Goal: Task Accomplishment & Management: Manage account settings

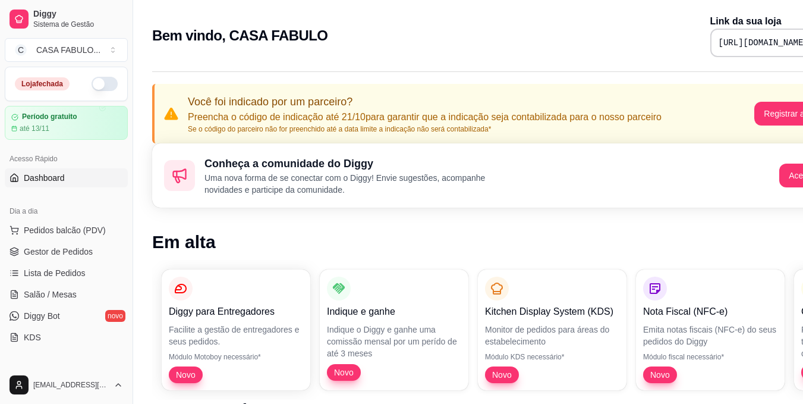
scroll to position [799, 0]
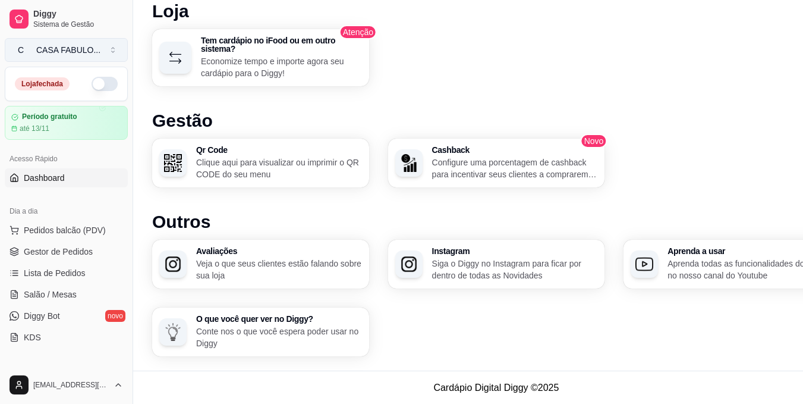
click at [111, 52] on button "C CASA FABULO ..." at bounding box center [66, 50] width 123 height 24
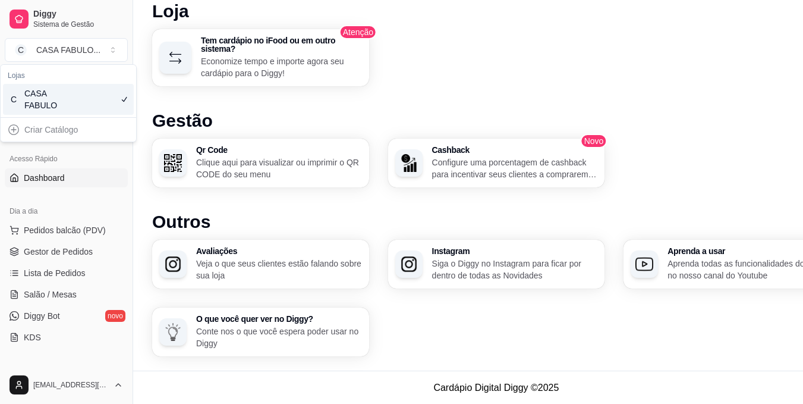
click at [80, 120] on div "Criar Catálogo" at bounding box center [68, 129] width 131 height 19
click at [56, 120] on div "Criar Catálogo" at bounding box center [68, 129] width 131 height 19
click at [12, 120] on div "Criar Catálogo" at bounding box center [68, 129] width 131 height 19
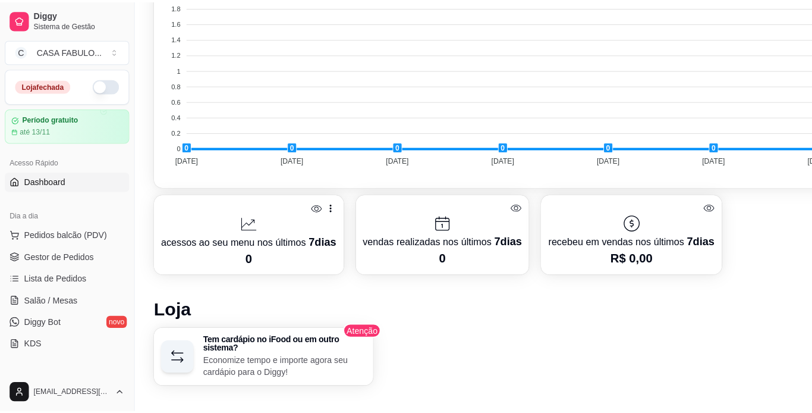
scroll to position [502, 0]
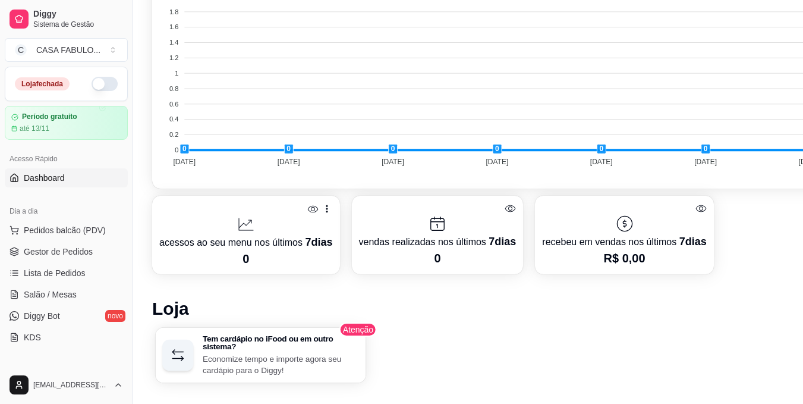
click at [318, 347] on h3 "Tem cardápio no iFood ou em outro sistema?" at bounding box center [281, 342] width 156 height 16
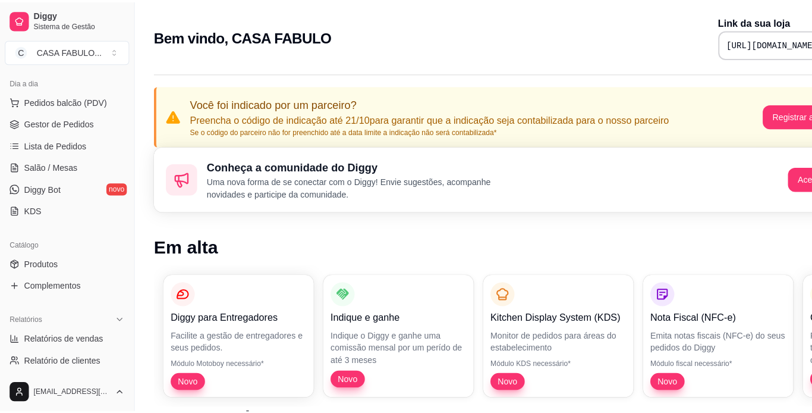
scroll to position [136, 0]
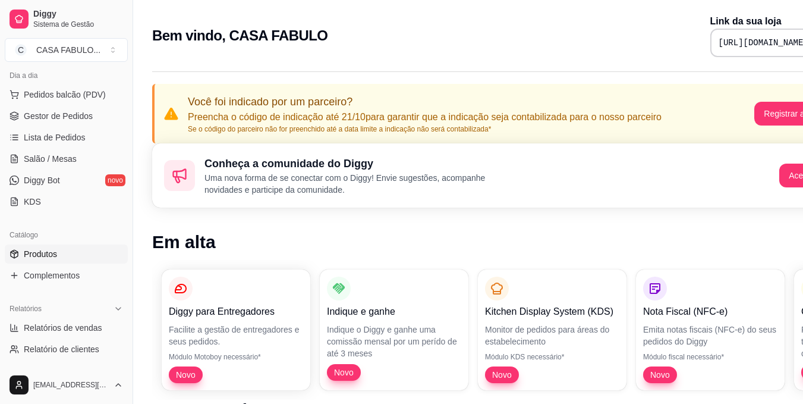
click at [49, 255] on span "Produtos" at bounding box center [40, 254] width 33 height 12
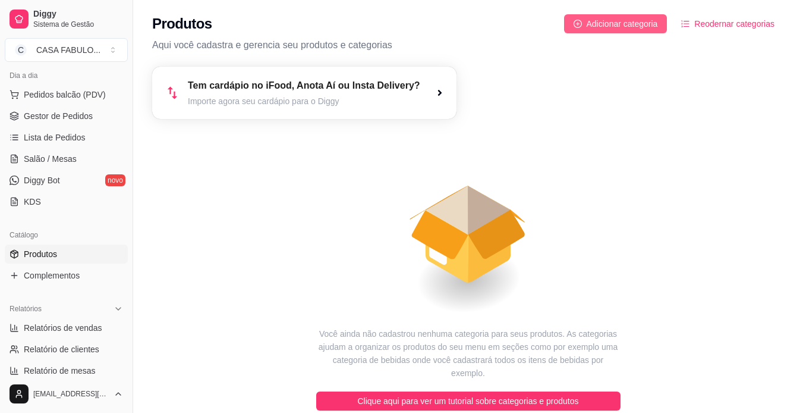
click at [623, 20] on span "Adicionar categoria" at bounding box center [622, 23] width 71 height 13
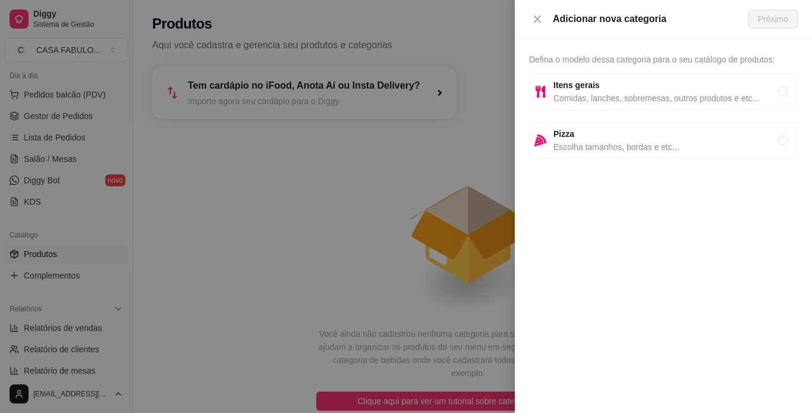
click at [774, 95] on span "Comidas, lanches, sobremesas, outros produtos e etc..." at bounding box center [666, 98] width 225 height 13
radio input "true"
click at [762, 21] on span "Próximo" at bounding box center [773, 18] width 30 height 13
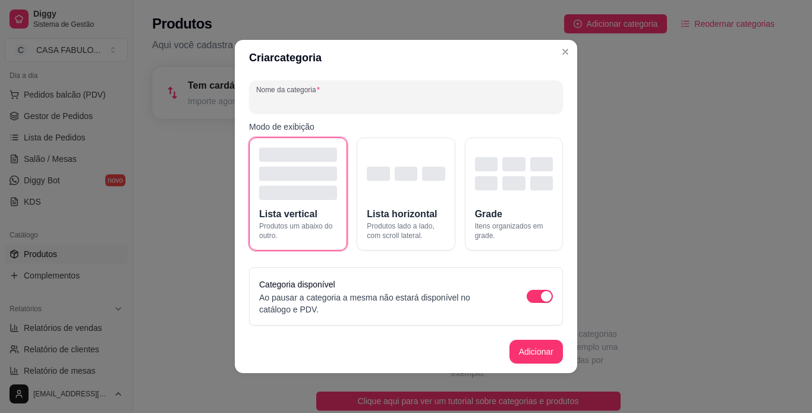
click at [320, 99] on input "Nome da categoria" at bounding box center [406, 102] width 300 height 12
type input "BOLOS"
click at [528, 353] on button "Adicionar" at bounding box center [536, 351] width 52 height 23
click at [528, 353] on footer "Adicionar" at bounding box center [406, 351] width 342 height 43
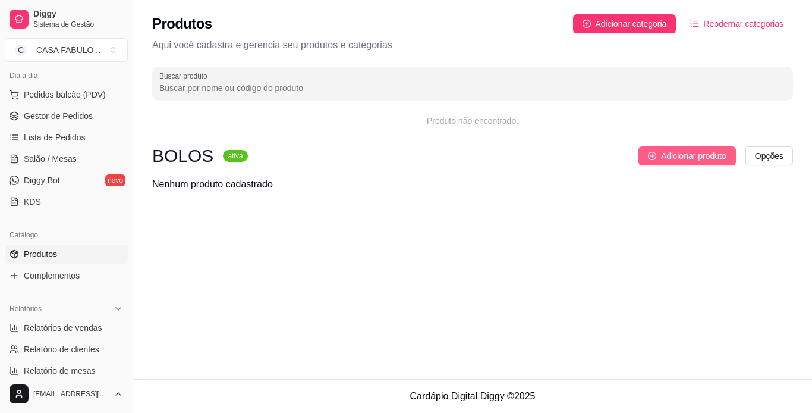
click at [684, 160] on span "Adicionar produto" at bounding box center [693, 155] width 65 height 13
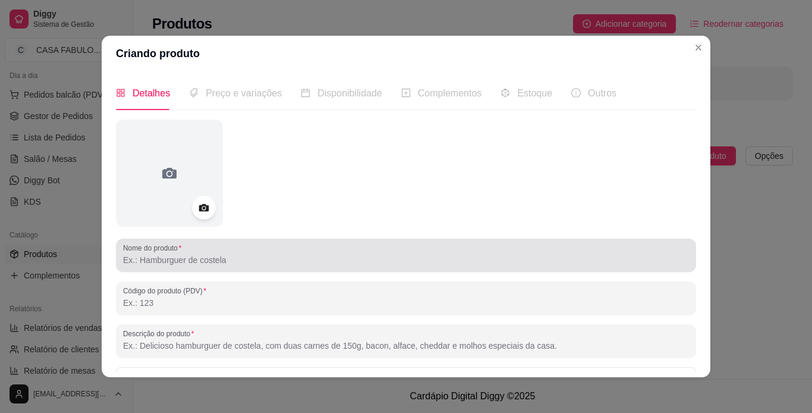
click at [163, 253] on div at bounding box center [406, 255] width 566 height 24
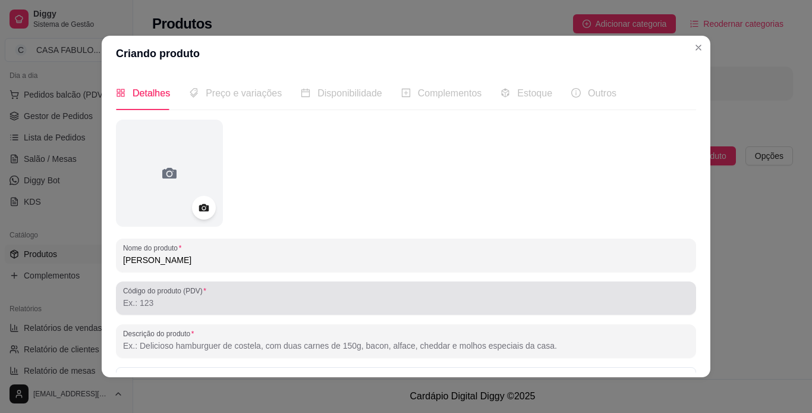
type input "[PERSON_NAME]"
click at [173, 290] on label "Código do produto (PDV)" at bounding box center [166, 290] width 87 height 10
click at [173, 297] on input "Código do produto (PDV)" at bounding box center [406, 303] width 566 height 12
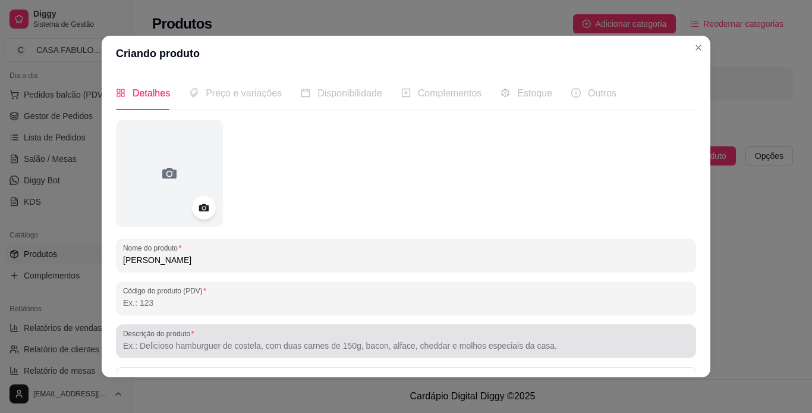
click at [166, 353] on div "Descrição do produto" at bounding box center [406, 340] width 580 height 33
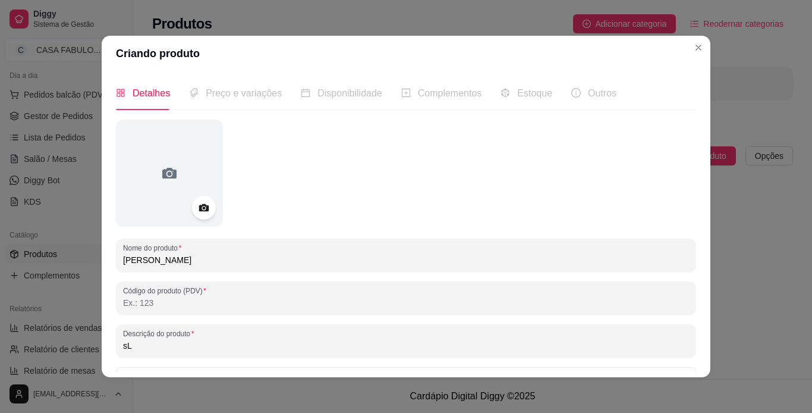
type input "s"
type input "S"
click at [203, 344] on input "Fatia de bolo de chocoloate interca" at bounding box center [406, 345] width 566 height 12
click at [205, 344] on input "Fatia de bolo de chocoloate interca" at bounding box center [406, 345] width 566 height 12
click at [207, 345] on input "Fatia de bolo de chocoloate interca" at bounding box center [406, 345] width 566 height 12
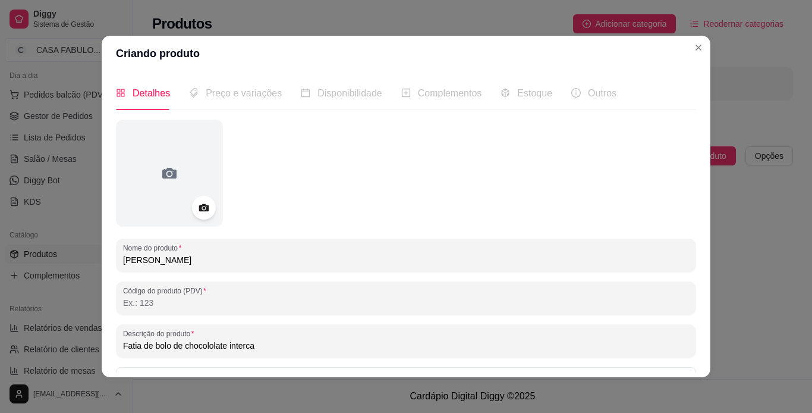
click at [257, 344] on input "Fatia de bolo de chocololate interca" at bounding box center [406, 345] width 566 height 12
click at [207, 345] on input "Fatia de bolo de chocololate interca" at bounding box center [406, 345] width 566 height 12
click at [253, 348] on input "Fatia de bolo de chocolate interca" at bounding box center [406, 345] width 566 height 12
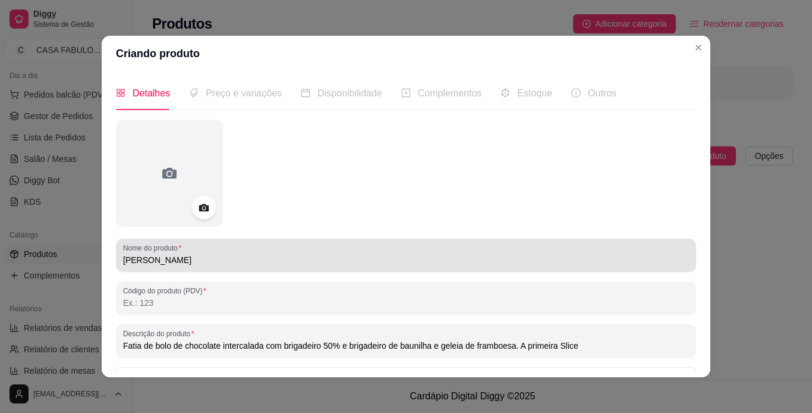
type input "Fatia de bolo de chocolate intercalada com brigadeiro 50% e brigadeiro de bauni…"
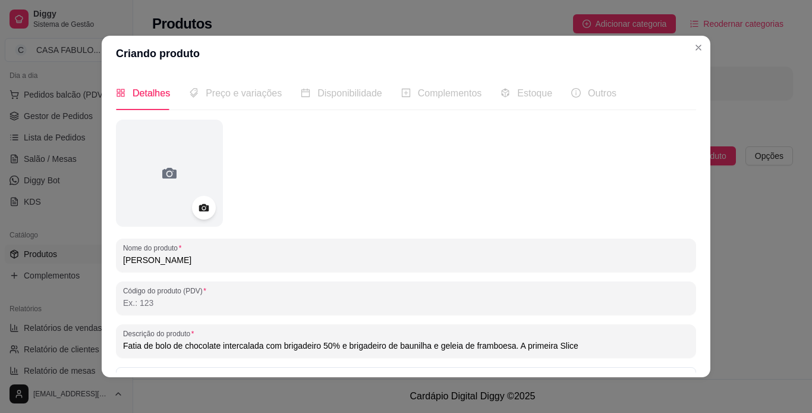
click at [179, 256] on input "[PERSON_NAME]" at bounding box center [406, 260] width 566 height 12
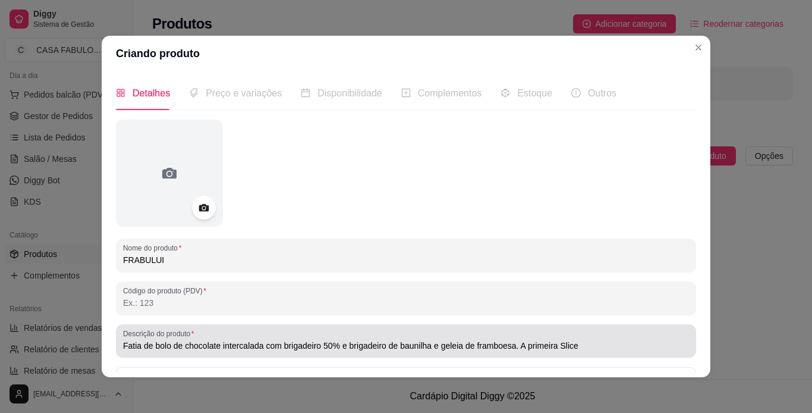
type input "FRABULUI"
click at [116, 345] on div "Descrição do produto Fatia de bolo de chocolate intercalada com brigadeiro 50% …" at bounding box center [406, 340] width 580 height 33
click at [118, 346] on div "Descrição do produto Fatia de bolo de chocolate intercalada com brigadeiro 50% …" at bounding box center [406, 340] width 580 height 33
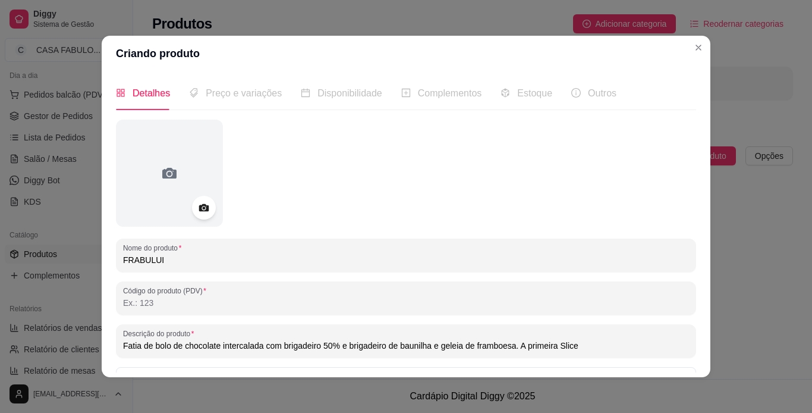
drag, startPoint x: 574, startPoint y: 345, endPoint x: 650, endPoint y: 348, distance: 75.6
click at [650, 348] on input "Fatia de bolo de chocolate intercalada com brigadeiro 50% e brigadeiro de bauni…" at bounding box center [406, 345] width 566 height 12
drag, startPoint x: 641, startPoint y: 348, endPoint x: 117, endPoint y: 338, distance: 524.5
click at [117, 338] on div "Descrição do produto Fatia de bolo de chocolate intercalada com brigadeiro 50% …" at bounding box center [406, 340] width 580 height 33
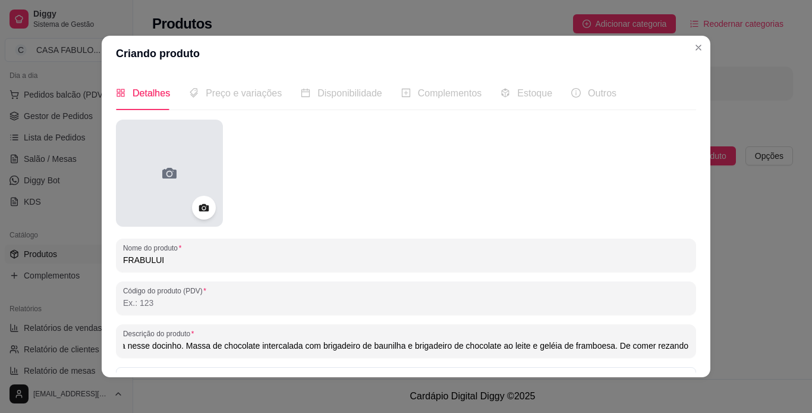
type input "Franui é um doce Argentino de framboesas congeladas cobertas com chocolate bran…"
click at [148, 182] on div at bounding box center [169, 173] width 107 height 107
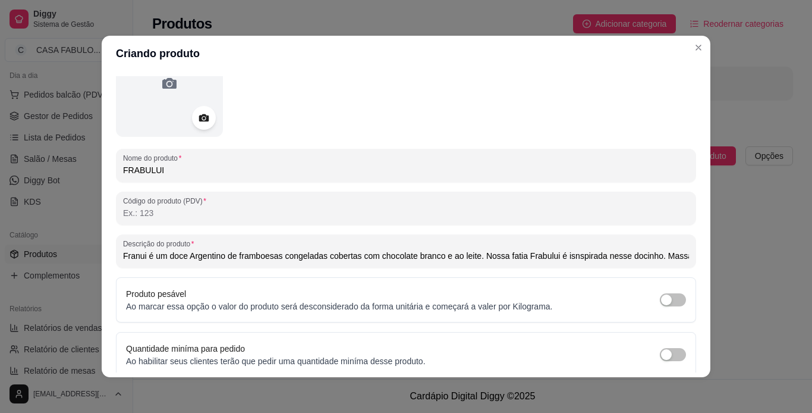
scroll to position [138, 0]
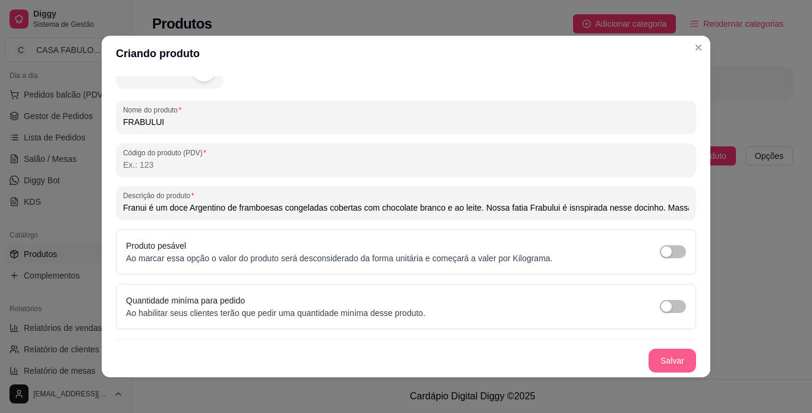
click at [665, 360] on button "Salvar" at bounding box center [673, 360] width 48 height 24
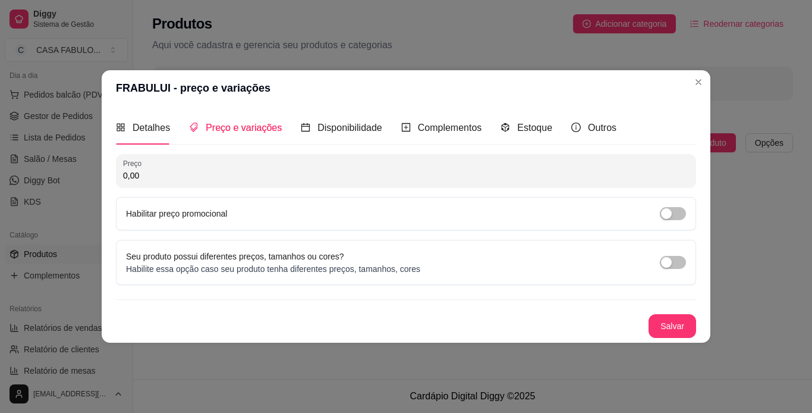
scroll to position [0, 0]
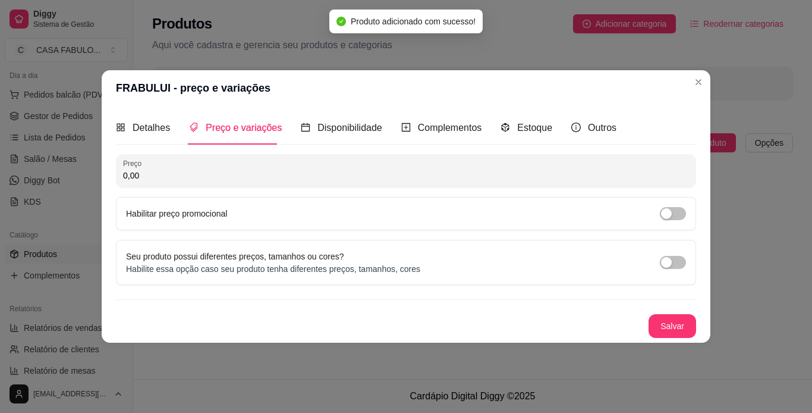
click at [143, 174] on input "0,00" at bounding box center [406, 175] width 566 height 12
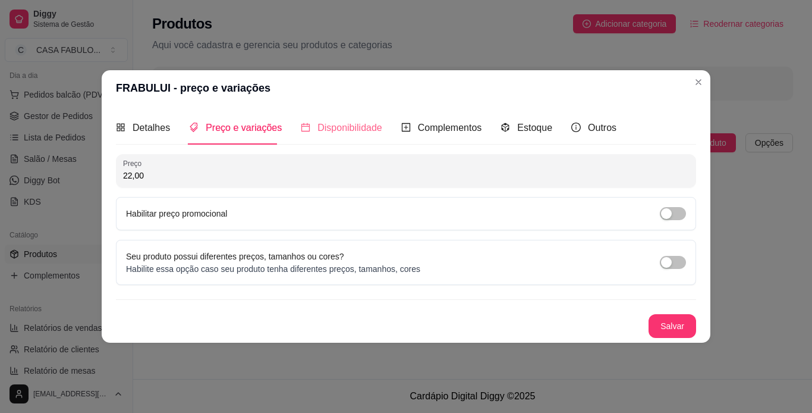
type input "22,00"
click at [363, 130] on span "Disponibilidade" at bounding box center [349, 127] width 65 height 10
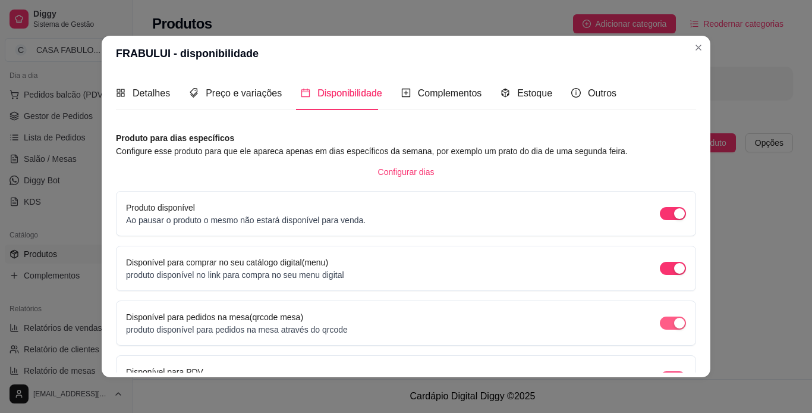
click at [660, 317] on span "button" at bounding box center [673, 322] width 26 height 13
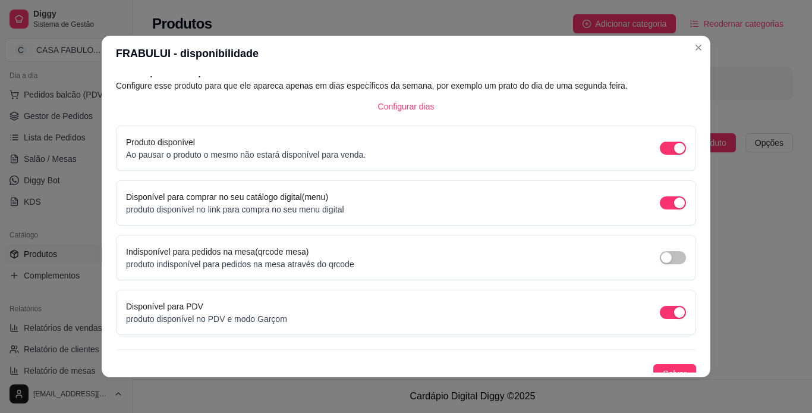
scroll to position [76, 0]
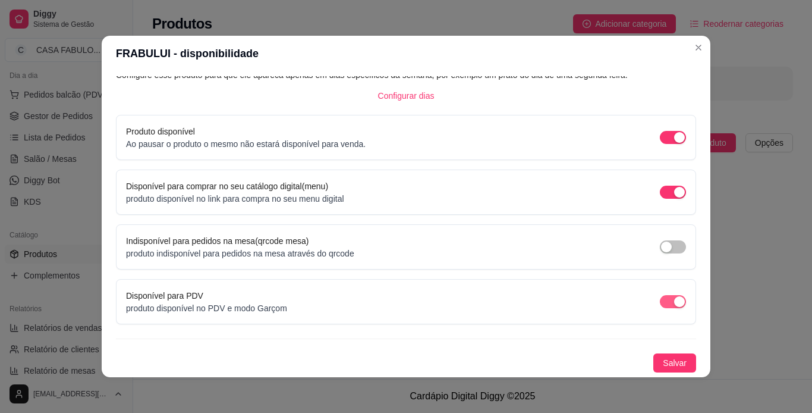
click at [660, 301] on span "button" at bounding box center [673, 301] width 26 height 13
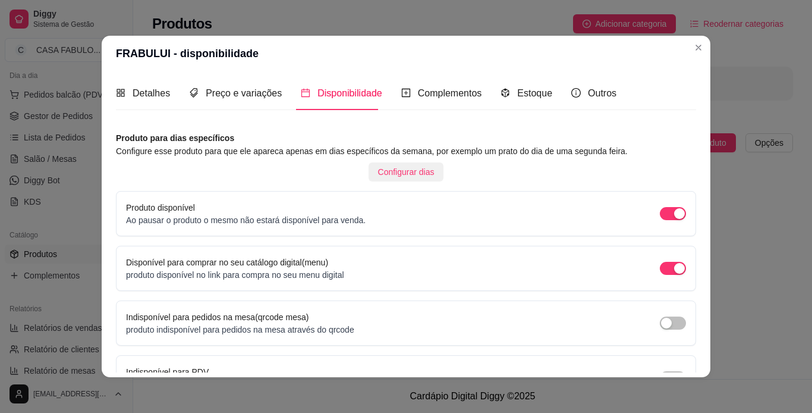
click at [386, 171] on span "Configurar dias" at bounding box center [406, 171] width 56 height 13
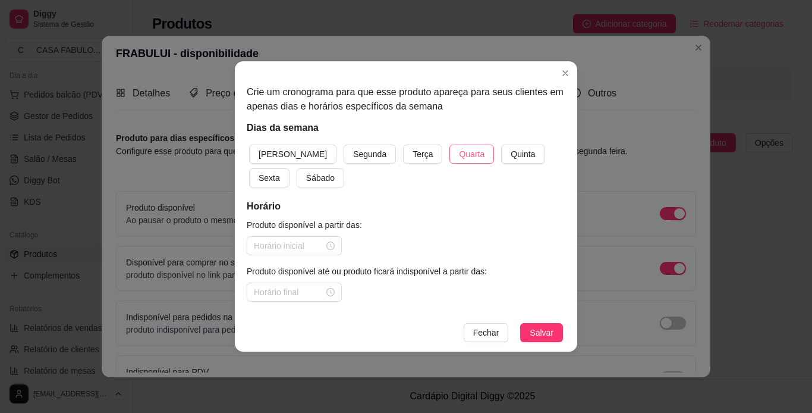
click at [459, 156] on span "Quarta" at bounding box center [472, 153] width 26 height 13
click at [313, 246] on input at bounding box center [289, 245] width 70 height 13
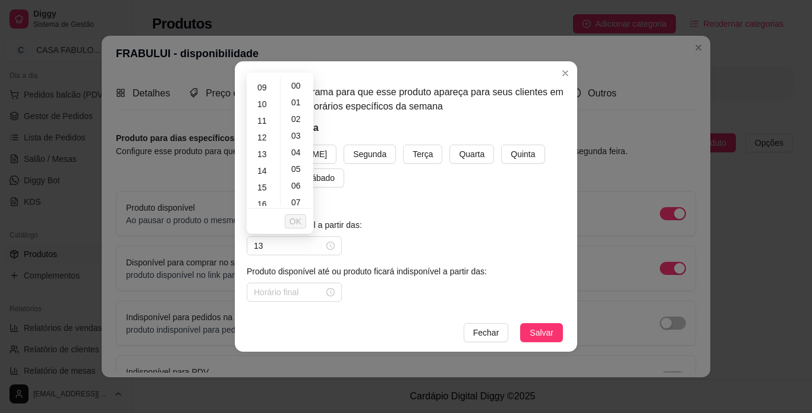
scroll to position [165, 0]
click at [263, 137] on div "13" at bounding box center [263, 137] width 29 height 17
click at [294, 196] on div "30" at bounding box center [297, 194] width 29 height 17
type input "13:30"
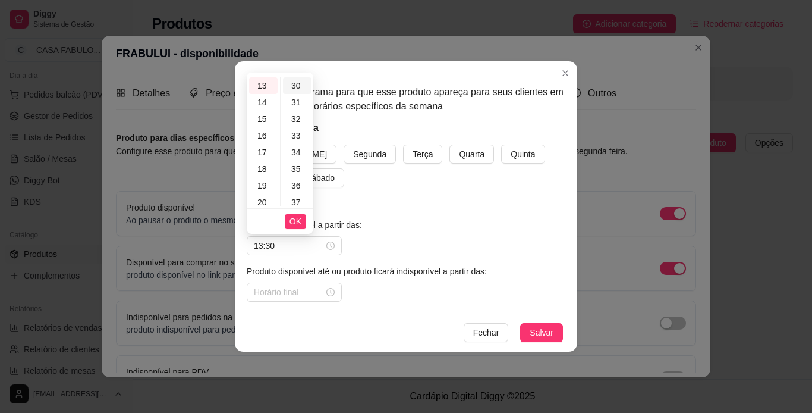
scroll to position [499, 0]
click at [295, 223] on span "OK" at bounding box center [296, 221] width 12 height 13
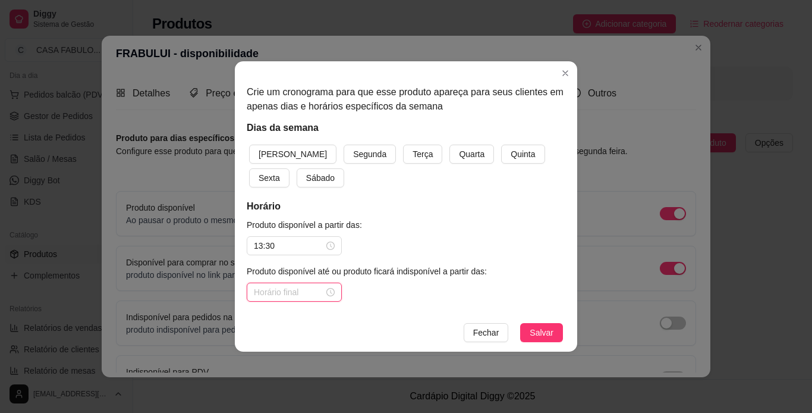
click at [293, 293] on input at bounding box center [289, 291] width 70 height 13
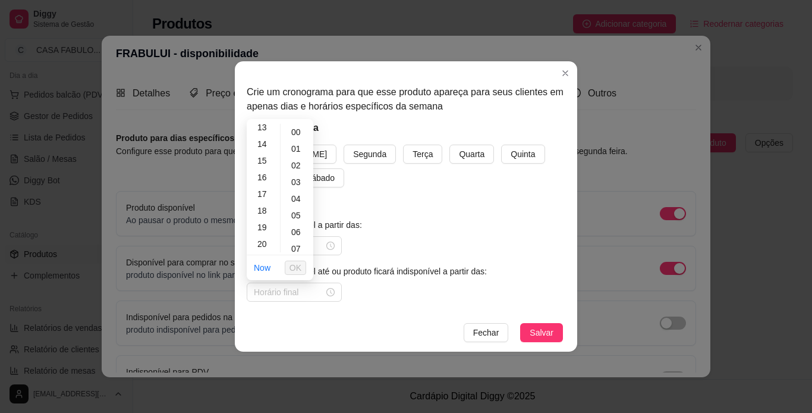
scroll to position [227, 0]
click at [262, 175] on div "16" at bounding box center [263, 171] width 29 height 17
click at [300, 189] on div "30" at bounding box center [297, 188] width 29 height 17
type input "16:30"
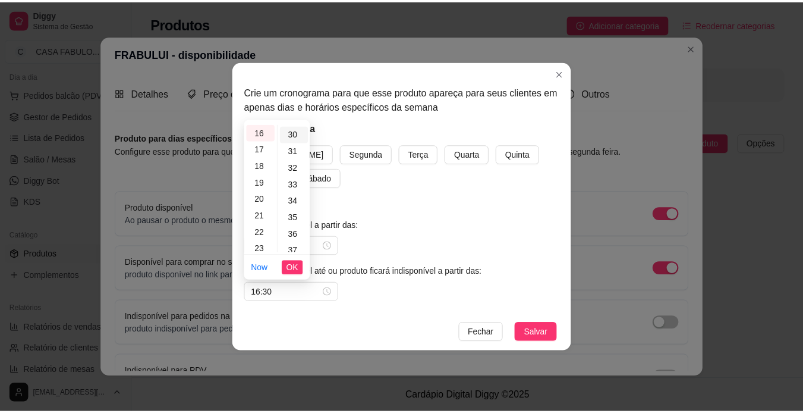
scroll to position [499, 0]
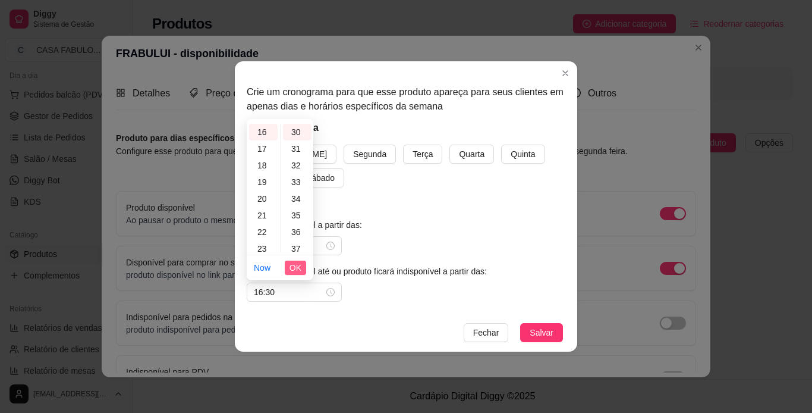
click at [300, 265] on span "OK" at bounding box center [296, 267] width 12 height 13
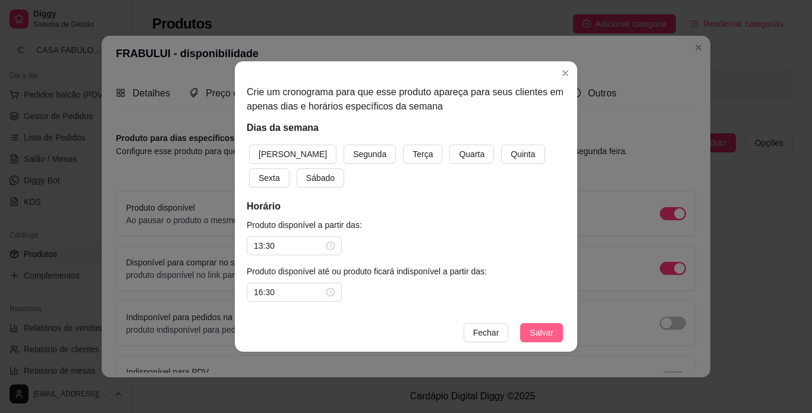
click at [533, 332] on span "Salvar" at bounding box center [542, 332] width 24 height 13
click at [459, 159] on span "Quarta" at bounding box center [472, 153] width 26 height 13
click at [395, 210] on h5 "Horário" at bounding box center [406, 206] width 319 height 14
click at [483, 333] on span "Fechar" at bounding box center [486, 332] width 26 height 13
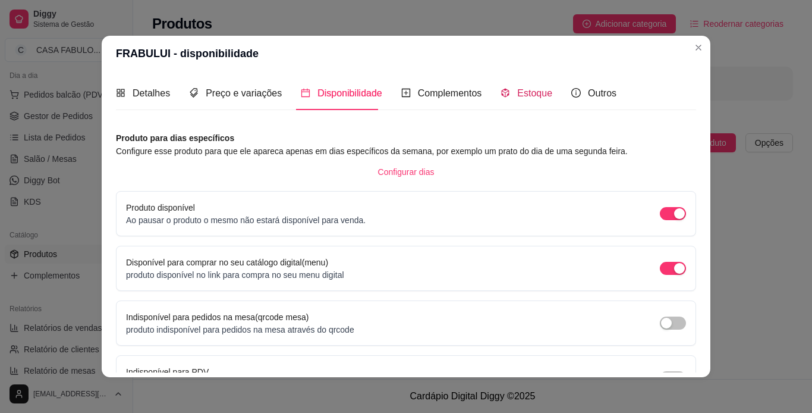
click at [517, 94] on span "Estoque" at bounding box center [534, 93] width 35 height 10
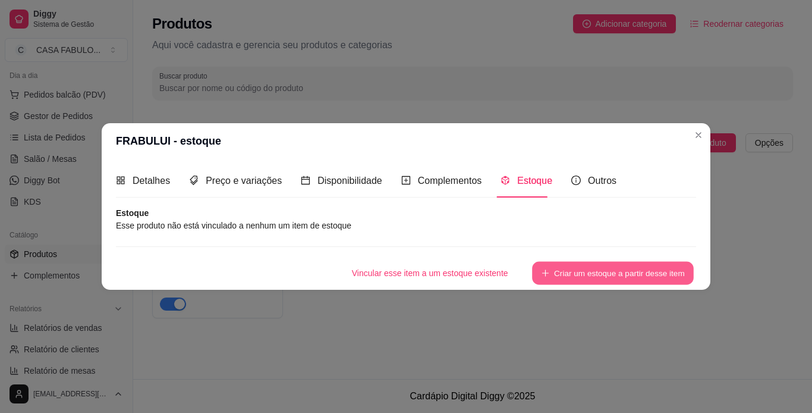
click at [600, 268] on button "Criar um estoque a partir desse item" at bounding box center [613, 273] width 162 height 23
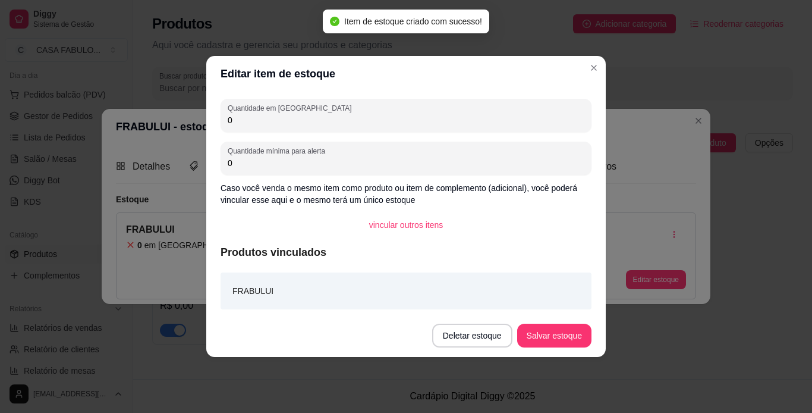
click at [269, 121] on input "0" at bounding box center [406, 120] width 357 height 12
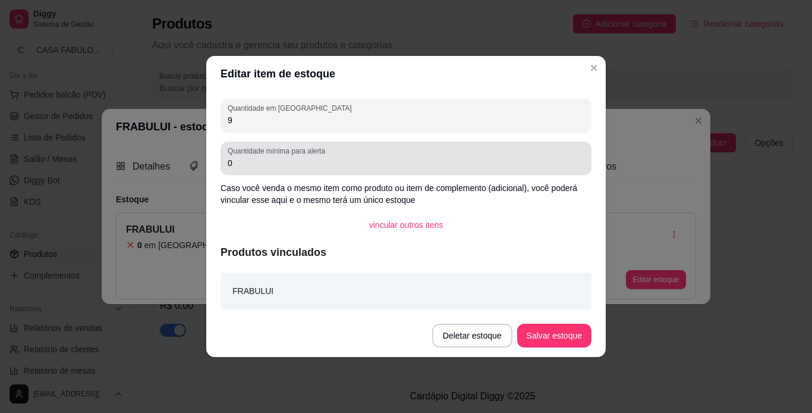
type input "9"
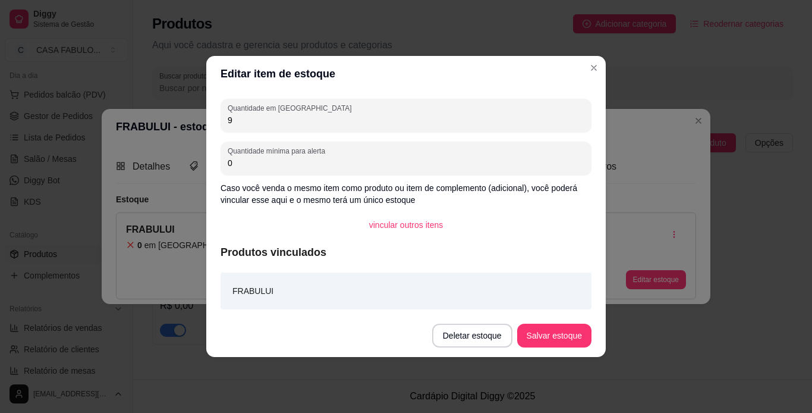
click at [251, 164] on input "0" at bounding box center [406, 163] width 357 height 12
type input "8"
click at [555, 341] on button "Salvar estoque" at bounding box center [554, 335] width 73 height 23
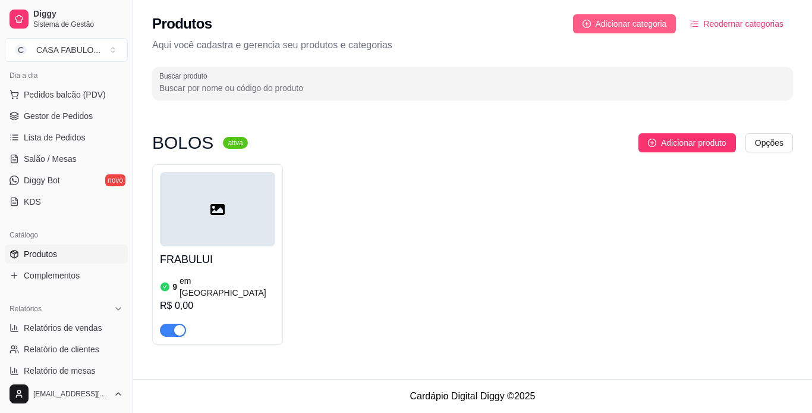
click at [618, 20] on span "Adicionar categoria" at bounding box center [631, 23] width 71 height 13
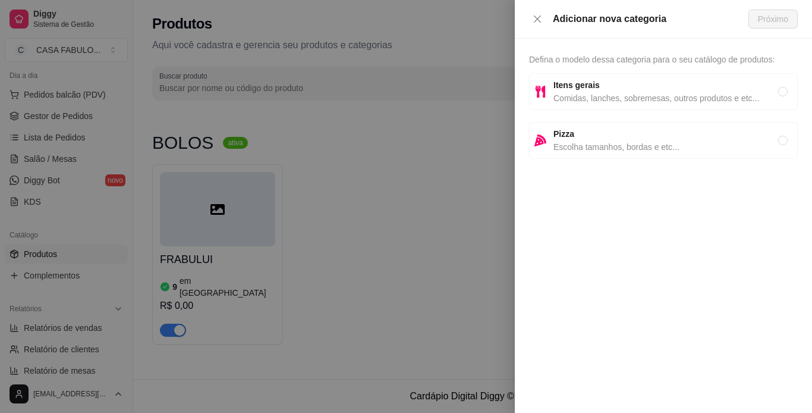
click at [608, 93] on span "Comidas, lanches, sobremesas, outros produtos e etc..." at bounding box center [666, 98] width 225 height 13
radio input "true"
click at [770, 17] on span "Próximo" at bounding box center [773, 18] width 30 height 13
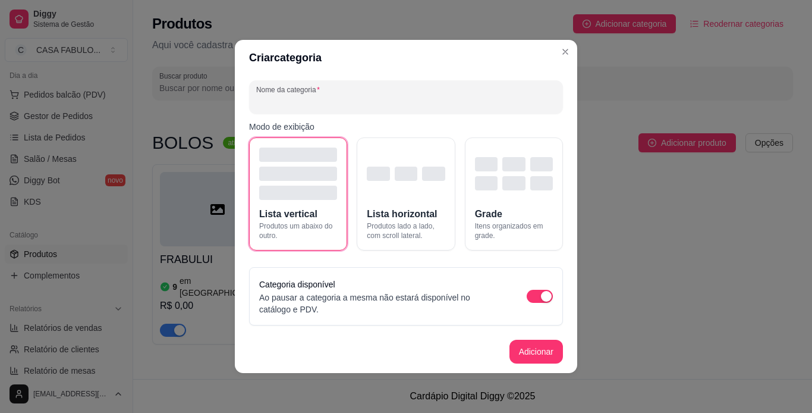
click at [369, 102] on input "Nome da categoria" at bounding box center [406, 102] width 300 height 12
type input "b"
type input "BISCOITOS E COOKIES"
click at [546, 355] on button "Adicionar" at bounding box center [536, 351] width 52 height 23
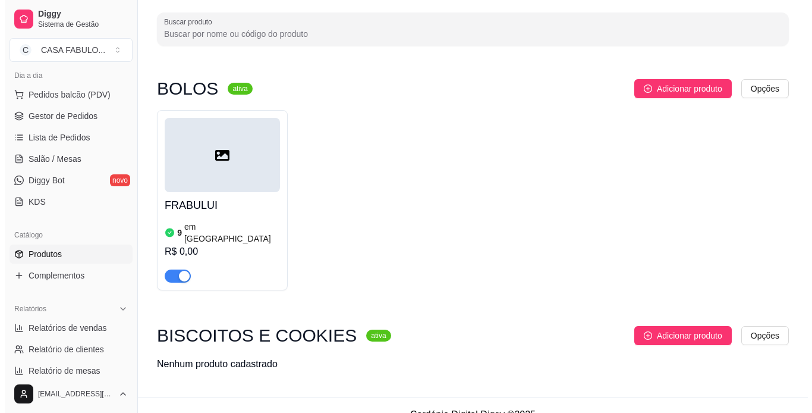
scroll to position [61, 0]
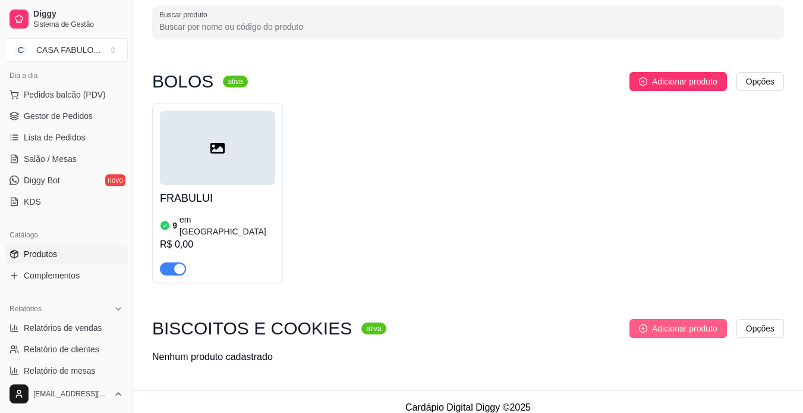
click at [696, 322] on span "Adicionar produto" at bounding box center [684, 328] width 65 height 13
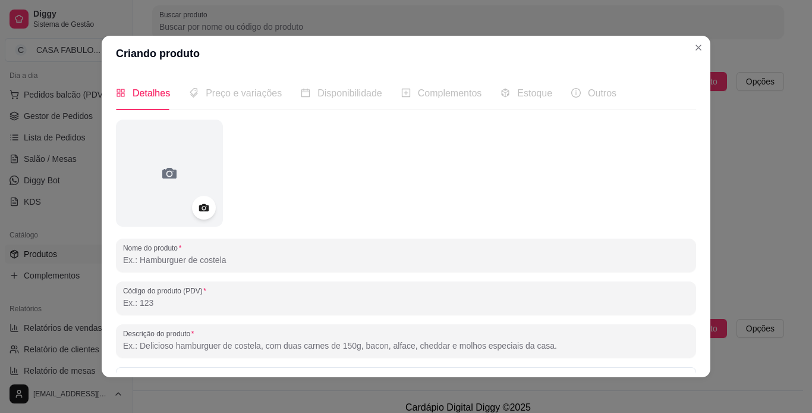
click at [116, 328] on div "Descrição do produto" at bounding box center [406, 340] width 580 height 33
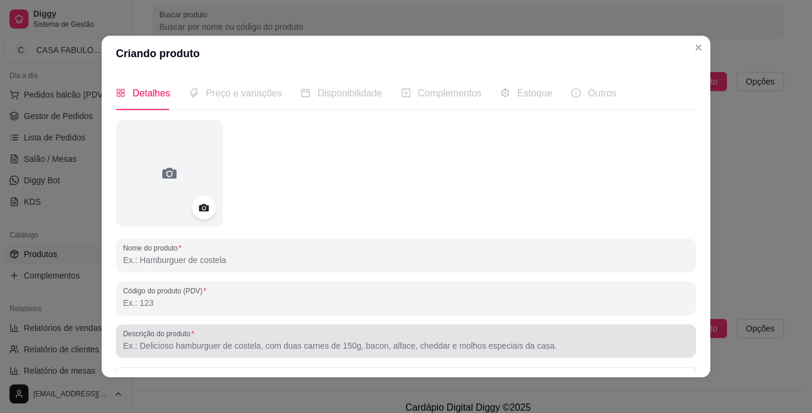
click at [147, 335] on label "Descrição do produto" at bounding box center [160, 333] width 75 height 10
click at [147, 339] on input "Descrição do produto" at bounding box center [406, 345] width 566 height 12
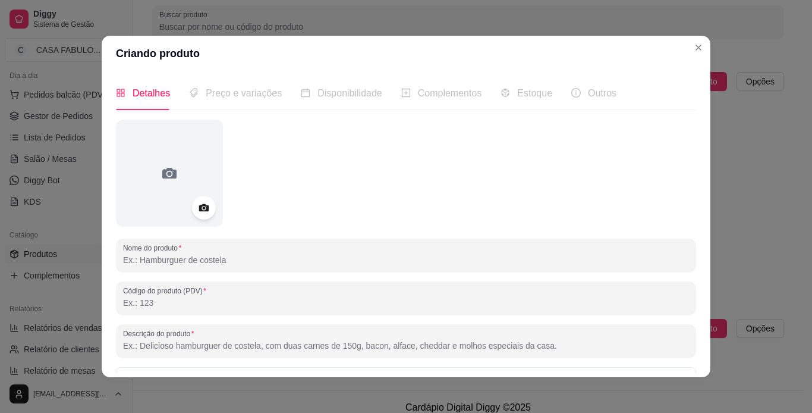
click at [160, 265] on input "Nome do produto" at bounding box center [406, 260] width 566 height 12
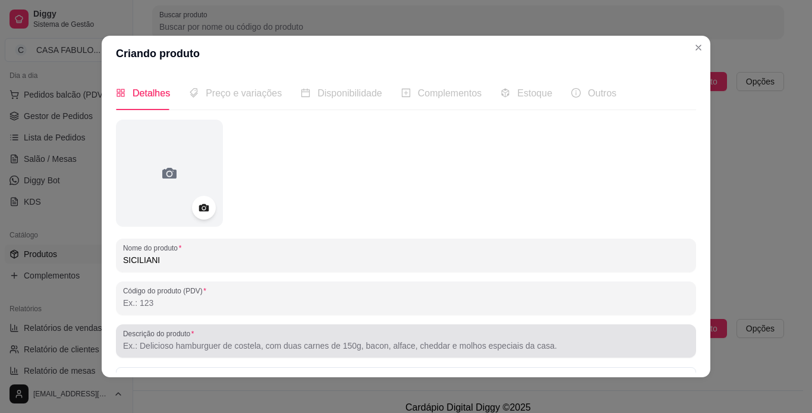
type input "SICILIANI"
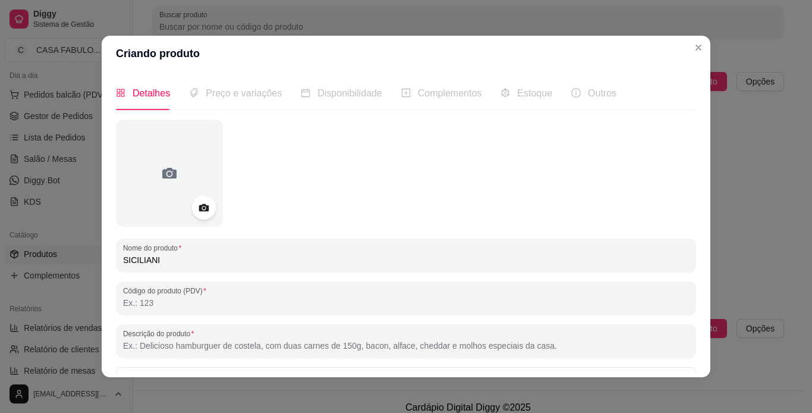
click at [186, 348] on input "Descrição do produto" at bounding box center [406, 345] width 566 height 12
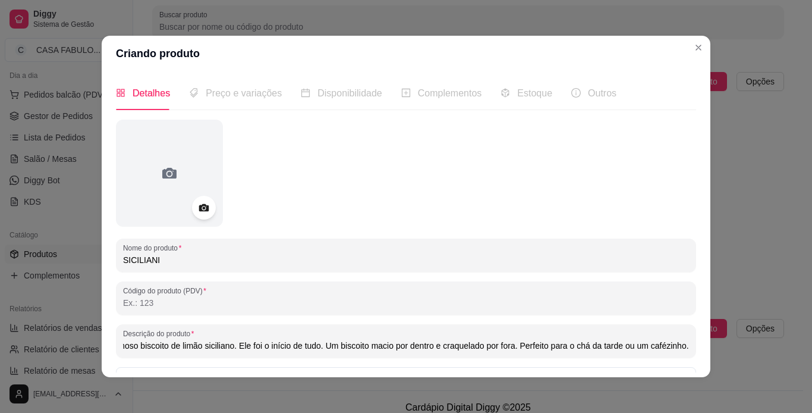
scroll to position [0, 46]
click at [310, 345] on input "Nosso famoso biscoito de limão siciliano. Ele foi o início de tudo. Um biscoito…" at bounding box center [406, 345] width 566 height 12
type input "Nosso famoso biscoito de limão siciliano. Ele foi o início de tudo. Feito com a…"
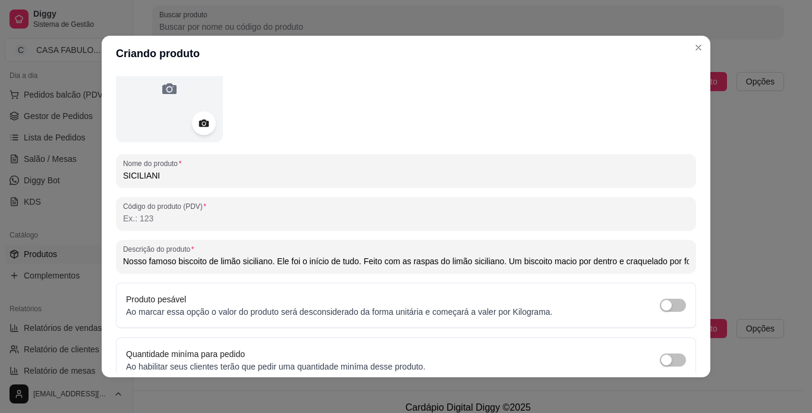
scroll to position [138, 0]
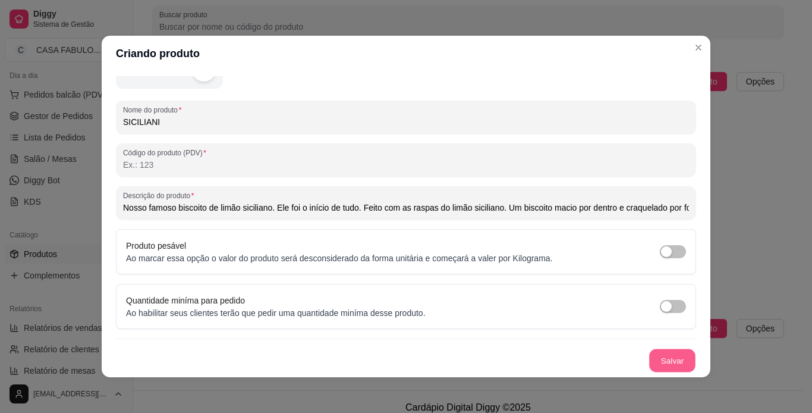
click at [656, 364] on button "Salvar" at bounding box center [672, 360] width 46 height 23
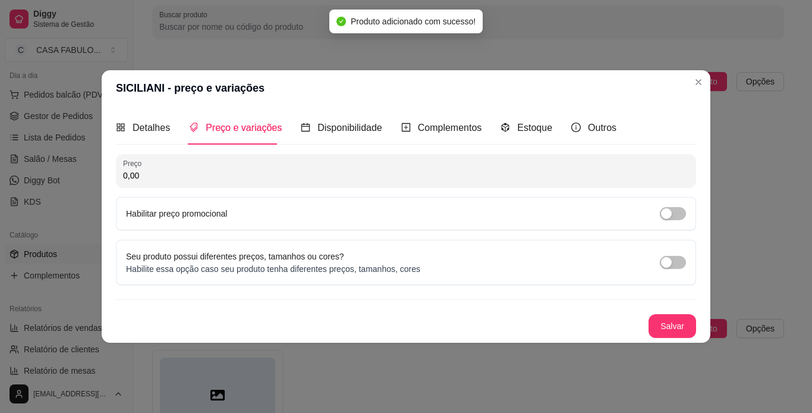
scroll to position [0, 0]
click at [155, 123] on span "Detalhes" at bounding box center [151, 127] width 37 height 10
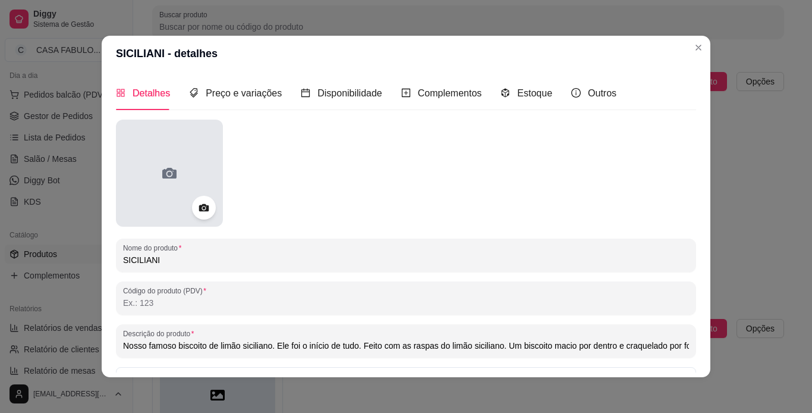
click at [166, 166] on icon at bounding box center [169, 173] width 19 height 19
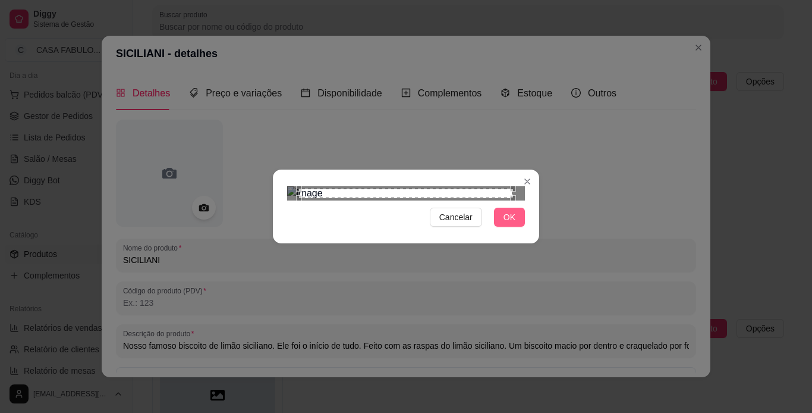
click at [511, 227] on button "OK" at bounding box center [509, 216] width 31 height 19
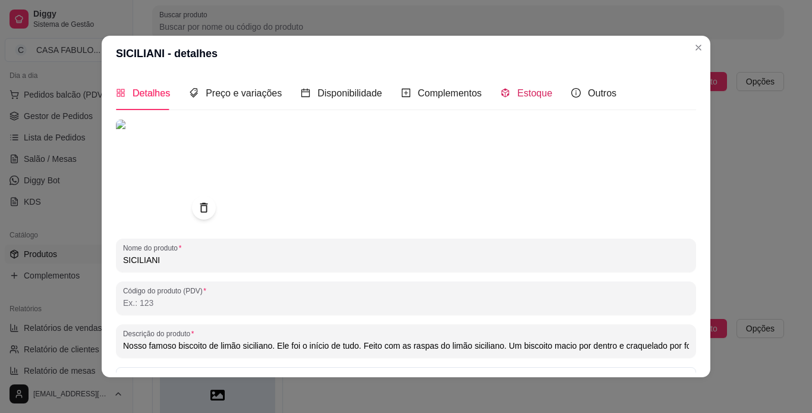
click at [528, 92] on span "Estoque" at bounding box center [534, 93] width 35 height 10
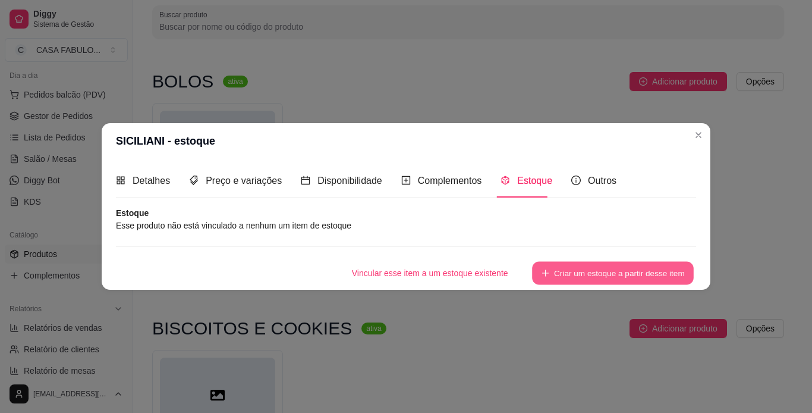
click at [577, 271] on button "Criar um estoque a partir desse item" at bounding box center [613, 273] width 162 height 23
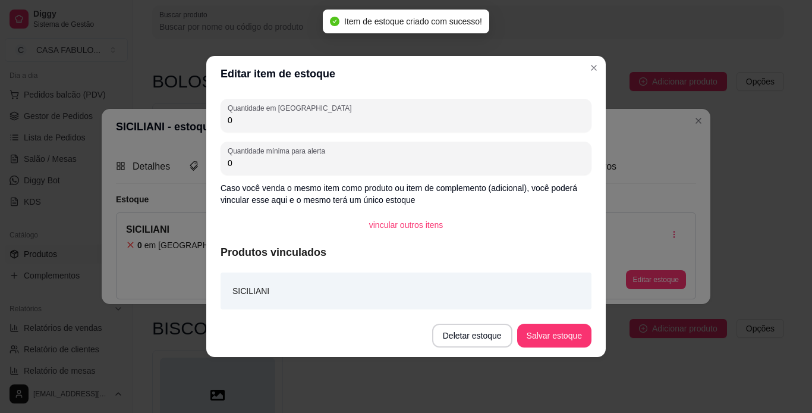
click at [294, 123] on input "0" at bounding box center [406, 120] width 357 height 12
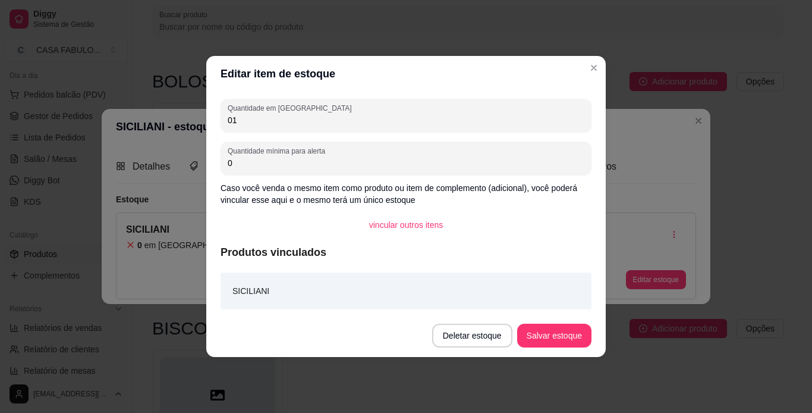
type input "0"
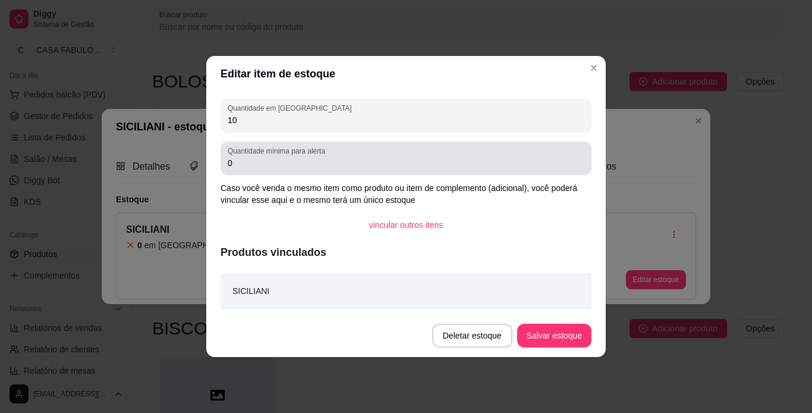
type input "10"
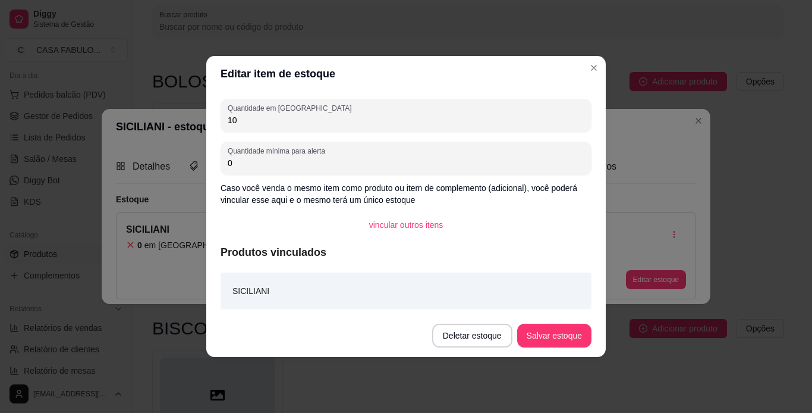
click at [275, 161] on input "0" at bounding box center [406, 163] width 357 height 12
type input "8"
click at [565, 335] on button "Salvar estoque" at bounding box center [554, 335] width 73 height 23
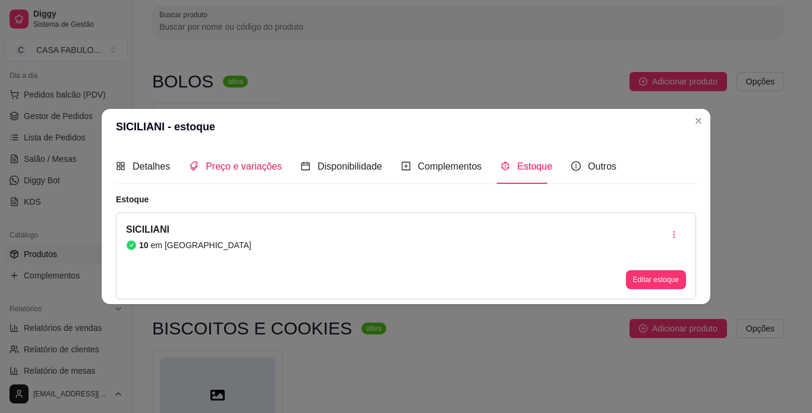
click at [224, 166] on span "Preço e variações" at bounding box center [244, 166] width 76 height 10
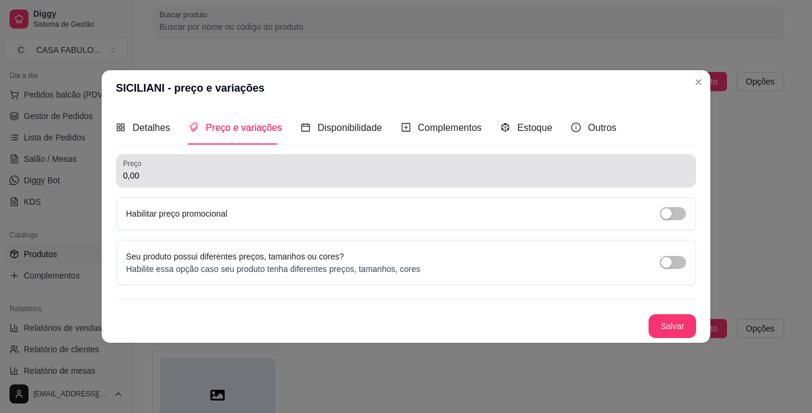
click at [224, 166] on div "0,00" at bounding box center [406, 171] width 566 height 24
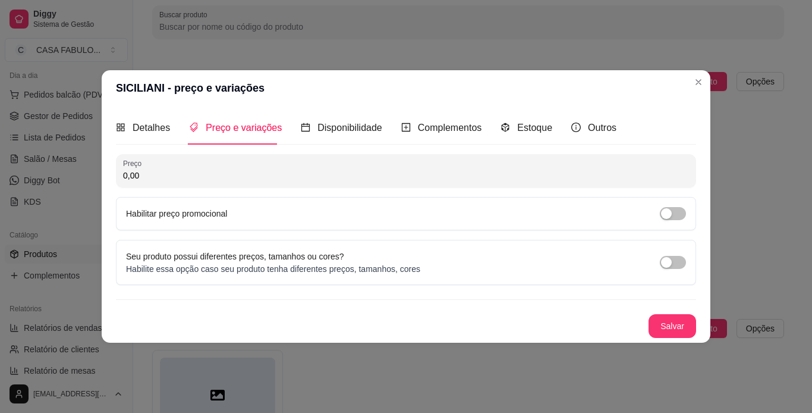
click at [224, 166] on div "0,00" at bounding box center [406, 171] width 566 height 24
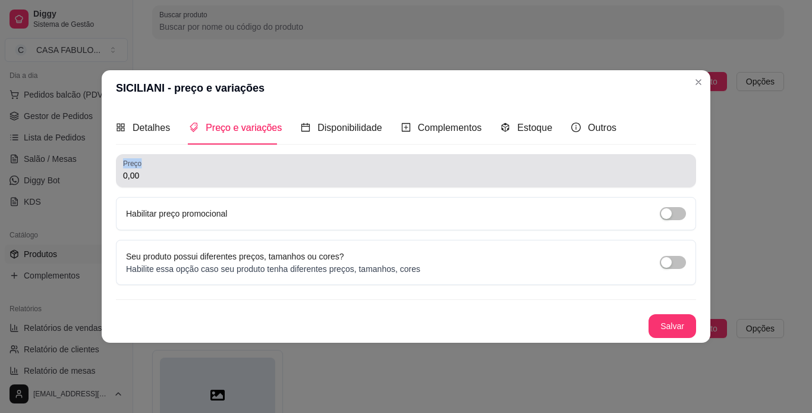
click at [224, 166] on div "0,00" at bounding box center [406, 171] width 566 height 24
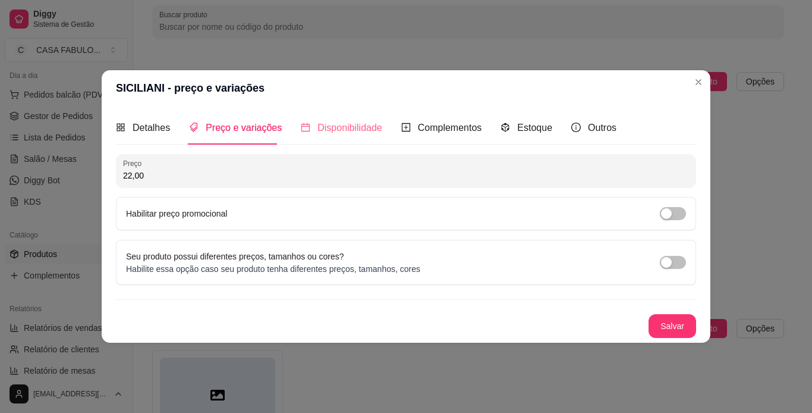
type input "22,00"
click at [358, 135] on div "Disponibilidade" at bounding box center [341, 127] width 81 height 15
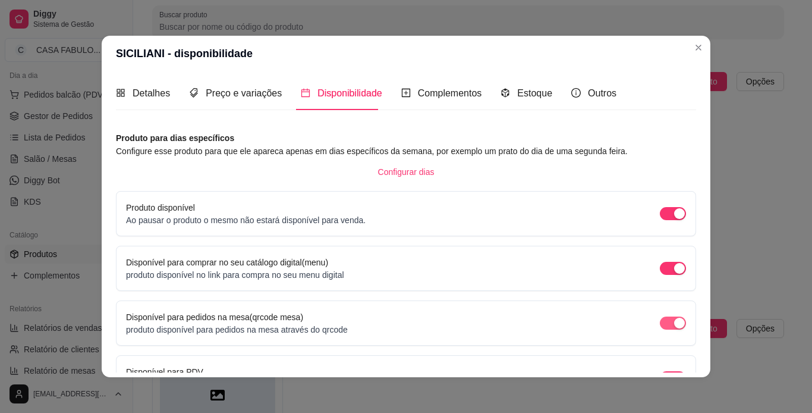
click at [660, 320] on span "button" at bounding box center [673, 322] width 26 height 13
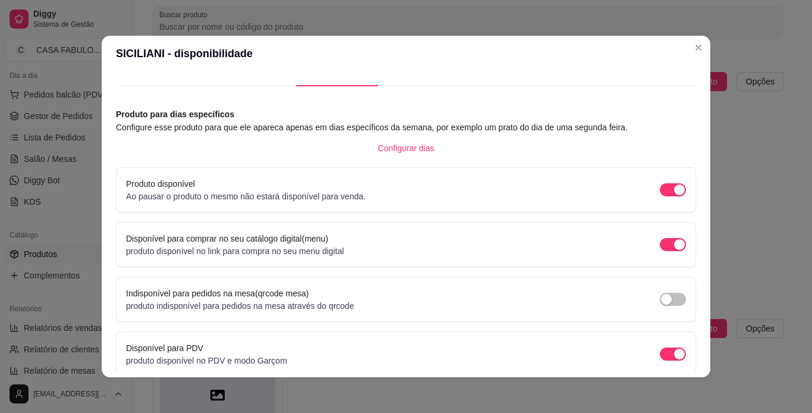
scroll to position [48, 0]
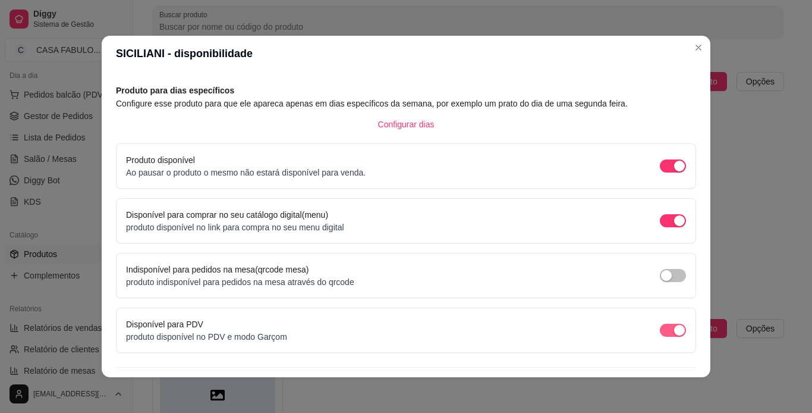
click at [660, 333] on span "button" at bounding box center [673, 329] width 26 height 13
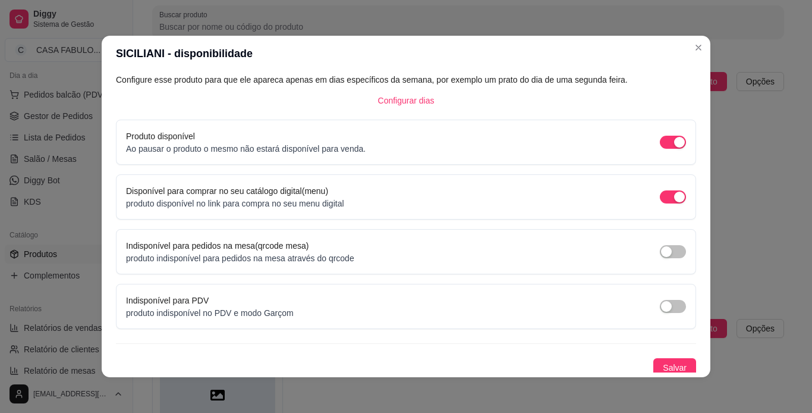
scroll to position [76, 0]
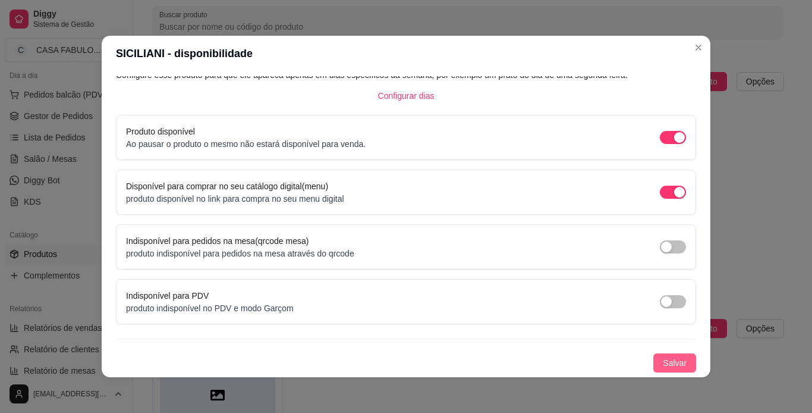
click at [663, 364] on span "Salvar" at bounding box center [675, 362] width 24 height 13
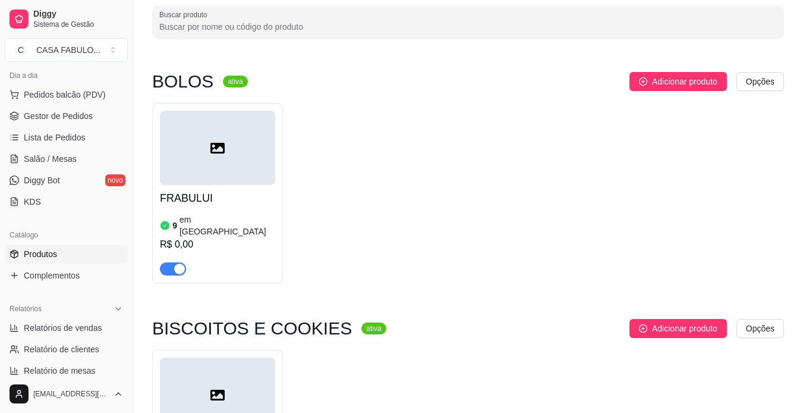
click at [228, 383] on div at bounding box center [217, 394] width 115 height 74
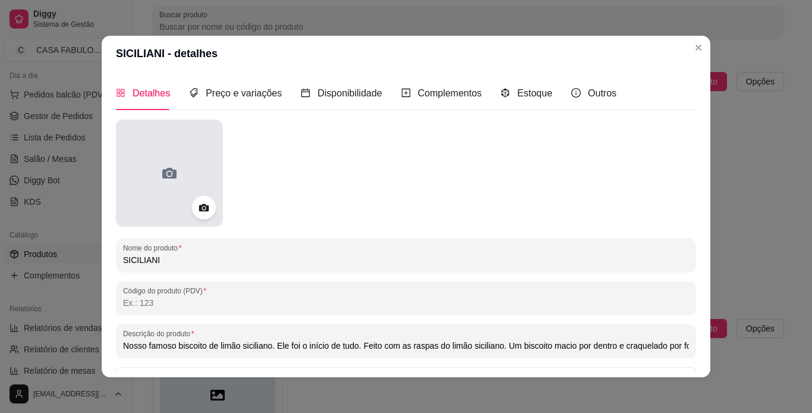
click at [173, 169] on icon at bounding box center [169, 173] width 19 height 19
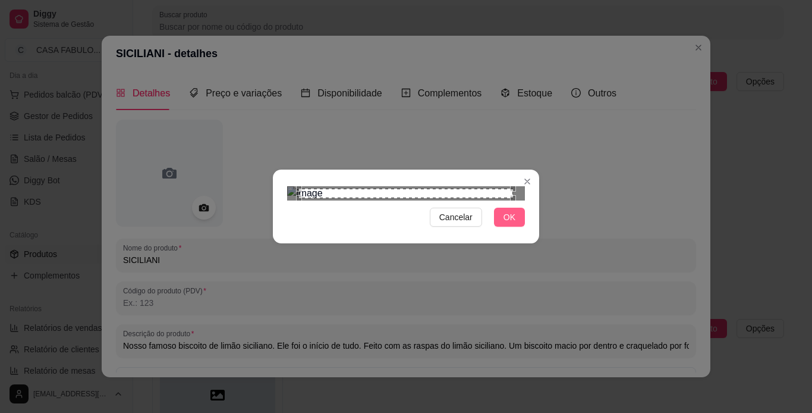
click at [505, 224] on span "OK" at bounding box center [510, 216] width 12 height 13
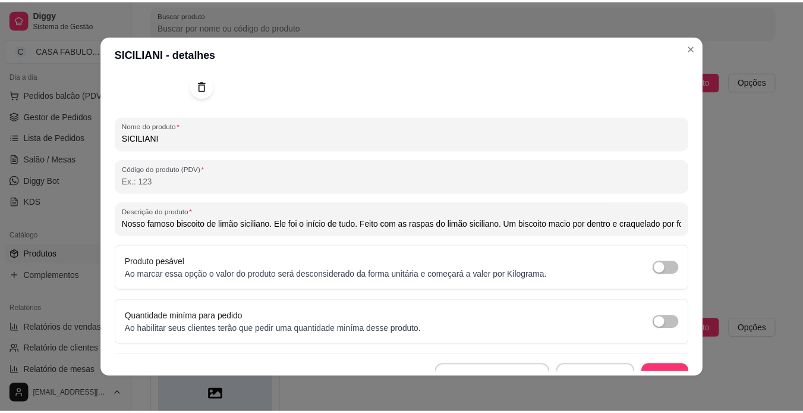
scroll to position [138, 0]
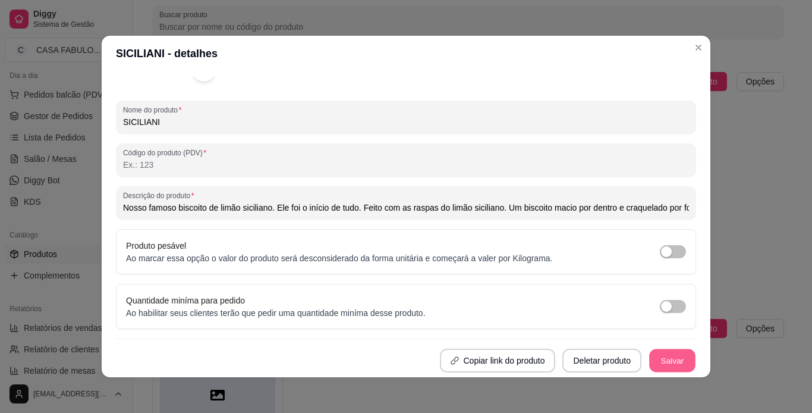
click at [655, 362] on button "Salvar" at bounding box center [672, 360] width 46 height 23
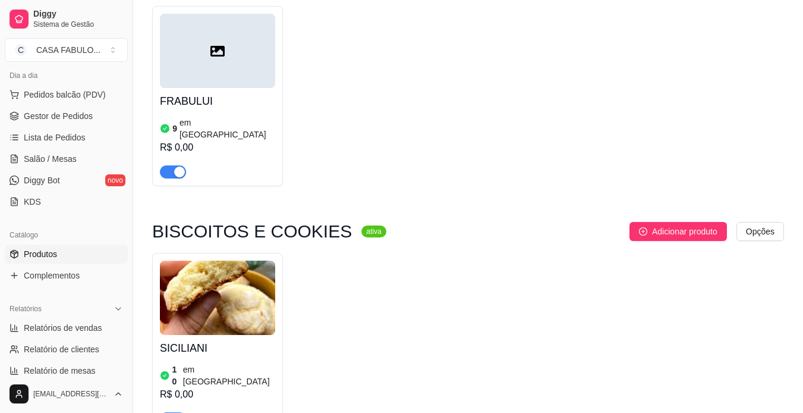
scroll to position [216, 0]
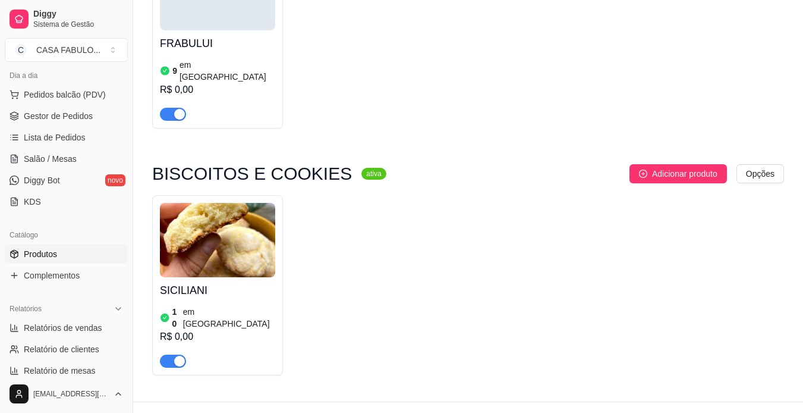
click at [175, 83] on div "R$ 0,00" at bounding box center [217, 90] width 115 height 14
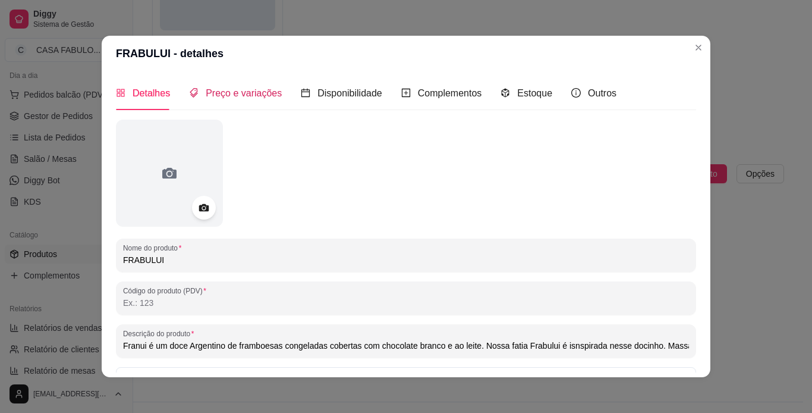
click at [216, 90] on span "Preço e variações" at bounding box center [244, 93] width 76 height 10
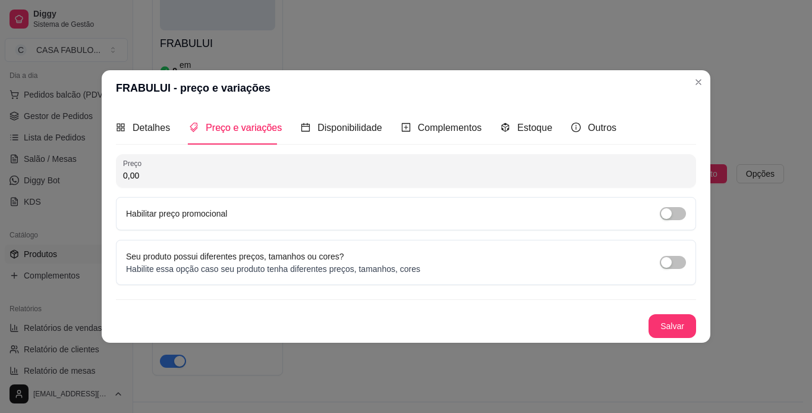
click at [150, 175] on input "0,00" at bounding box center [406, 175] width 566 height 12
type input "23,00"
click at [672, 325] on button "Salvar" at bounding box center [672, 326] width 46 height 23
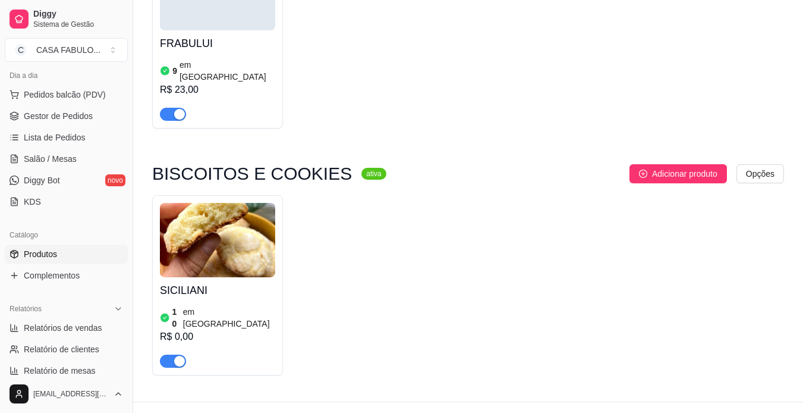
click at [183, 344] on div at bounding box center [217, 356] width 115 height 24
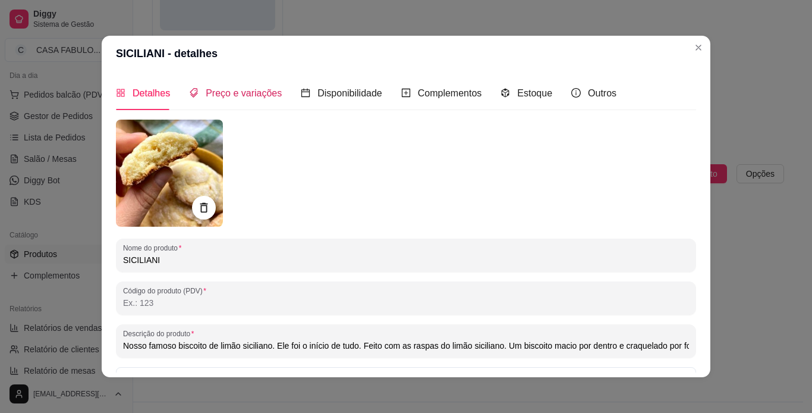
click at [227, 99] on div "Preço e variações" at bounding box center [235, 93] width 93 height 15
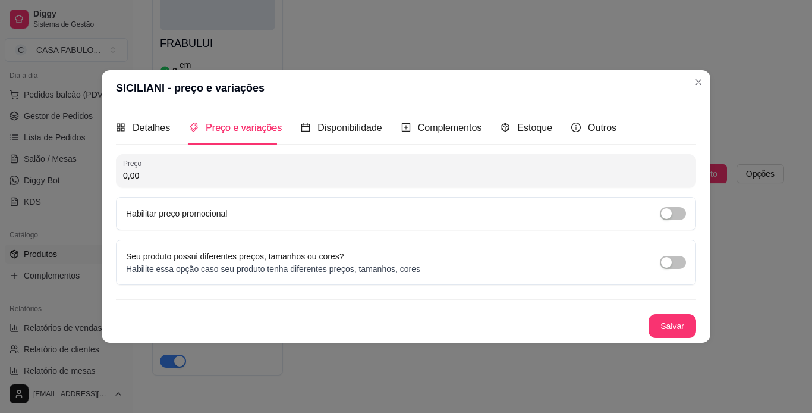
click at [144, 174] on input "0,00" at bounding box center [406, 175] width 566 height 12
type input "22,00"
click at [669, 330] on button "Salvar" at bounding box center [672, 326] width 46 height 23
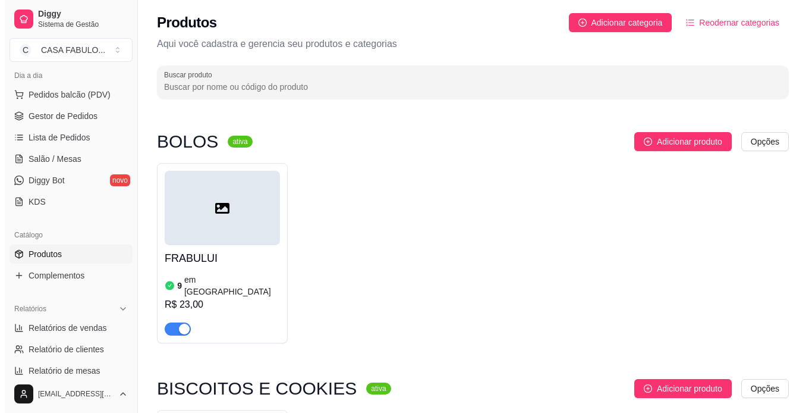
scroll to position [0, 0]
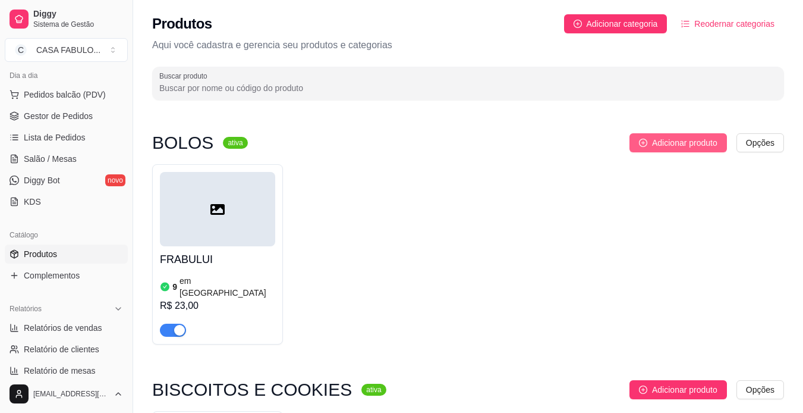
click at [708, 142] on span "Adicionar produto" at bounding box center [684, 142] width 65 height 13
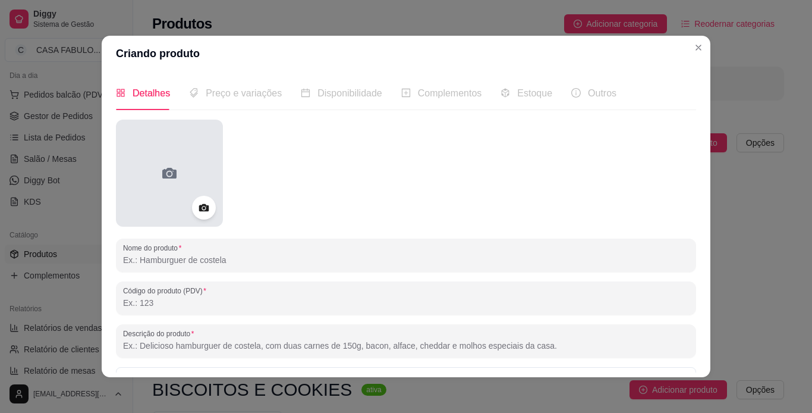
click at [167, 172] on icon at bounding box center [169, 173] width 19 height 19
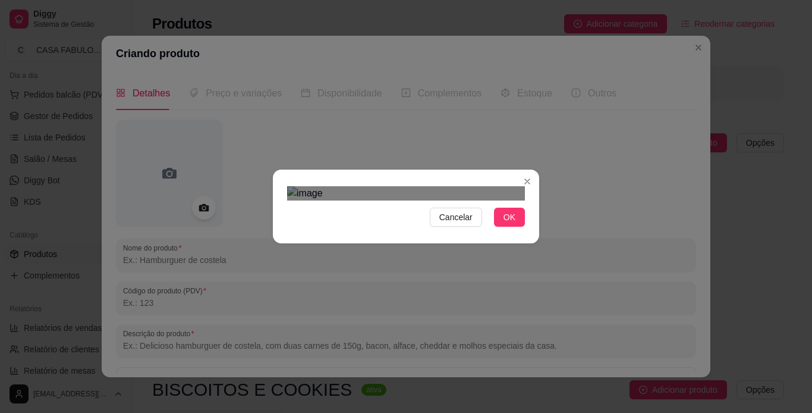
click at [495, 313] on div "Use the arrow keys to move the crop selection area" at bounding box center [406, 420] width 214 height 214
click at [504, 231] on div "Cancelar OK" at bounding box center [406, 206] width 266 height 50
click at [508, 231] on div "Cancelar OK" at bounding box center [406, 206] width 266 height 50
click at [508, 227] on button "OK" at bounding box center [509, 216] width 31 height 19
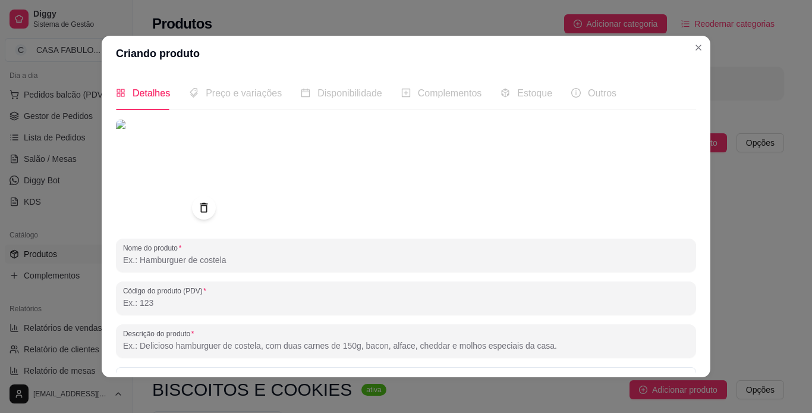
click at [197, 262] on input "Nome do produto" at bounding box center [406, 260] width 566 height 12
type input "D"
click at [197, 262] on input "DOLCE V" at bounding box center [406, 260] width 566 height 12
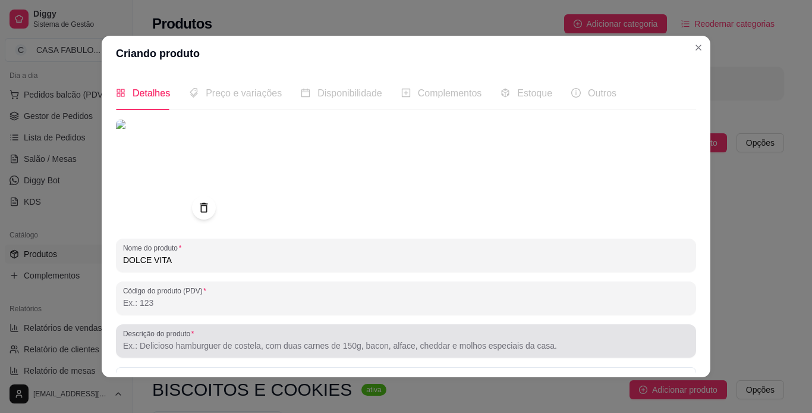
type input "DOLCE VITA"
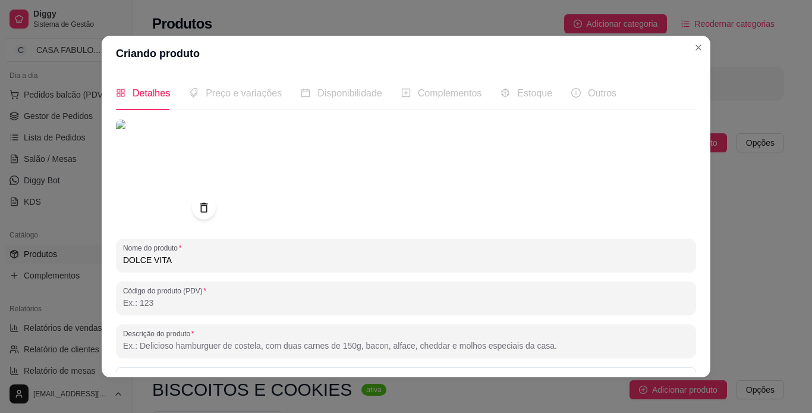
click at [161, 341] on input "Descrição do produto" at bounding box center [406, 345] width 566 height 12
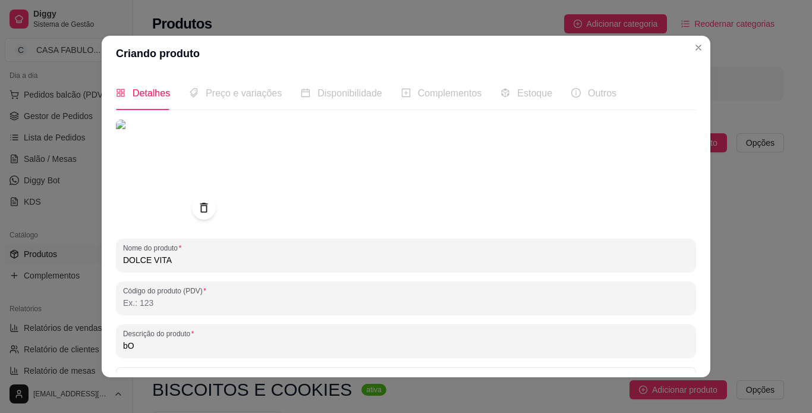
type input "b"
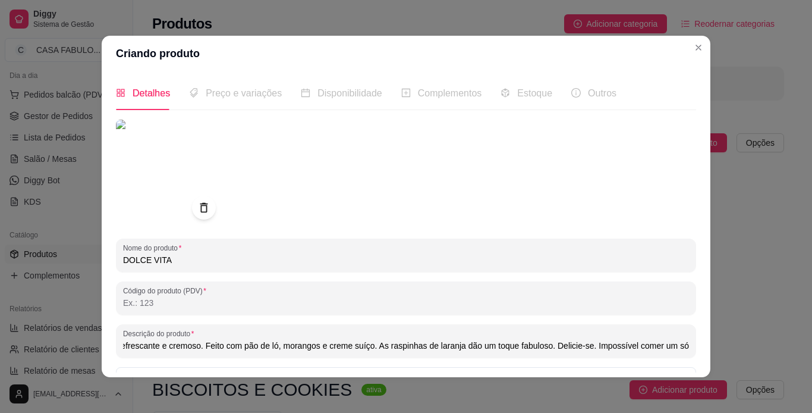
scroll to position [0, 145]
type input "Bolo gelado de Morango. Deliocioso, refrescante e cremoso. Feito com pão de ló,…"
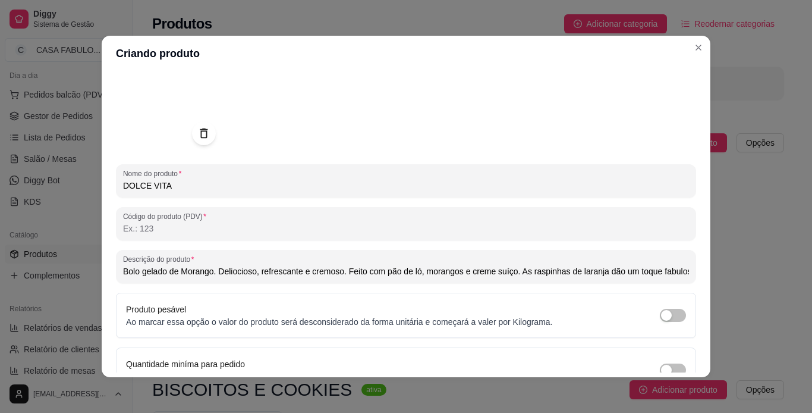
scroll to position [138, 0]
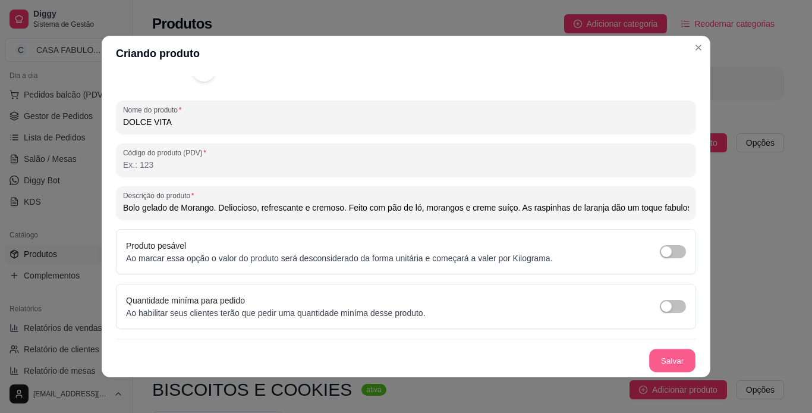
click at [662, 356] on button "Salvar" at bounding box center [672, 360] width 46 height 23
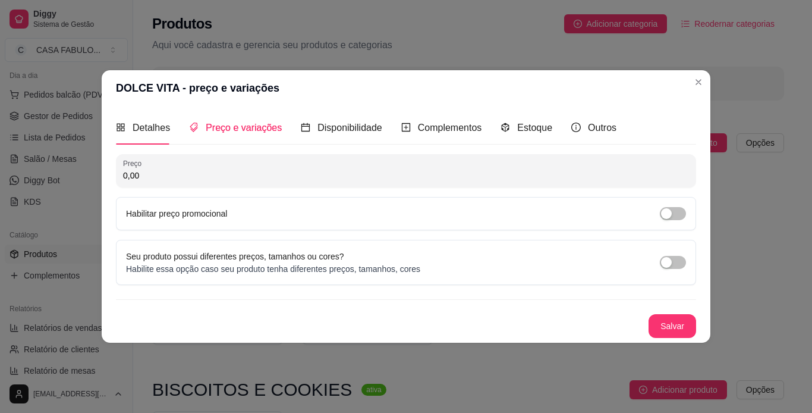
scroll to position [0, 0]
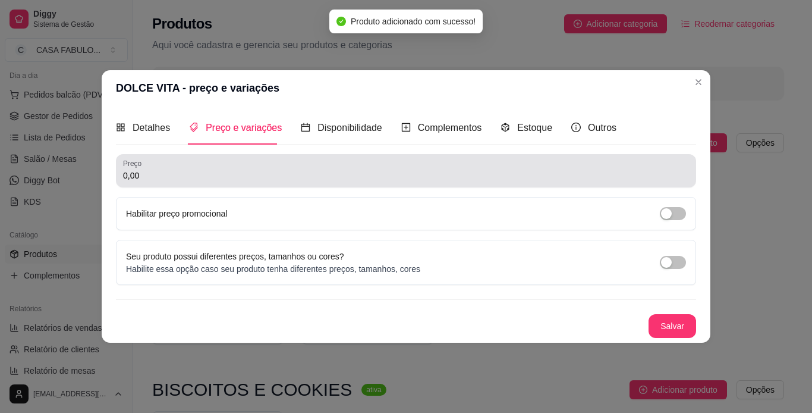
click at [181, 166] on div "0,00" at bounding box center [406, 171] width 566 height 24
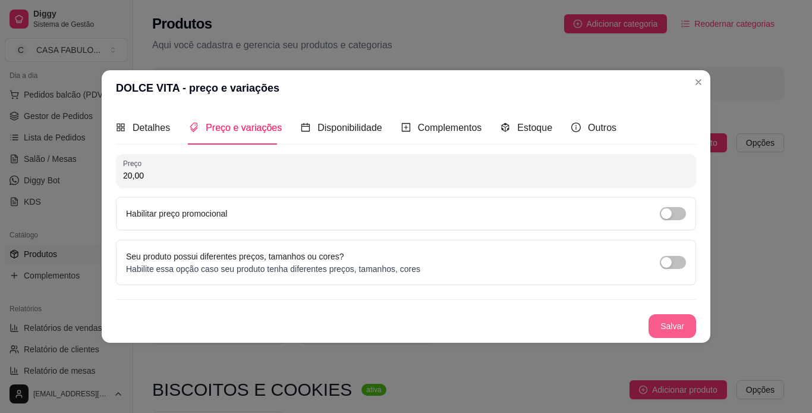
type input "20,00"
click at [339, 128] on div "Detalhes Preço e variações Disponibilidade Complementos Estoque Outros Nome do …" at bounding box center [406, 224] width 580 height 227
click at [339, 128] on span "Disponibilidade" at bounding box center [349, 127] width 65 height 10
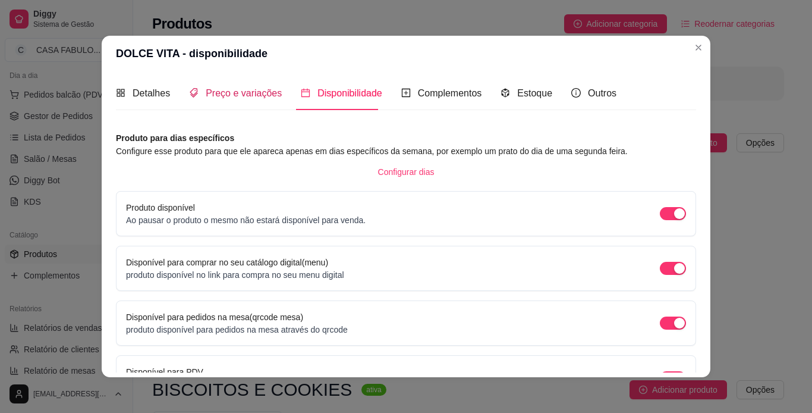
click at [253, 96] on span "Preço e variações" at bounding box center [244, 93] width 76 height 10
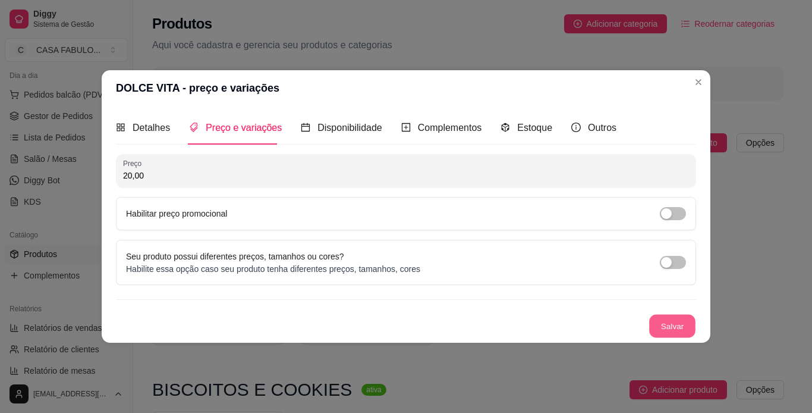
click at [684, 319] on button "Salvar" at bounding box center [672, 326] width 46 height 23
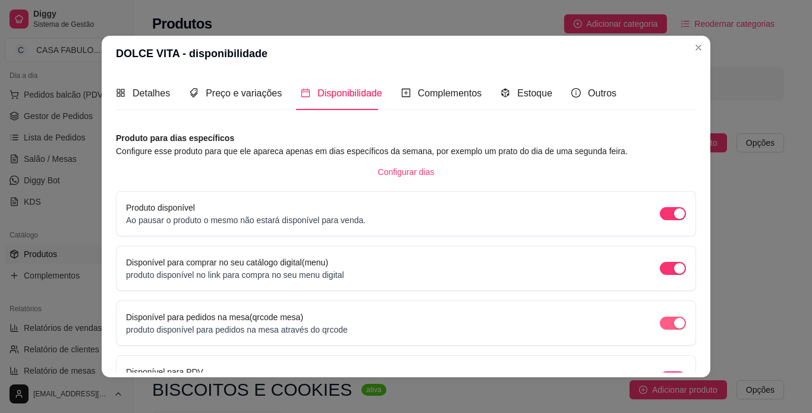
click at [660, 329] on span "button" at bounding box center [673, 322] width 26 height 13
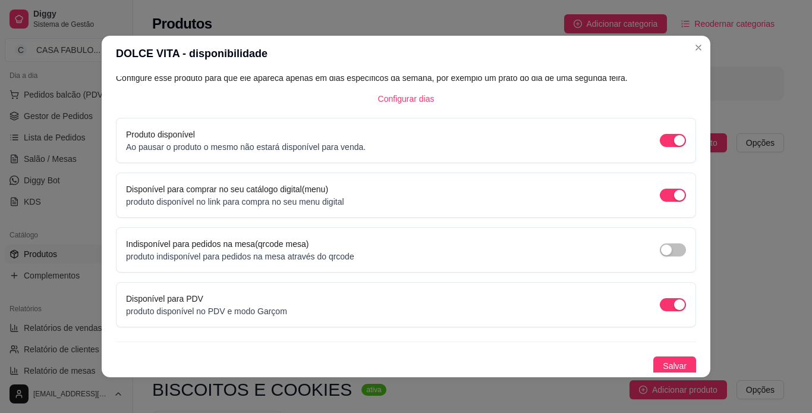
scroll to position [76, 0]
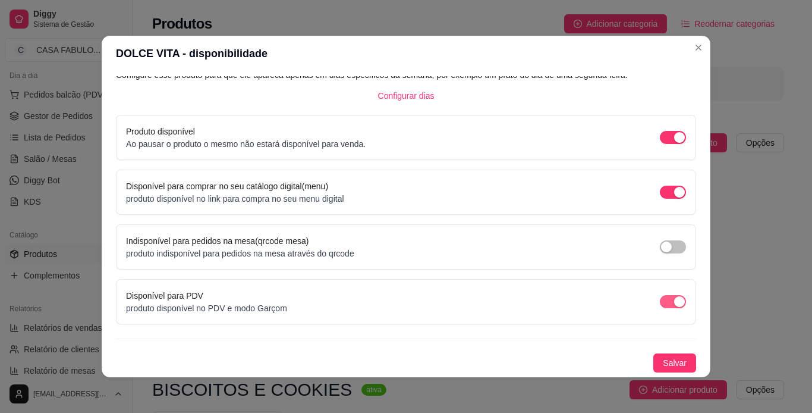
click at [660, 303] on span "button" at bounding box center [673, 301] width 26 height 13
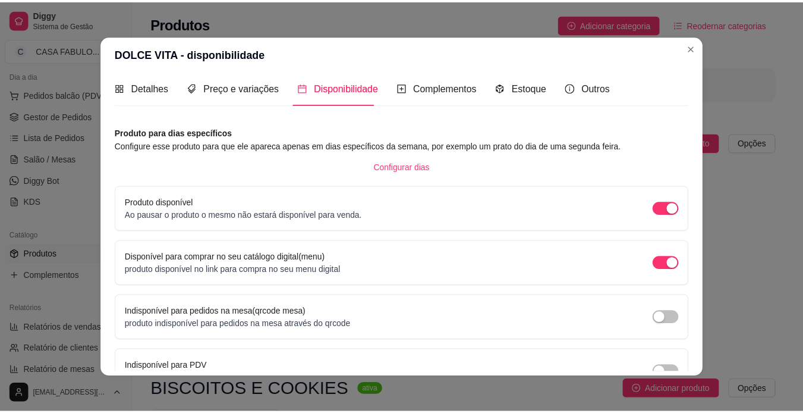
scroll to position [0, 0]
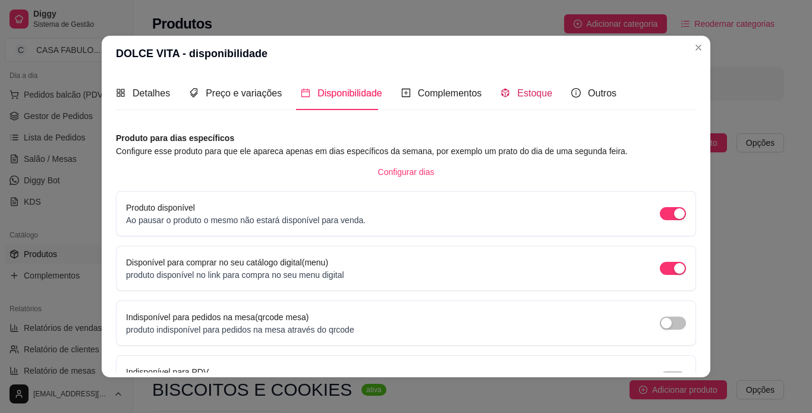
click at [521, 92] on span "Estoque" at bounding box center [534, 93] width 35 height 10
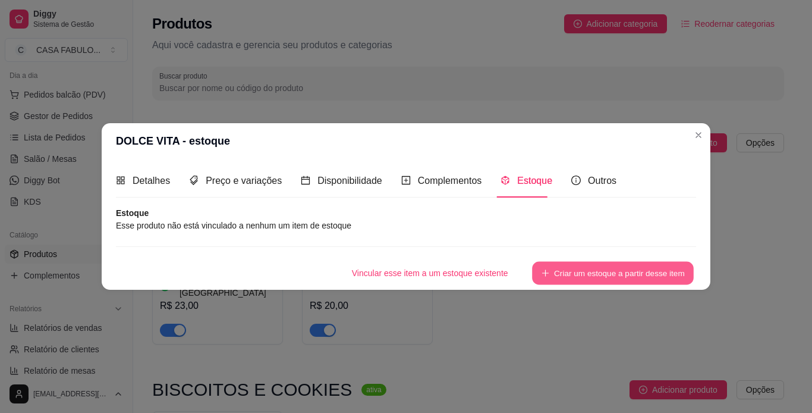
click at [589, 275] on button "Criar um estoque a partir desse item" at bounding box center [613, 273] width 162 height 23
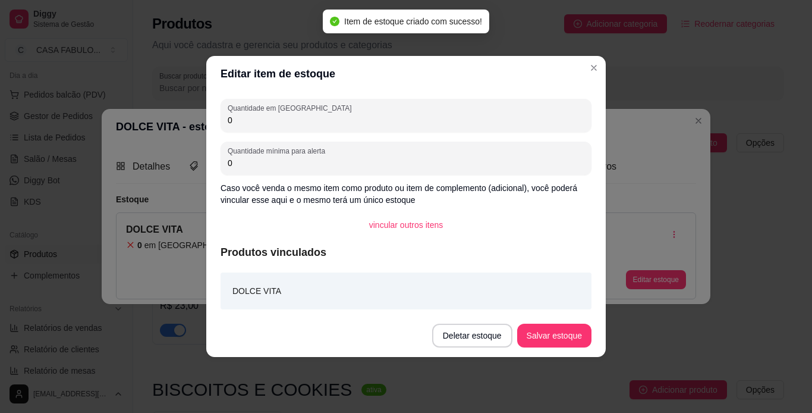
click at [297, 122] on input "0" at bounding box center [406, 120] width 357 height 12
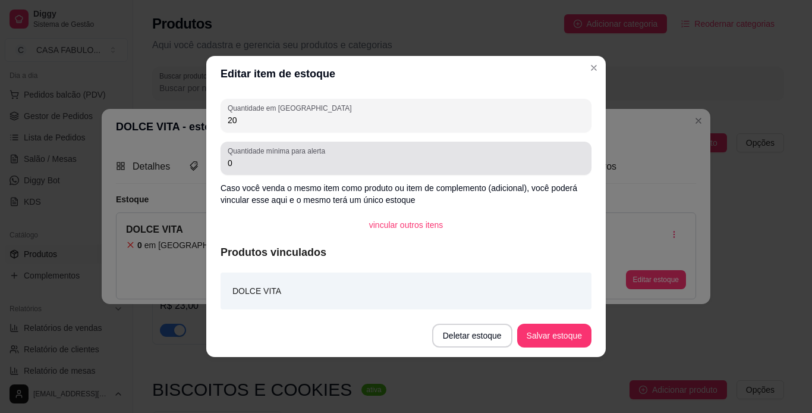
type input "20"
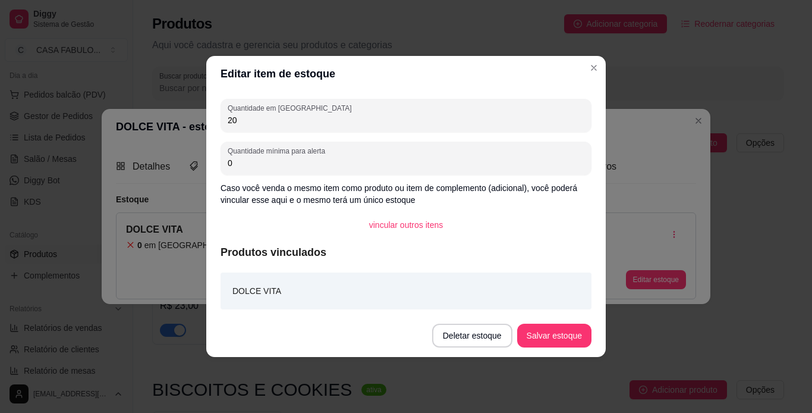
click at [248, 160] on input "0" at bounding box center [406, 163] width 357 height 12
type input "18"
click at [548, 331] on button "Salvar estoque" at bounding box center [554, 335] width 73 height 23
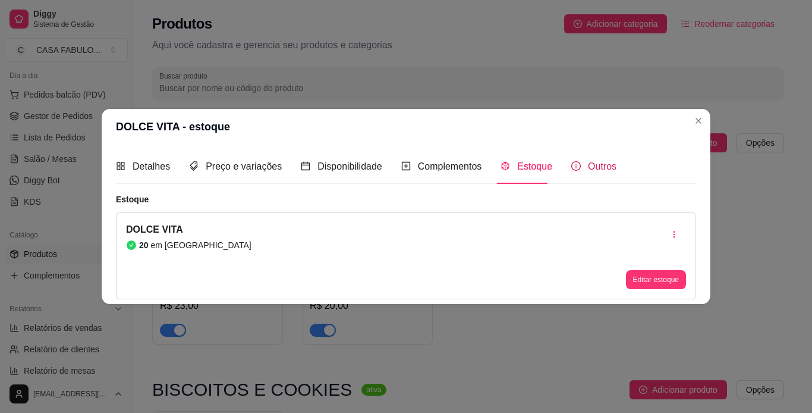
click at [597, 169] on span "Outros" at bounding box center [602, 166] width 29 height 10
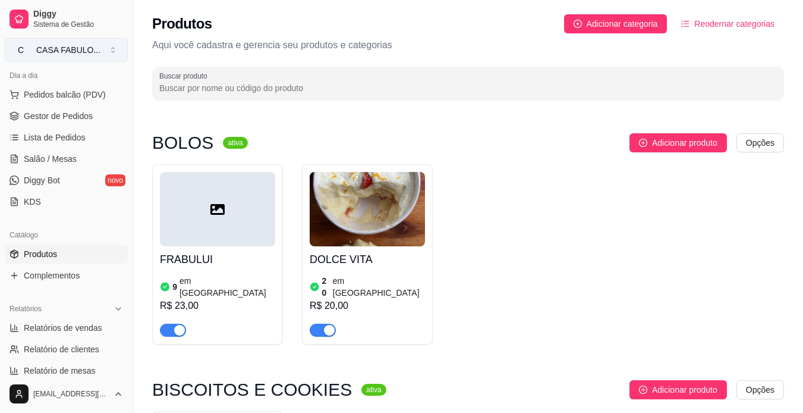
click at [95, 46] on div "CASA FABULO ..." at bounding box center [68, 50] width 64 height 12
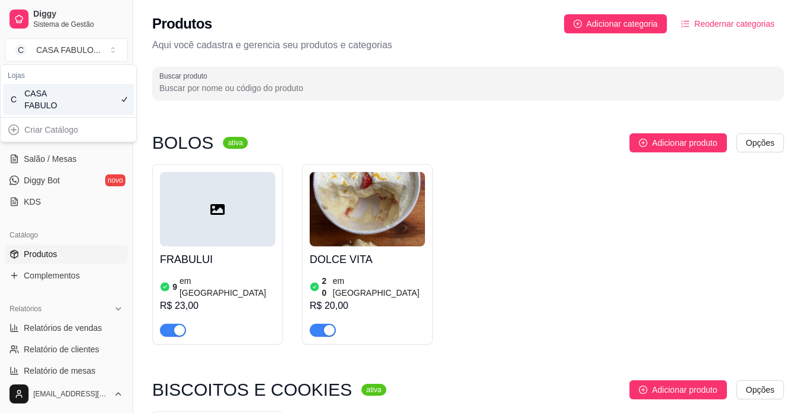
click at [146, 118] on div "BOLOS ativa Adicionar produto Opções FRABULUI 9 em estoque R$ 23,00 DOLCE VITA …" at bounding box center [468, 362] width 670 height 510
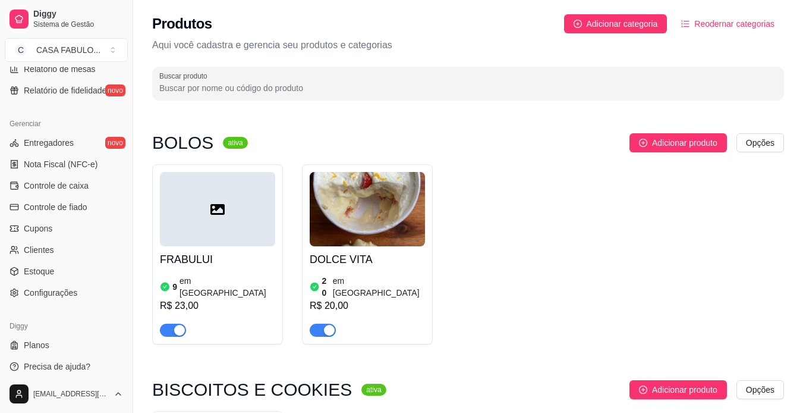
scroll to position [443, 0]
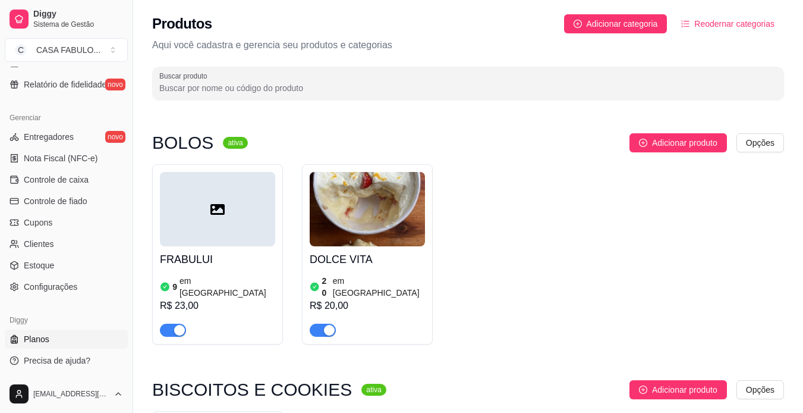
click at [35, 340] on span "Planos" at bounding box center [37, 339] width 26 height 12
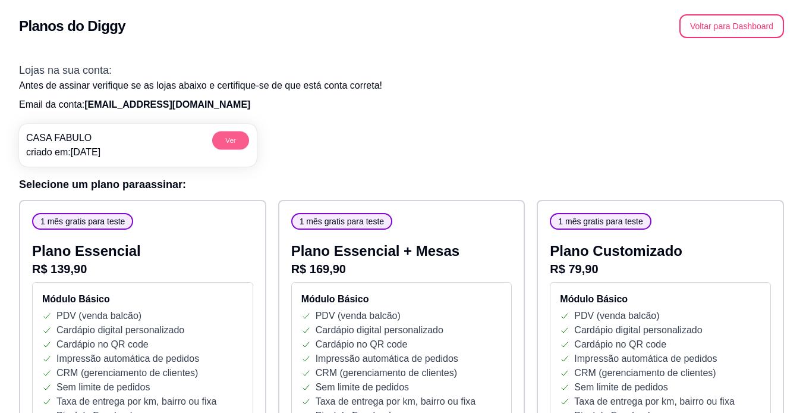
click at [236, 134] on button "Ver" at bounding box center [230, 140] width 37 height 18
click at [754, 27] on button "Voltar para Dashboard" at bounding box center [732, 26] width 102 height 23
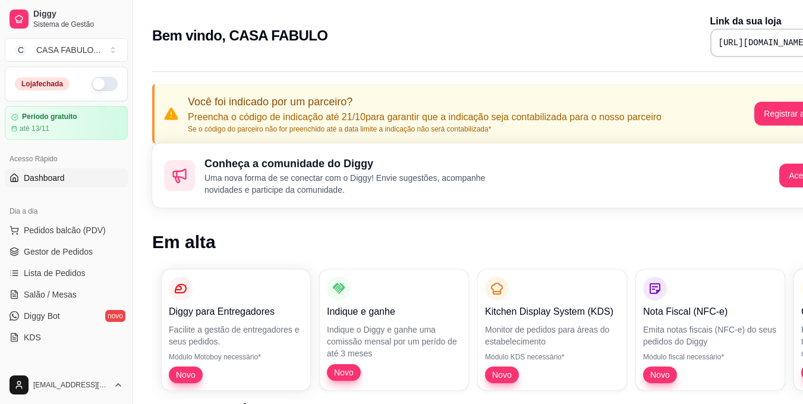
click at [103, 83] on button "button" at bounding box center [105, 84] width 26 height 14
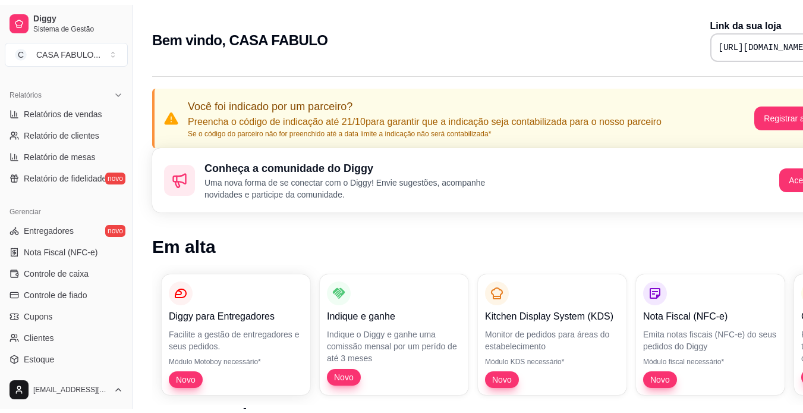
scroll to position [317, 0]
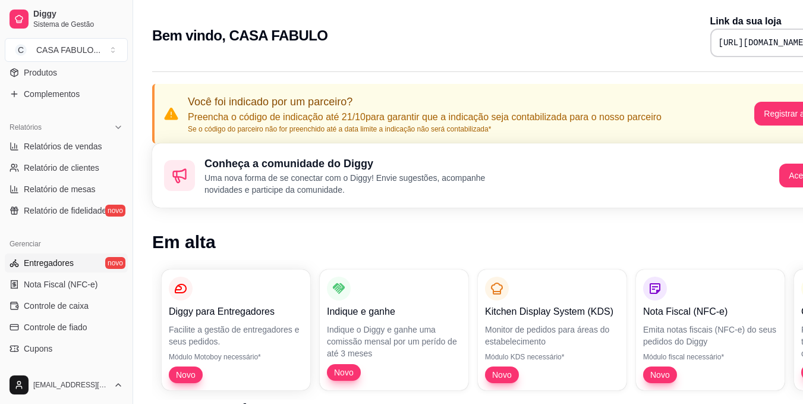
click at [61, 262] on span "Entregadores" at bounding box center [49, 263] width 50 height 12
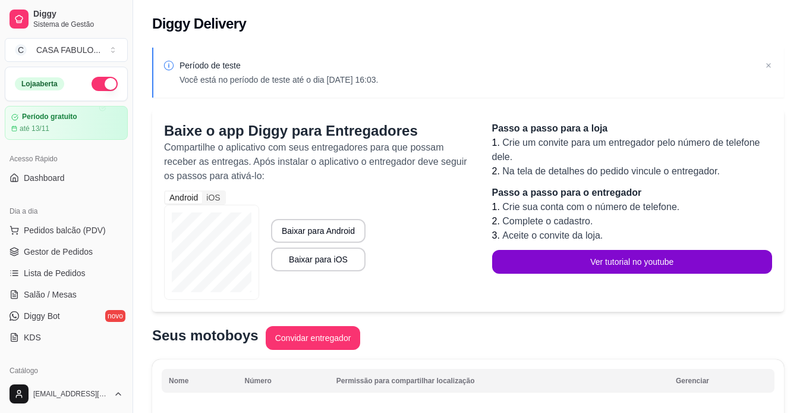
scroll to position [27, 0]
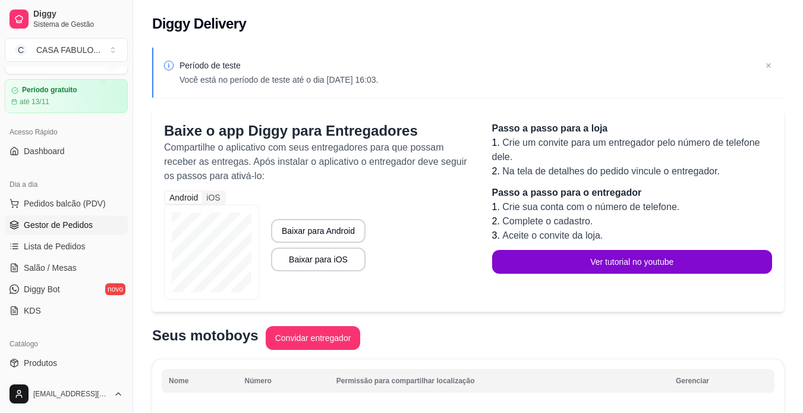
click at [76, 226] on span "Gestor de Pedidos" at bounding box center [58, 225] width 69 height 12
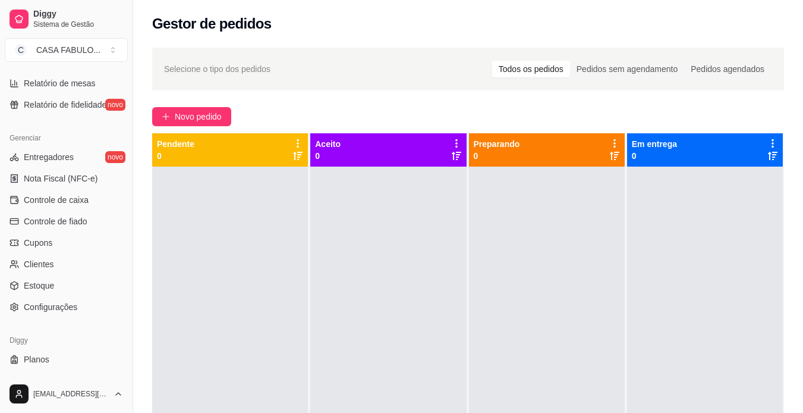
scroll to position [443, 0]
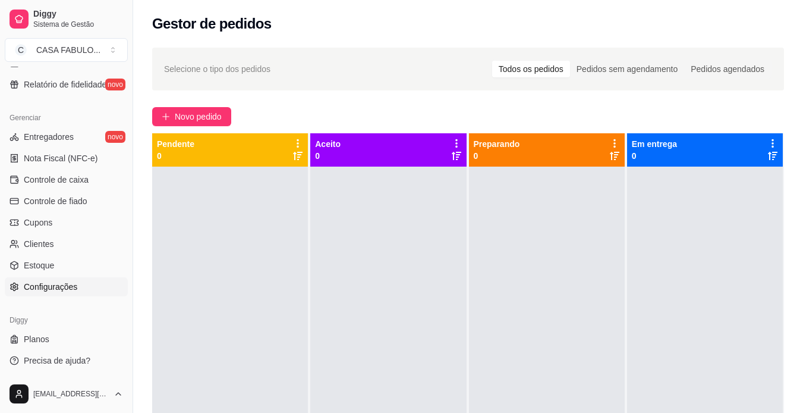
click at [48, 289] on span "Configurações" at bounding box center [51, 287] width 54 height 12
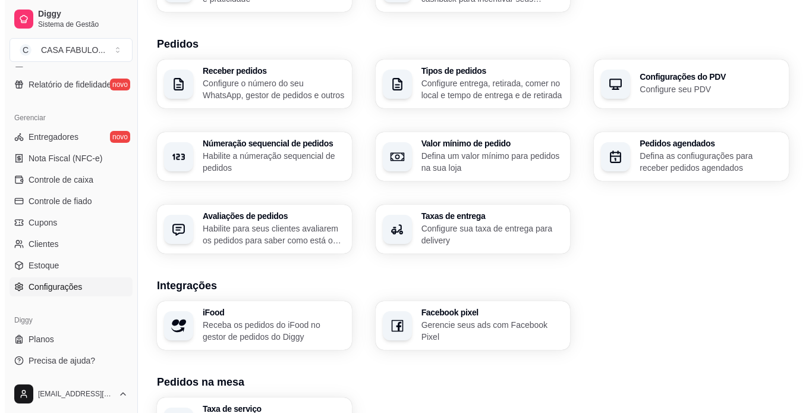
scroll to position [256, 0]
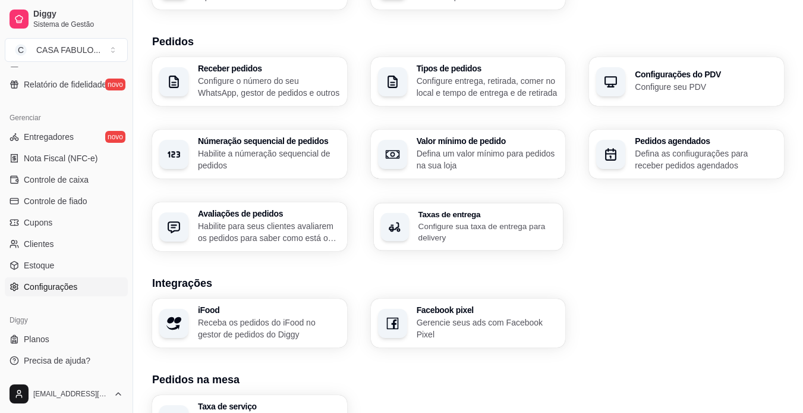
click at [507, 235] on p "Configure sua taxa de entrega para delivery" at bounding box center [487, 231] width 138 height 23
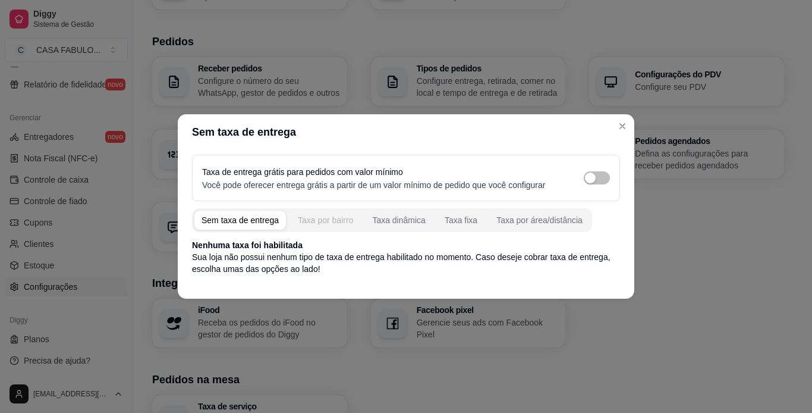
click at [304, 219] on div "Taxa por bairro" at bounding box center [325, 220] width 55 height 12
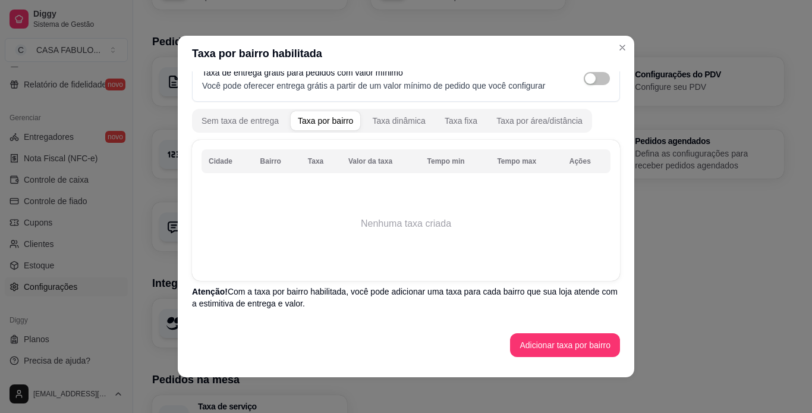
scroll to position [24, 0]
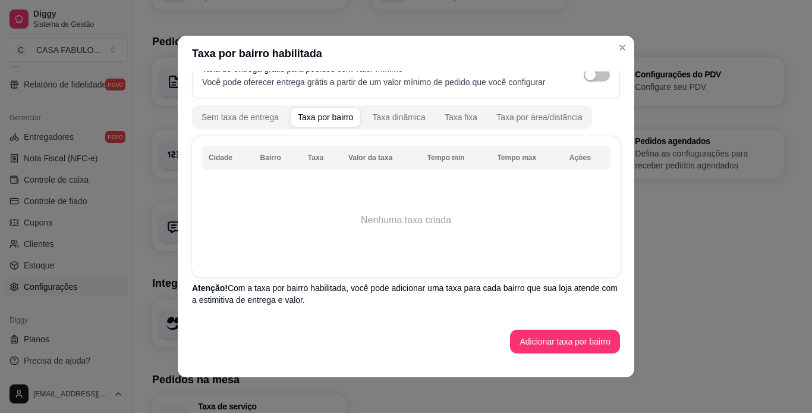
click at [243, 181] on td "Nenhuma taxa criada" at bounding box center [406, 219] width 409 height 95
click at [373, 223] on td "Nenhuma taxa criada" at bounding box center [406, 219] width 409 height 95
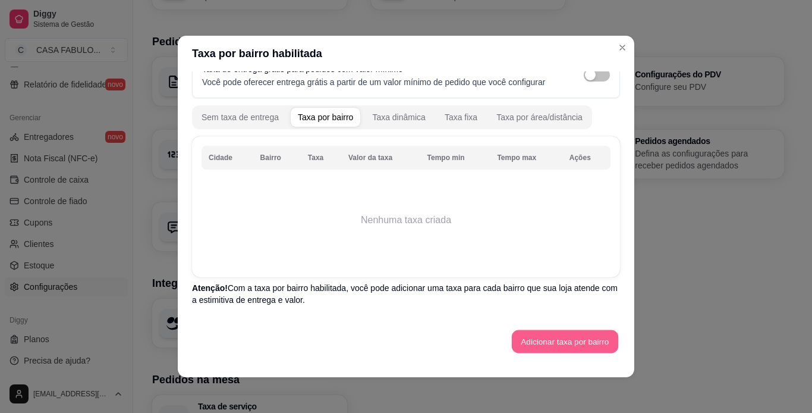
click at [526, 341] on button "Adicionar taxa por bairro" at bounding box center [565, 341] width 106 height 23
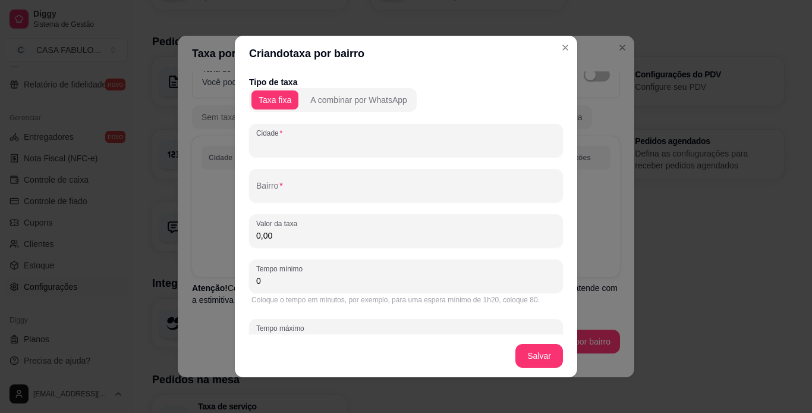
click at [284, 149] on input "Cidade" at bounding box center [406, 145] width 300 height 12
type input "a"
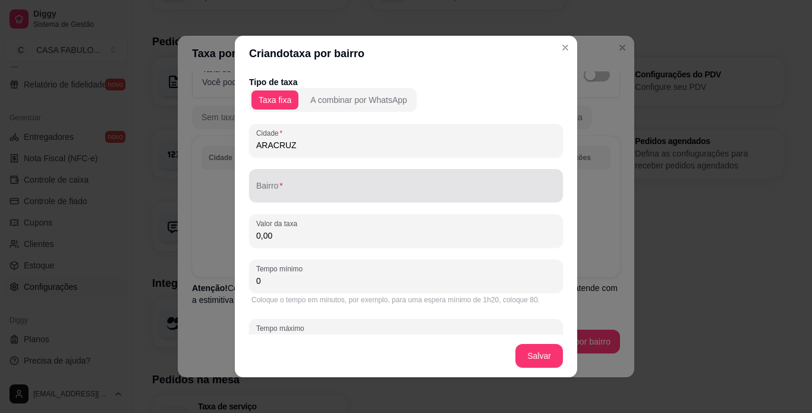
type input "ARACRUZ"
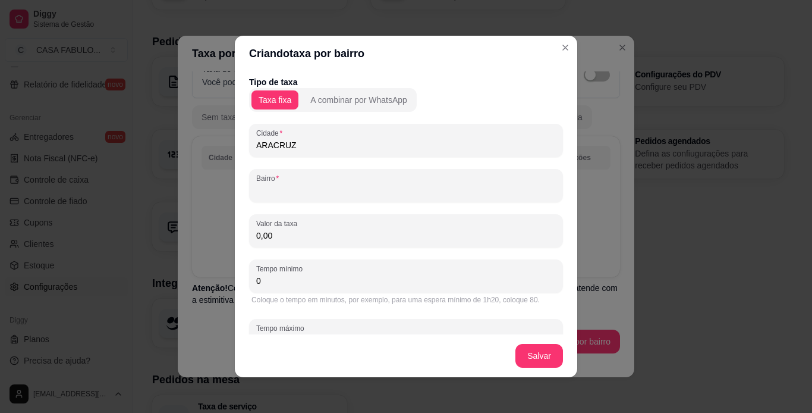
click at [266, 195] on input "Bairro" at bounding box center [406, 190] width 300 height 12
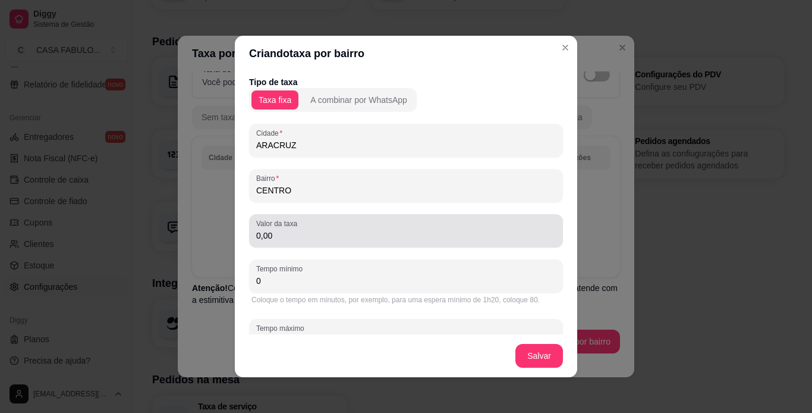
type input "CENTRO"
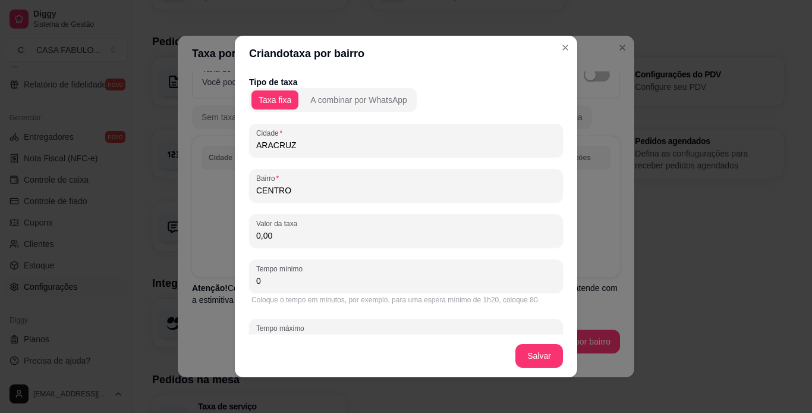
click at [279, 238] on input "0,00" at bounding box center [406, 235] width 300 height 12
type input "5,00"
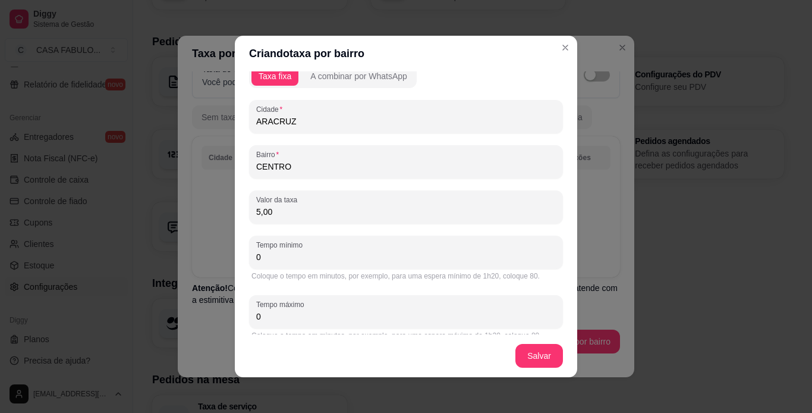
scroll to position [37, 0]
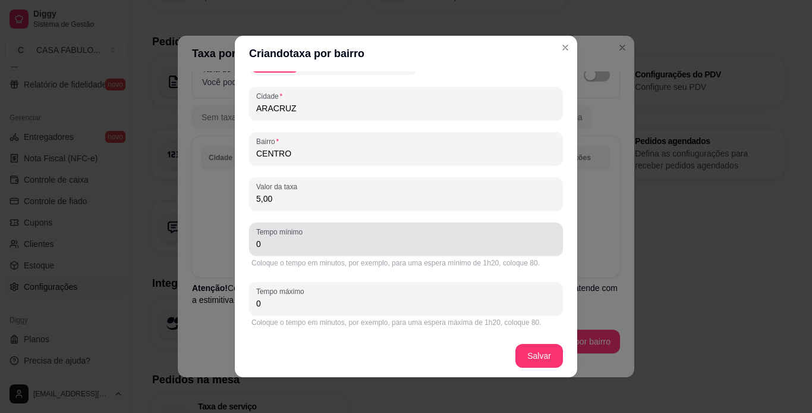
click at [296, 253] on div "Tempo mínimo 0" at bounding box center [406, 238] width 314 height 33
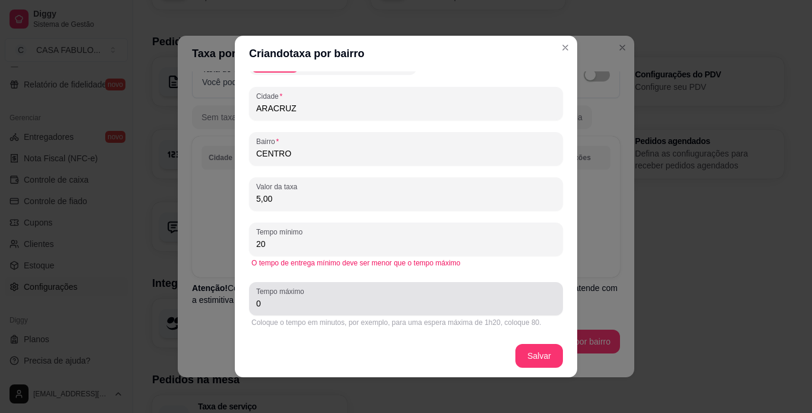
type input "20"
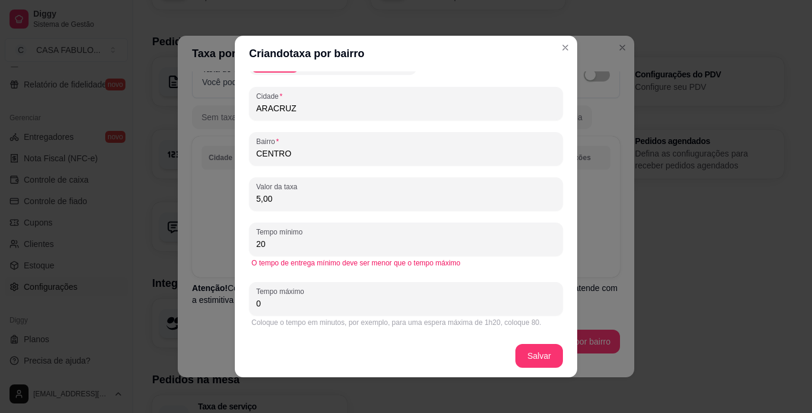
click at [282, 304] on input "0" at bounding box center [406, 303] width 300 height 12
type input "40"
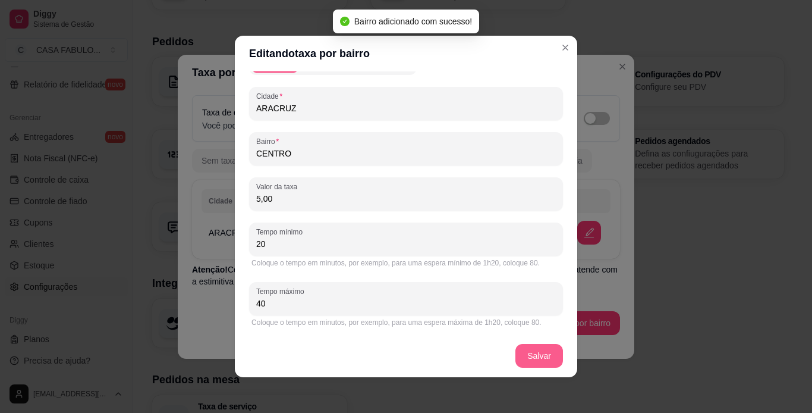
scroll to position [0, 0]
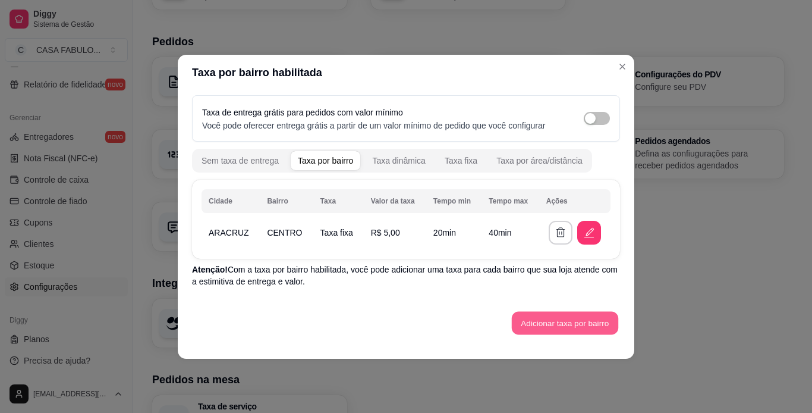
click at [581, 325] on button "Adicionar taxa por bairro" at bounding box center [565, 322] width 106 height 23
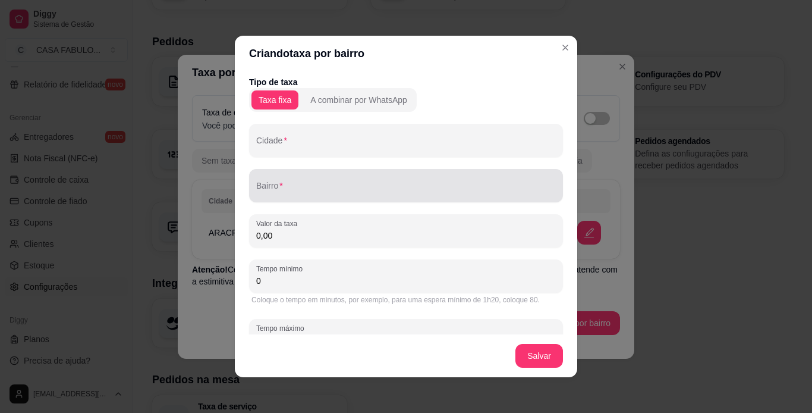
click at [321, 171] on div "Bairro" at bounding box center [406, 185] width 314 height 33
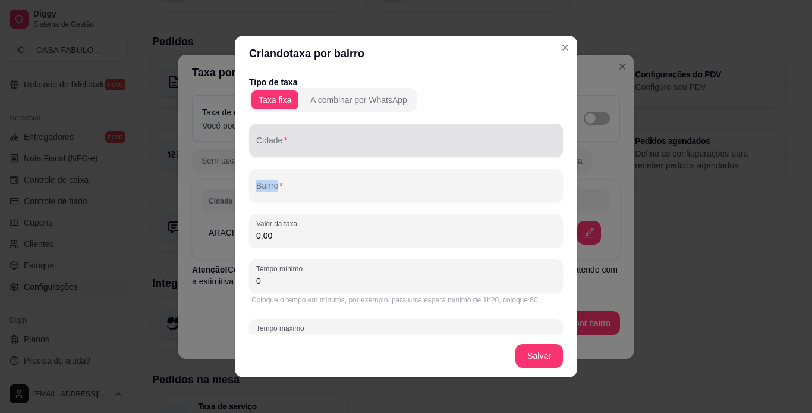
drag, startPoint x: 320, startPoint y: 162, endPoint x: 322, endPoint y: 143, distance: 19.1
click at [322, 143] on div "Tipo de taxa Taxa fixa A combinar por WhatsApp Cidade Bairro Valor da taxa 0,00…" at bounding box center [406, 221] width 314 height 290
click at [322, 143] on input "Cidade" at bounding box center [406, 145] width 300 height 12
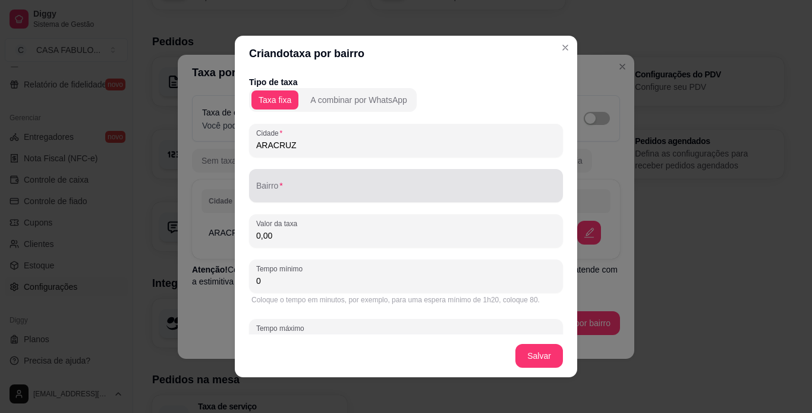
type input "ARACRUZ"
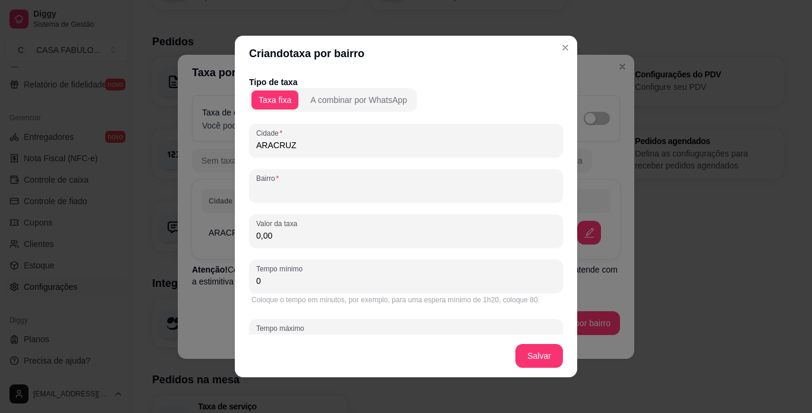
click at [290, 187] on input "Bairro" at bounding box center [406, 190] width 300 height 12
click at [288, 237] on input "0,00" at bounding box center [406, 235] width 300 height 12
click at [260, 190] on input "BRLA VISTA" at bounding box center [406, 190] width 300 height 12
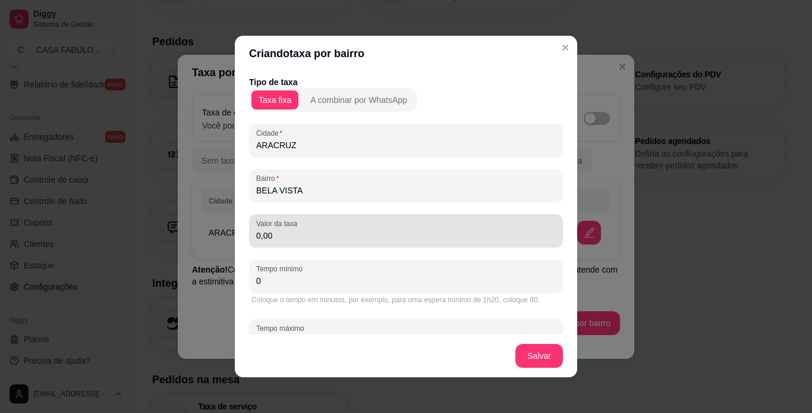
type input "BELA VISTA"
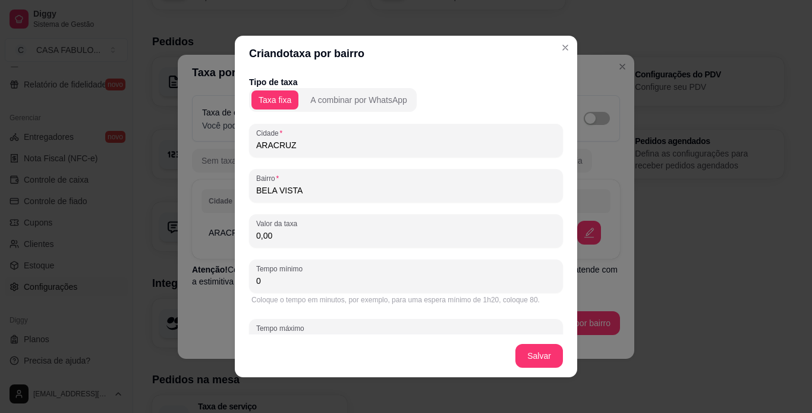
click at [276, 235] on input "0,00" at bounding box center [406, 235] width 300 height 12
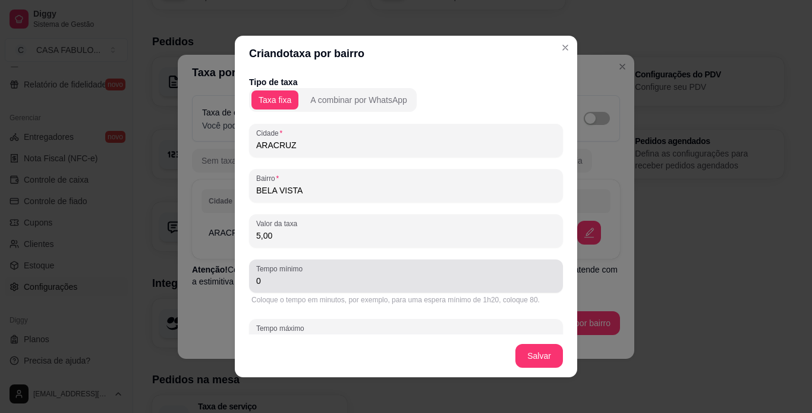
type input "5,00"
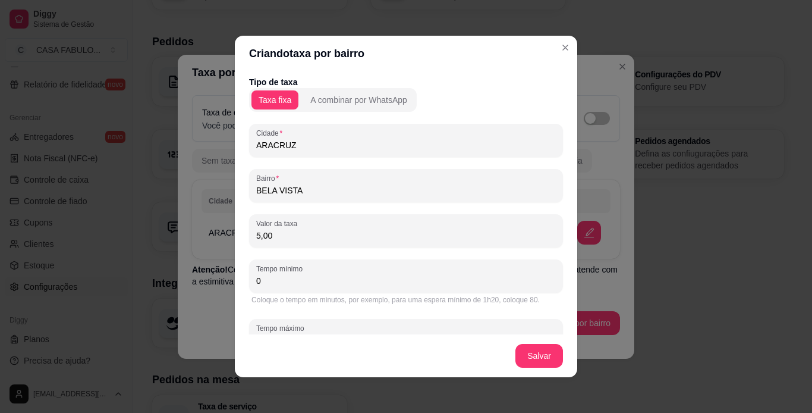
click at [328, 285] on input "0" at bounding box center [406, 281] width 300 height 12
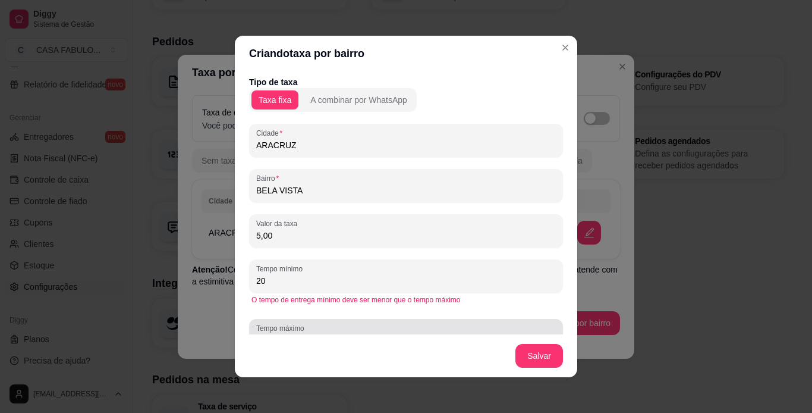
type input "20"
click at [295, 325] on label "Tempo máximo" at bounding box center [282, 328] width 52 height 10
click at [295, 334] on input "0" at bounding box center [406, 340] width 300 height 12
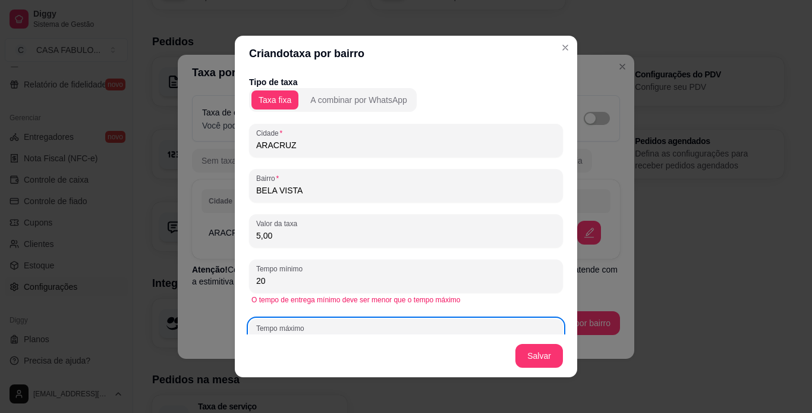
scroll to position [37, 0]
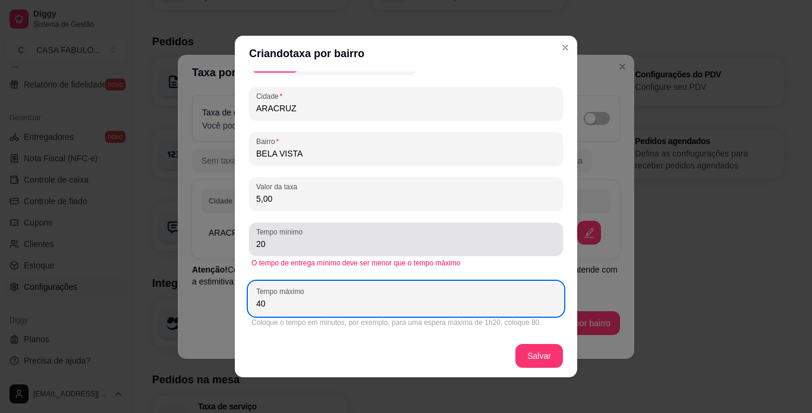
type input "40"
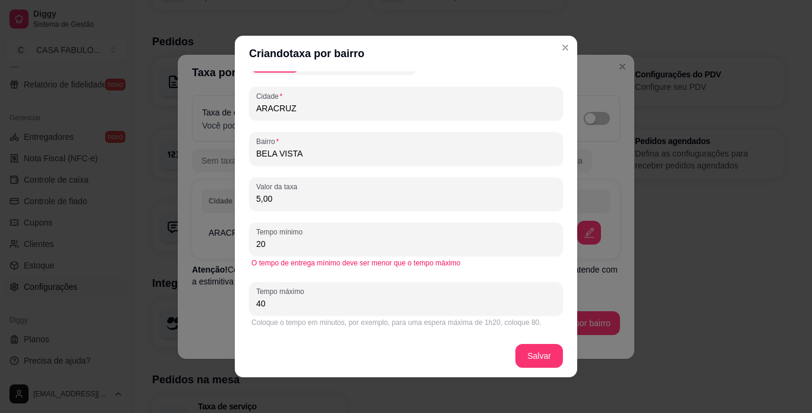
click at [281, 244] on input "20" at bounding box center [406, 244] width 300 height 12
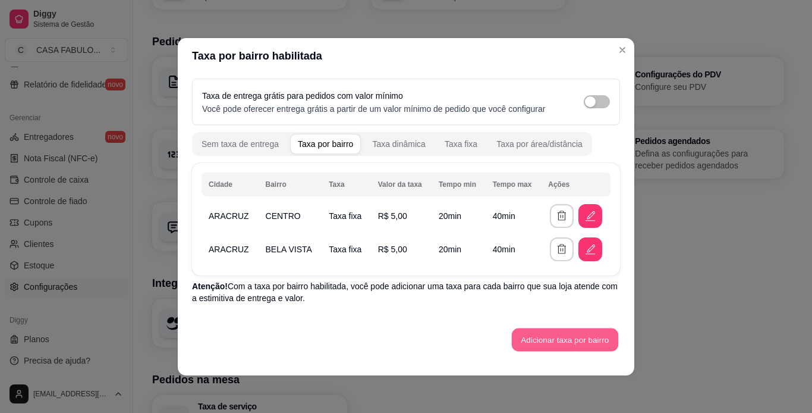
click at [562, 334] on button "Adicionar taxa por bairro" at bounding box center [565, 339] width 106 height 23
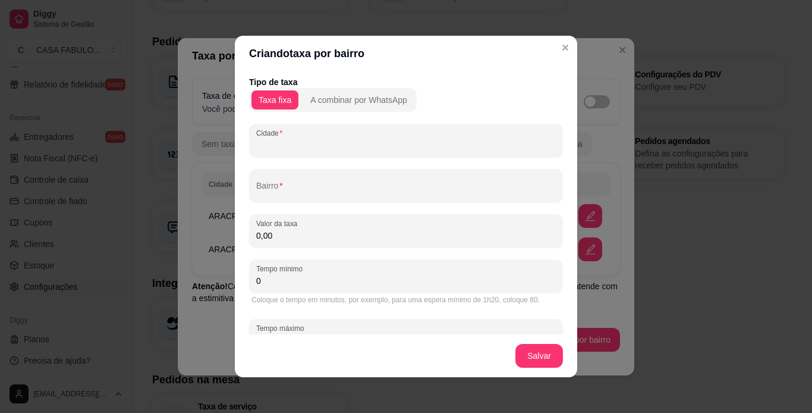
click at [341, 141] on input "Cidade" at bounding box center [406, 145] width 300 height 12
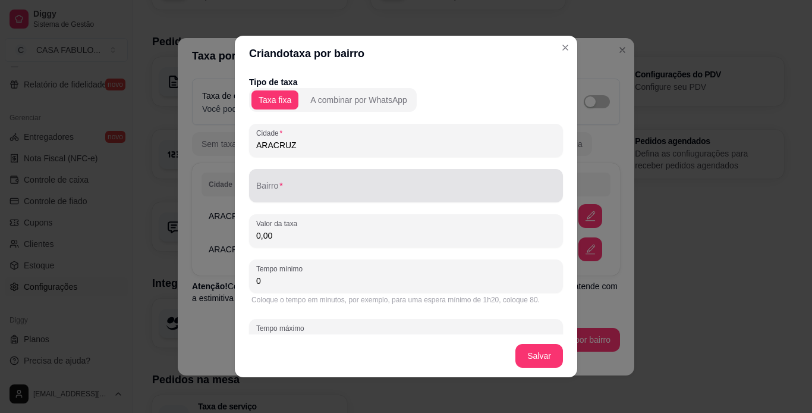
type input "ARACRUZ"
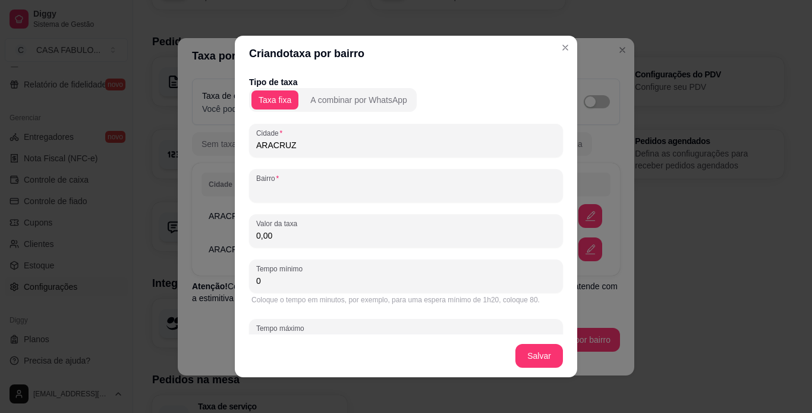
click at [295, 186] on input "Bairro" at bounding box center [406, 190] width 300 height 12
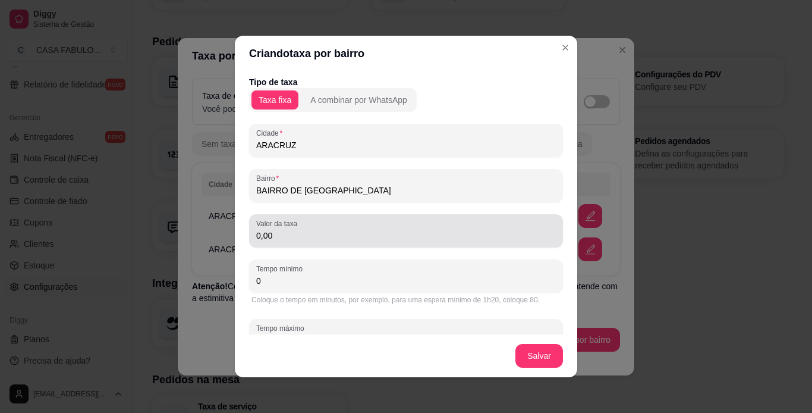
type input "BAIRRO DE FATIMA"
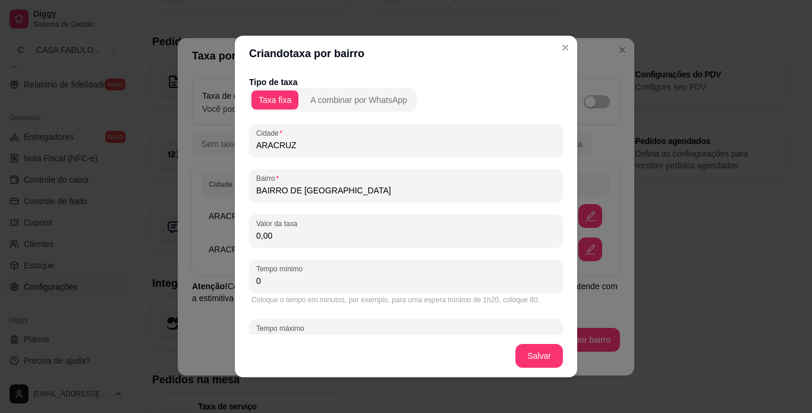
click at [263, 240] on input "0,00" at bounding box center [406, 235] width 300 height 12
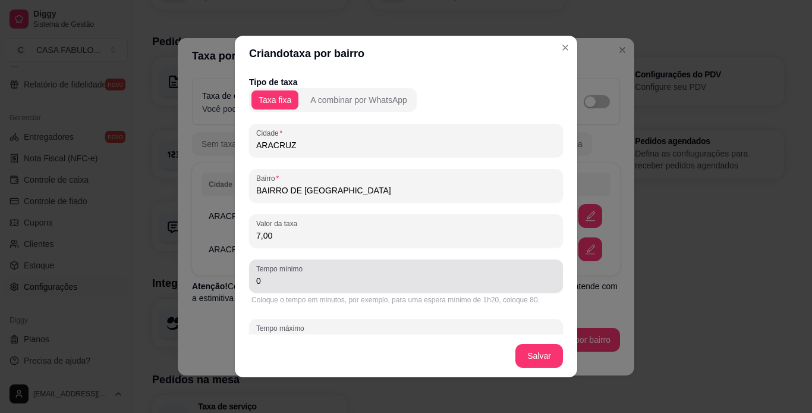
type input "7,00"
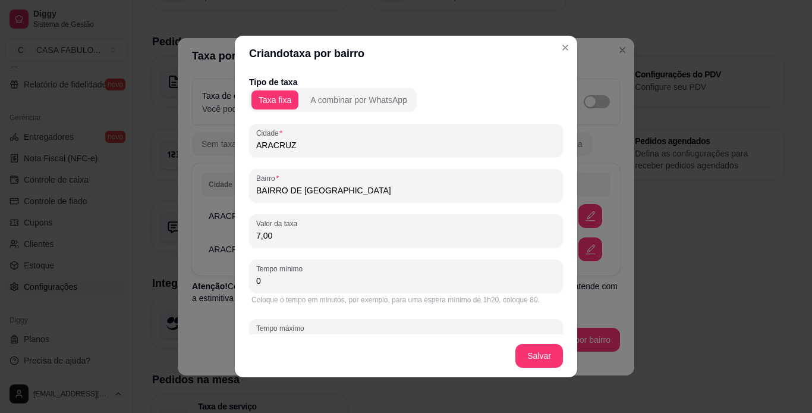
click at [282, 286] on input "0" at bounding box center [406, 281] width 300 height 12
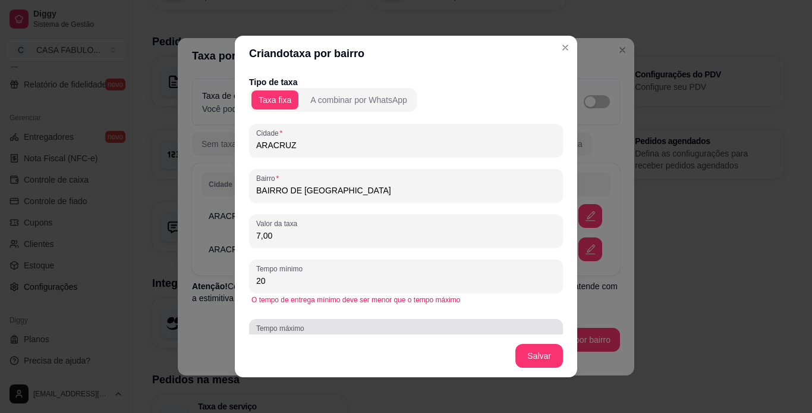
type input "20"
click at [295, 332] on label "Tempo máximo" at bounding box center [282, 328] width 52 height 10
click at [295, 334] on input "0" at bounding box center [406, 340] width 300 height 12
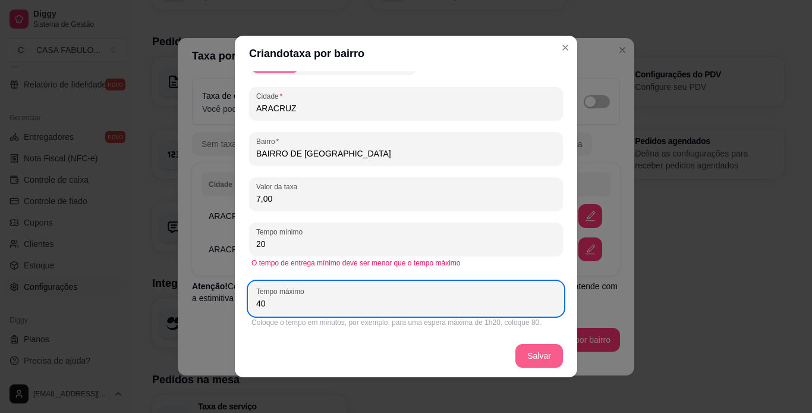
type input "40"
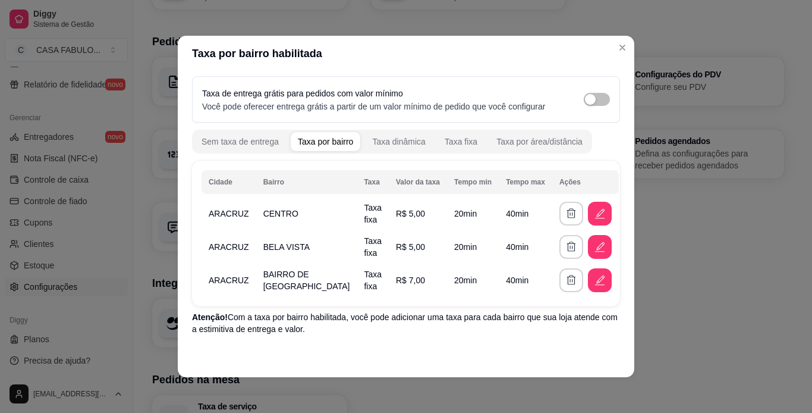
click at [313, 169] on div "Cidade Bairro Taxa Valor da taxa Tempo min Tempo max Ações ARACRUZ CENTRO Taxa …" at bounding box center [406, 234] width 428 height 146
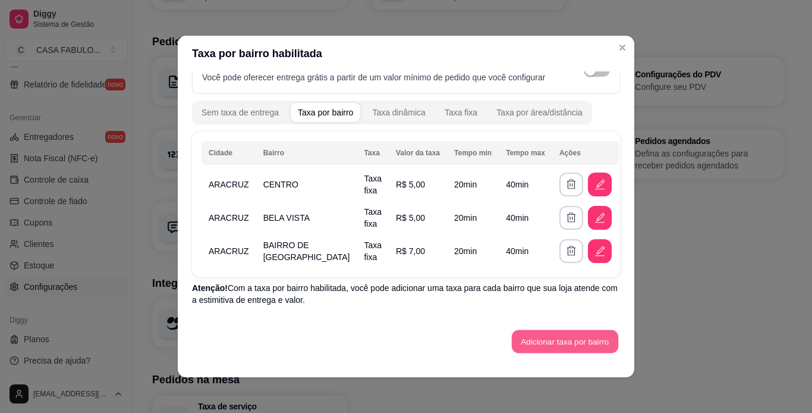
click at [580, 341] on button "Adicionar taxa por bairro" at bounding box center [565, 341] width 106 height 23
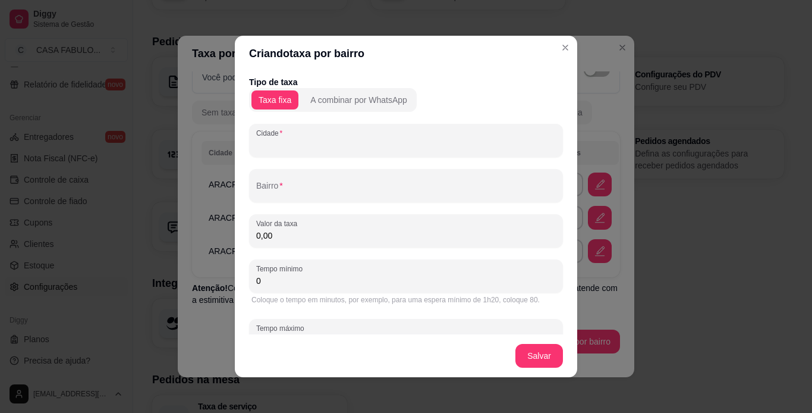
click at [312, 142] on input "Cidade" at bounding box center [406, 145] width 300 height 12
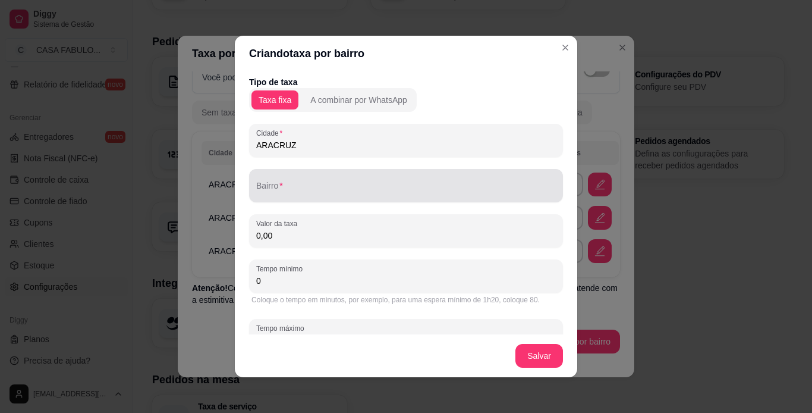
type input "ARACRUZ"
click at [289, 189] on input "Bairro" at bounding box center [406, 190] width 300 height 12
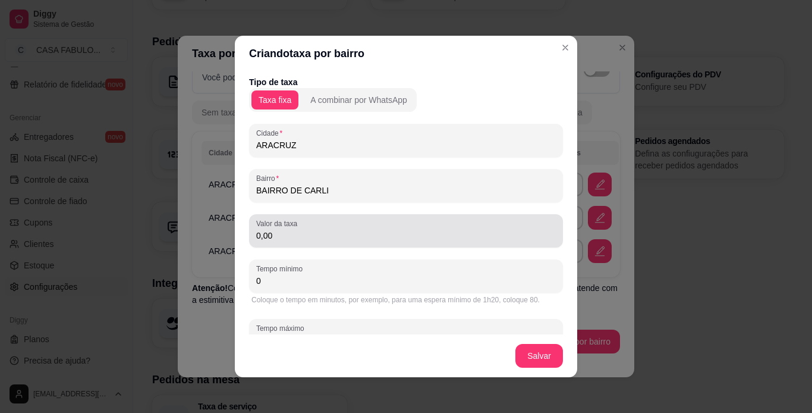
type input "BAIRRO DE CARLI"
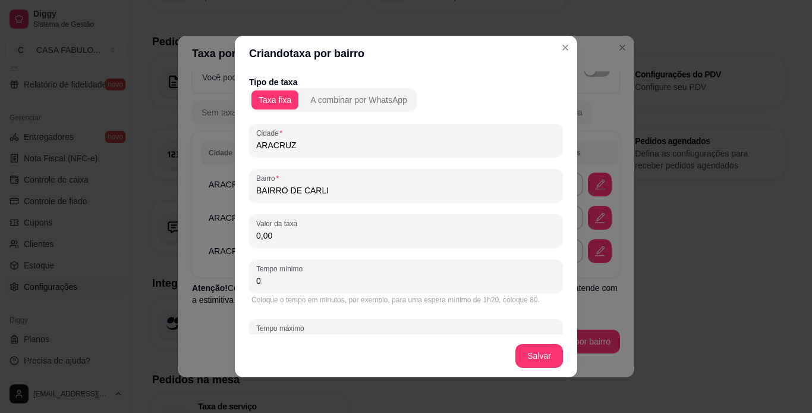
click at [271, 235] on input "0,00" at bounding box center [406, 235] width 300 height 12
type input "5,00"
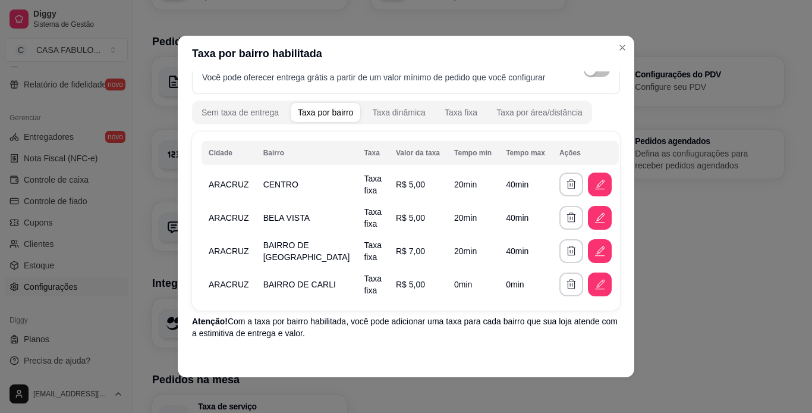
scroll to position [62, 0]
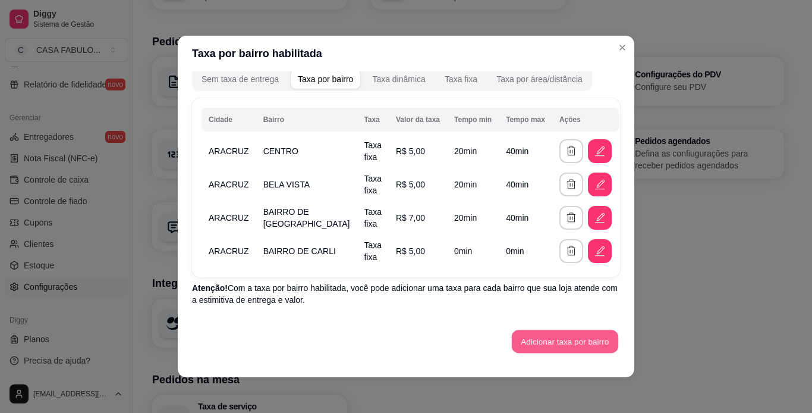
click at [548, 340] on button "Adicionar taxa por bairro" at bounding box center [565, 341] width 106 height 23
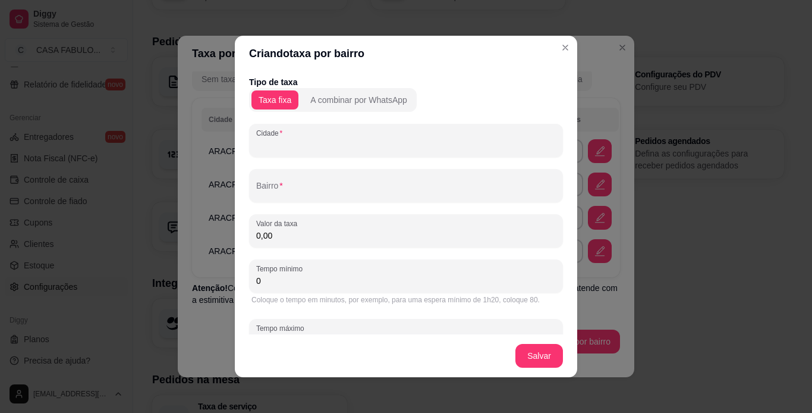
click at [270, 147] on input "Cidade" at bounding box center [406, 145] width 300 height 12
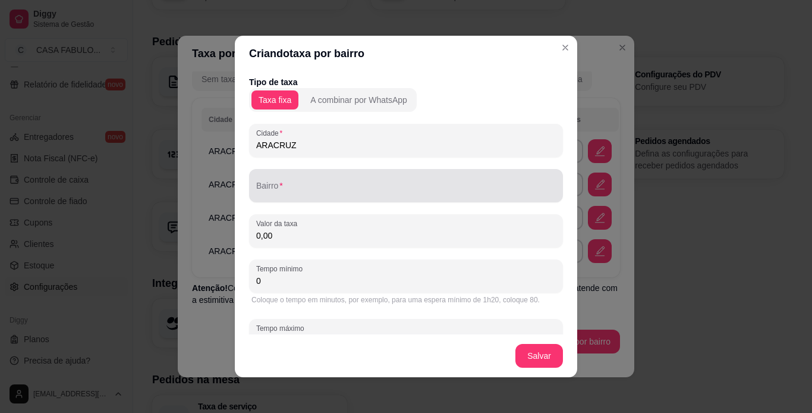
type input "ARACRUZ"
click at [270, 197] on div "Bairro" at bounding box center [406, 185] width 314 height 33
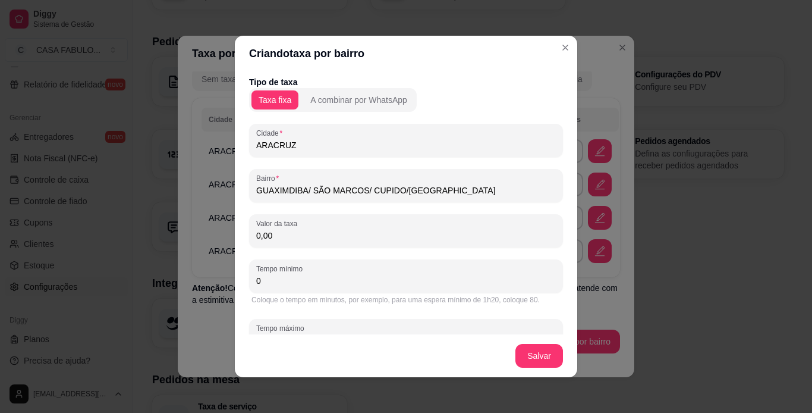
click at [413, 188] on input "GUAXIMDIBA/ SÃO MARCOS/ CUPIDO/VILASANTI" at bounding box center [406, 190] width 300 height 12
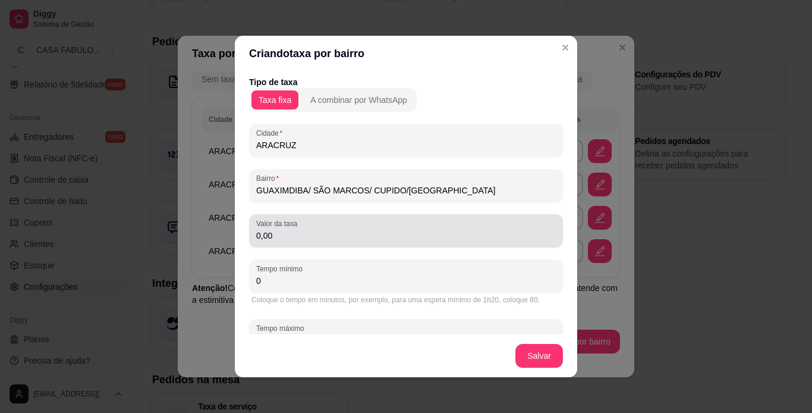
type input "GUAXIMDIBA/ SÃO MARCOS/ CUPIDO/VILA SANTI"
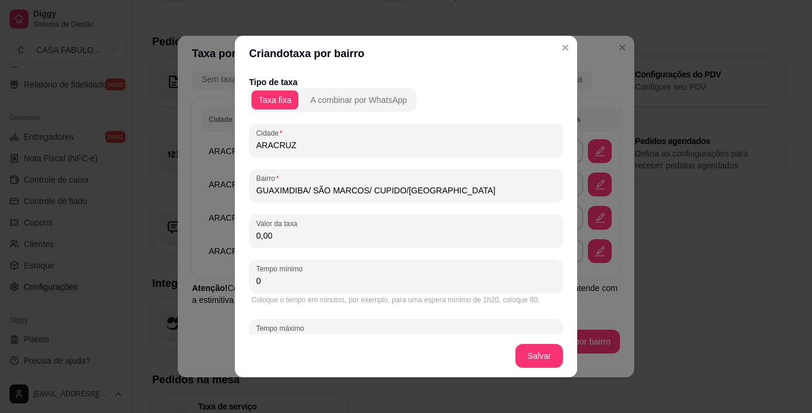
click at [266, 237] on input "0,00" at bounding box center [406, 235] width 300 height 12
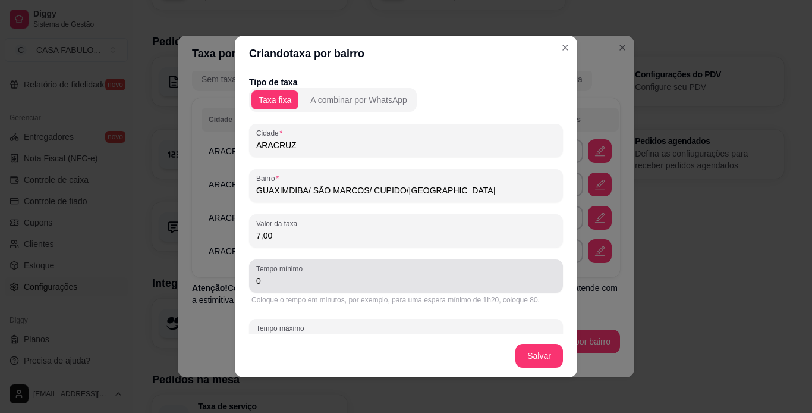
type input "7,00"
click at [259, 275] on input "0" at bounding box center [406, 281] width 300 height 12
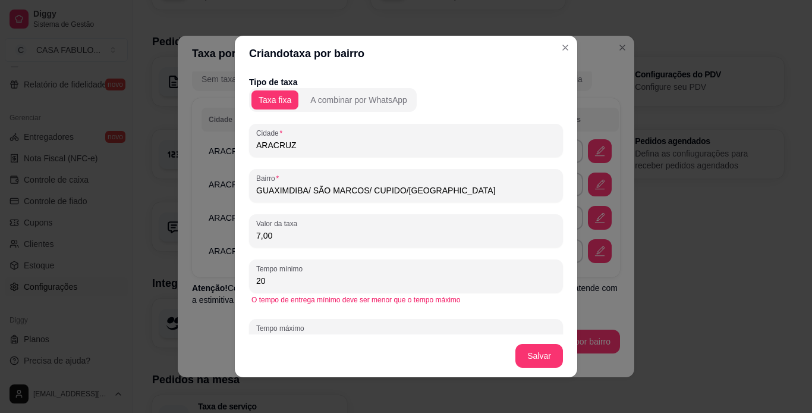
type input "20"
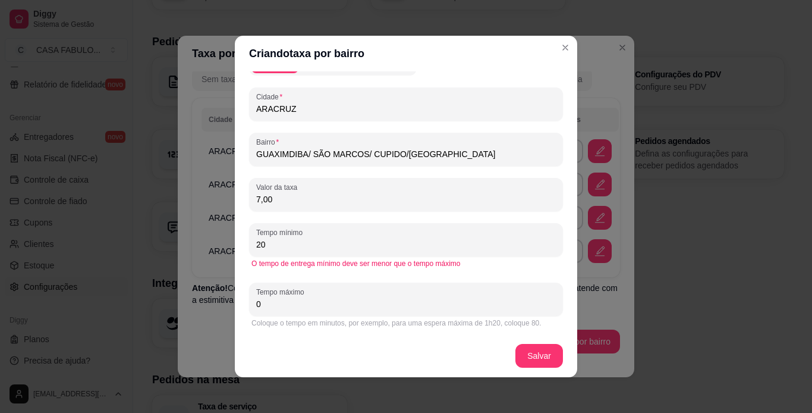
scroll to position [37, 0]
click at [263, 303] on input "0" at bounding box center [406, 303] width 300 height 12
type input "40"
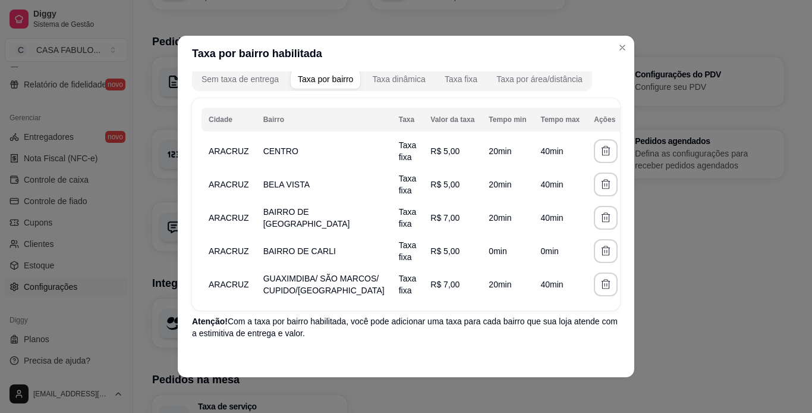
scroll to position [108, 0]
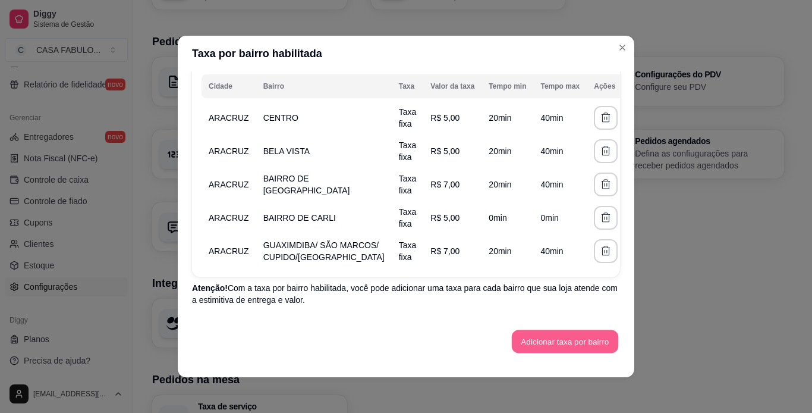
click at [554, 341] on button "Adicionar taxa por bairro" at bounding box center [565, 341] width 106 height 23
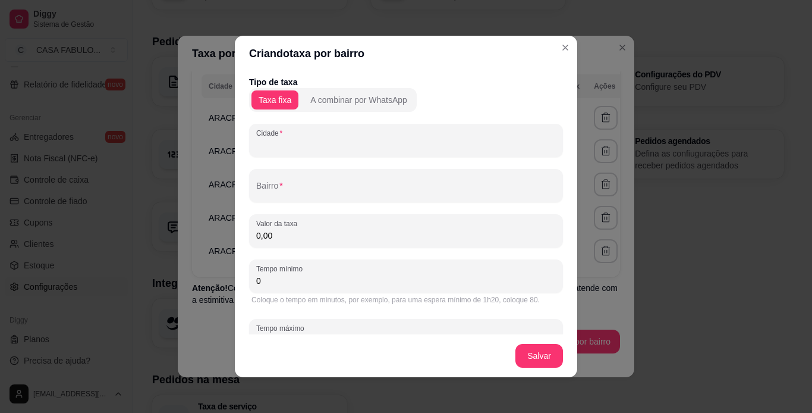
click at [344, 145] on input "Cidade" at bounding box center [406, 145] width 300 height 12
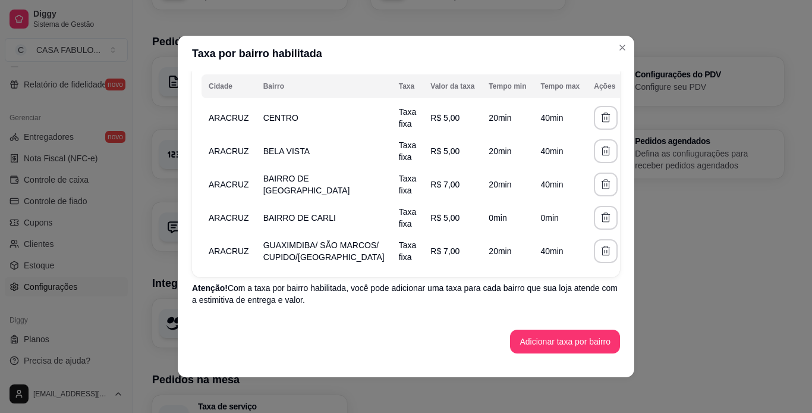
click at [628, 178] on icon "button" at bounding box center [634, 184] width 12 height 12
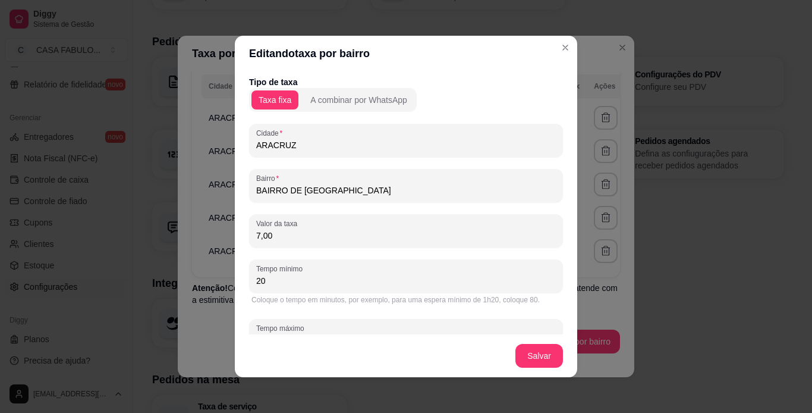
click at [354, 190] on input "BAIRRO DE FATIMA" at bounding box center [406, 190] width 300 height 12
type input "BAIRRO DE FATIMA/ SEGATTO"
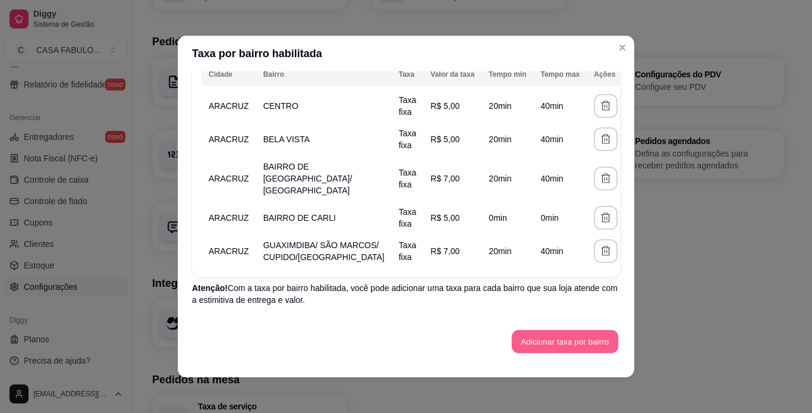
click at [554, 337] on button "Adicionar taxa por bairro" at bounding box center [565, 341] width 106 height 23
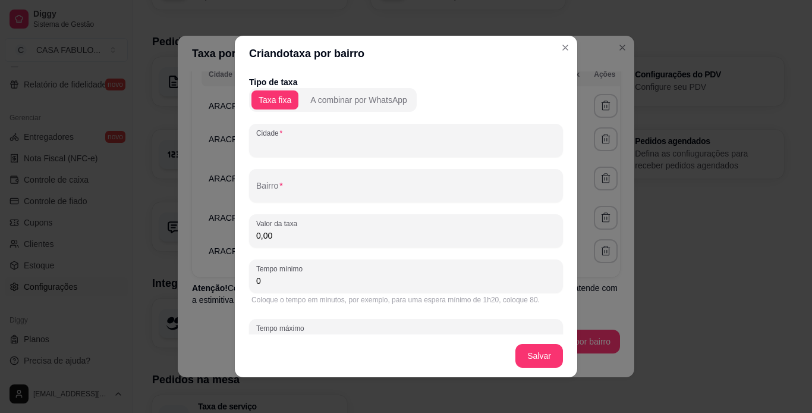
click at [328, 140] on input "Cidade" at bounding box center [406, 145] width 300 height 12
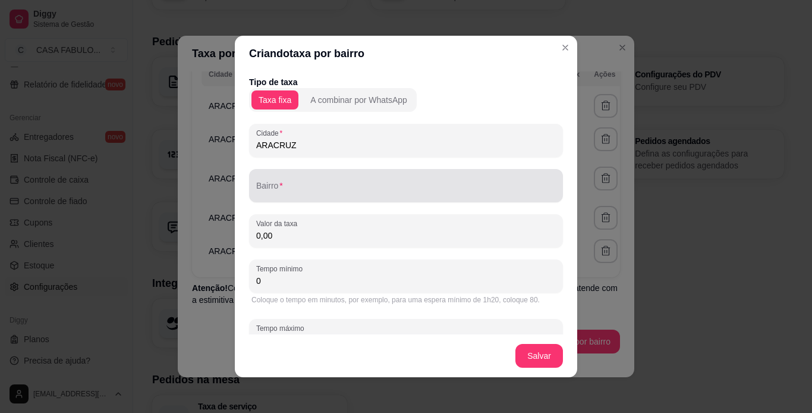
type input "ARACRUZ"
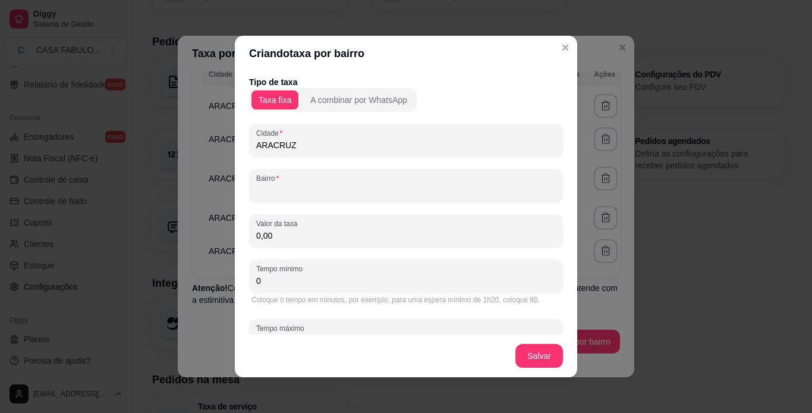
click at [284, 189] on input "Bairro" at bounding box center [406, 190] width 300 height 12
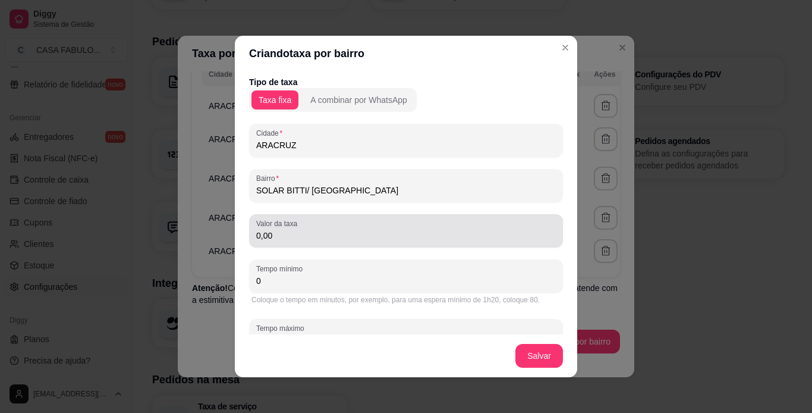
type input "SOLAR BITTI/ VALE VERDE"
click at [257, 229] on div "0,00" at bounding box center [406, 231] width 300 height 24
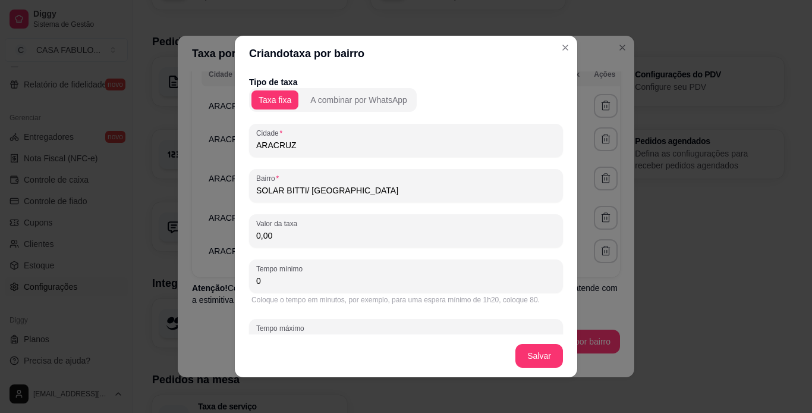
click at [259, 238] on input "0,00" at bounding box center [406, 235] width 300 height 12
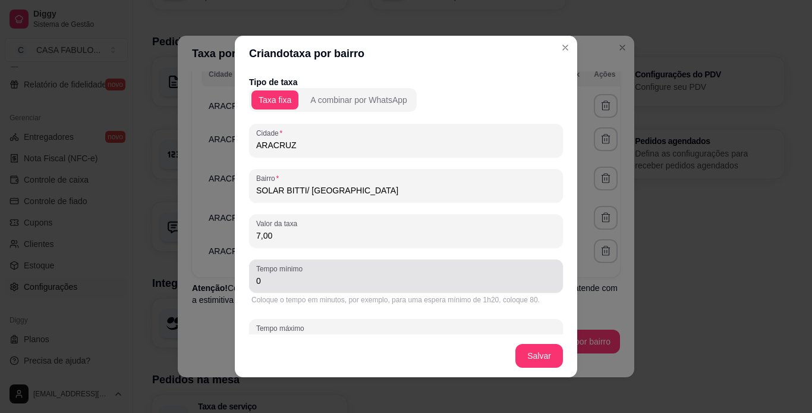
type input "7,00"
click at [276, 279] on input "0" at bounding box center [406, 281] width 300 height 12
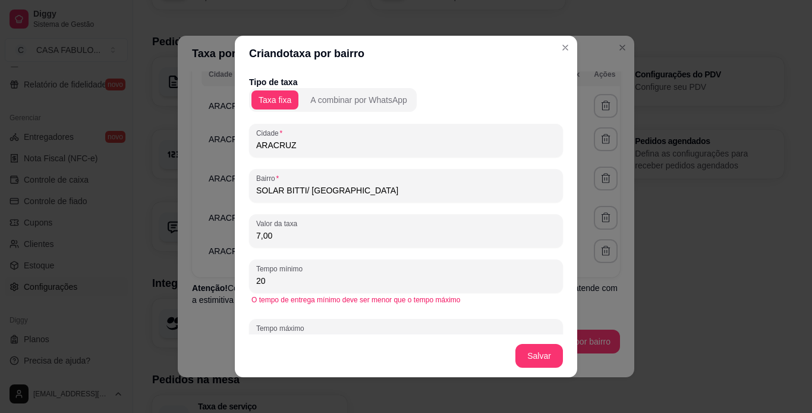
type input "20"
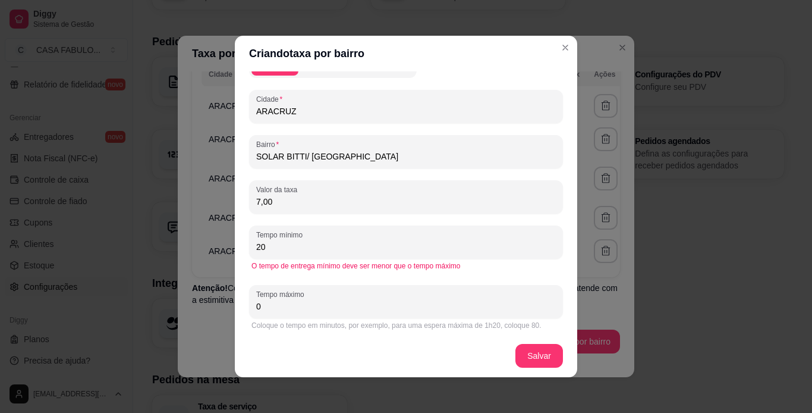
scroll to position [37, 0]
click at [260, 301] on input "0" at bounding box center [406, 303] width 300 height 12
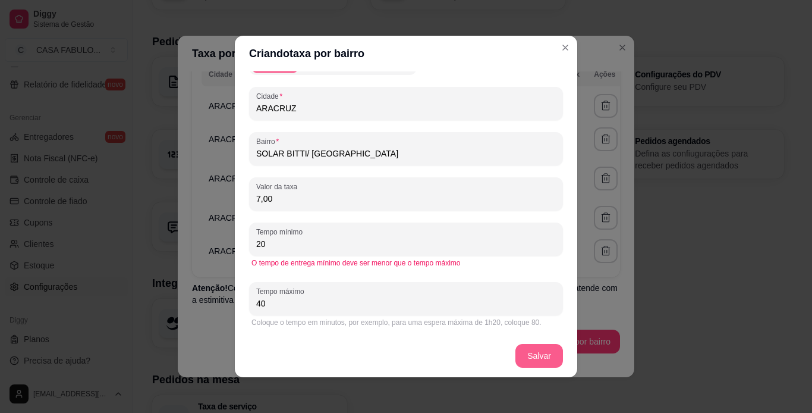
type input "40"
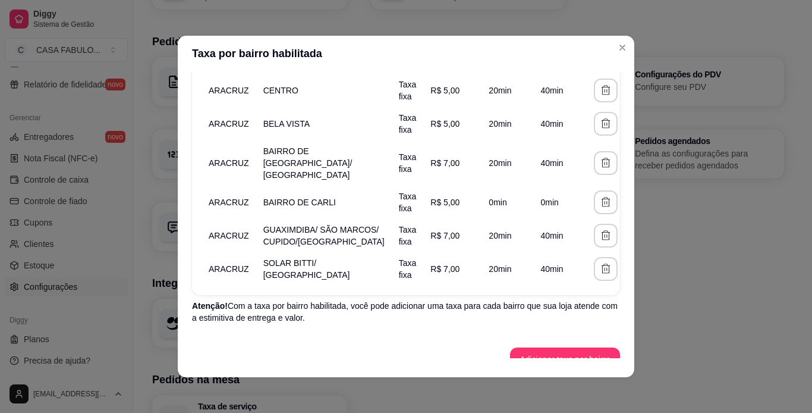
scroll to position [131, 0]
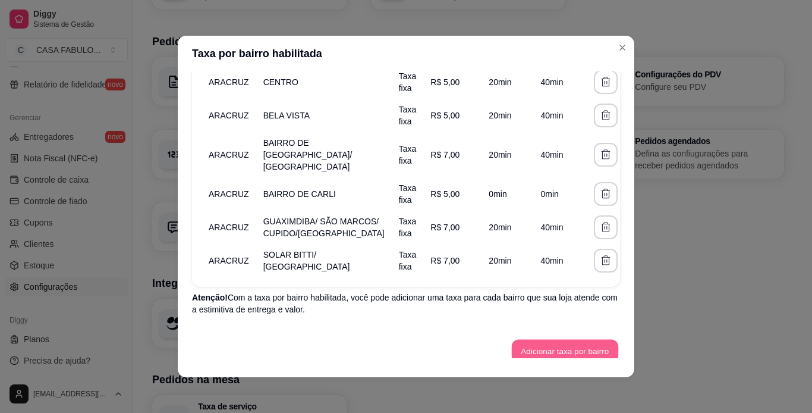
click at [571, 345] on button "Adicionar taxa por bairro" at bounding box center [565, 350] width 106 height 23
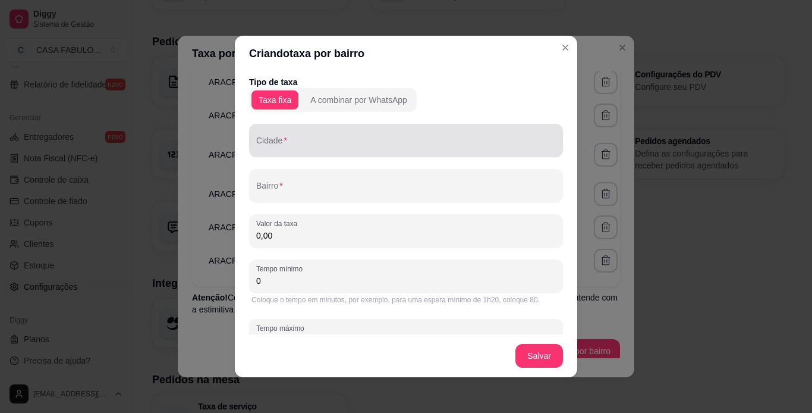
click at [452, 153] on div "Cidade" at bounding box center [406, 140] width 314 height 33
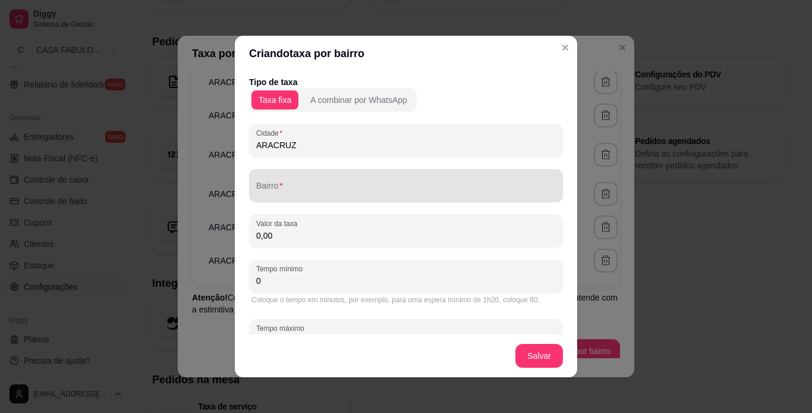
type input "ARACRUZ"
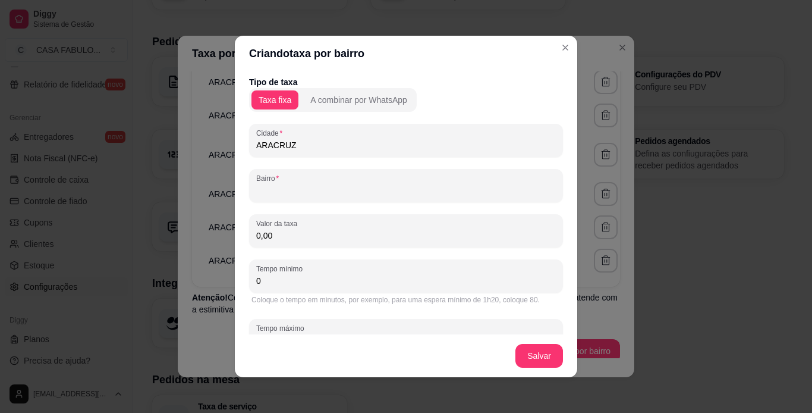
click at [316, 191] on input "Bairro" at bounding box center [406, 190] width 300 height 12
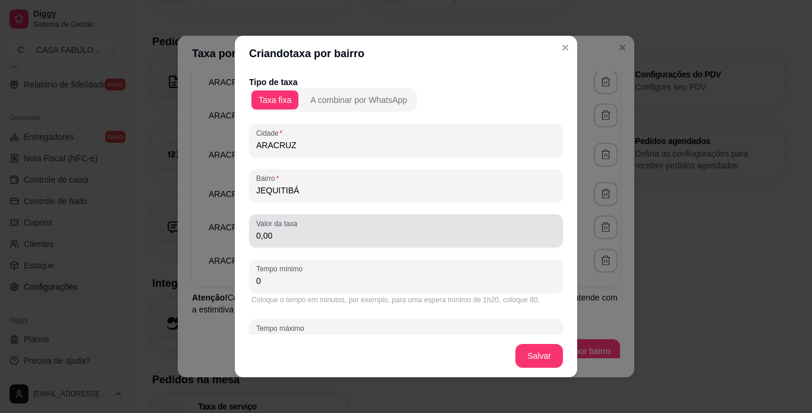
type input "JEQUITIBÁ"
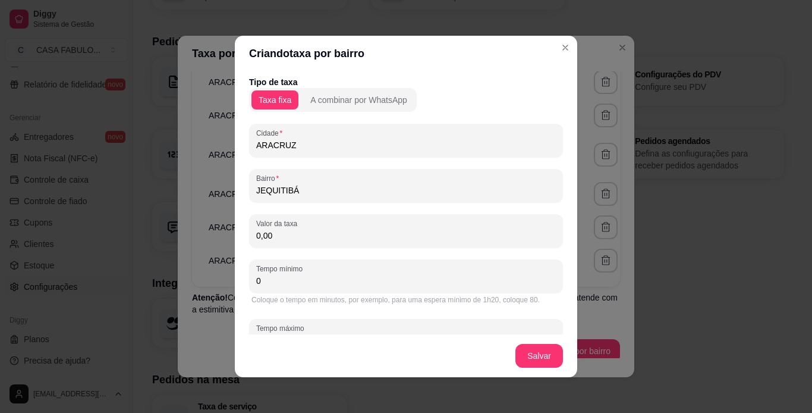
click at [280, 235] on input "0,00" at bounding box center [406, 235] width 300 height 12
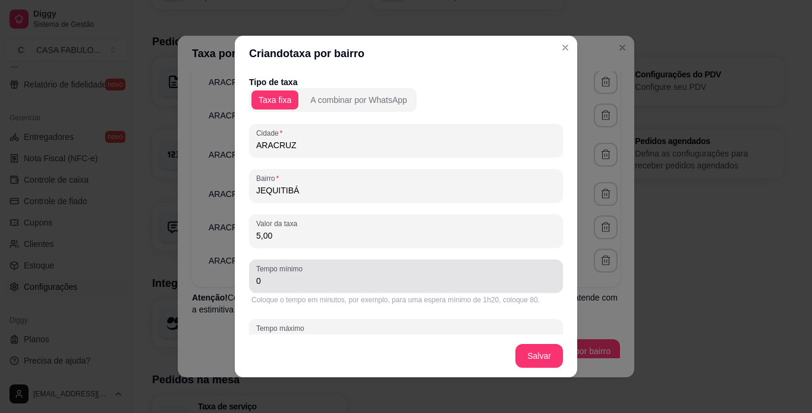
type input "5,00"
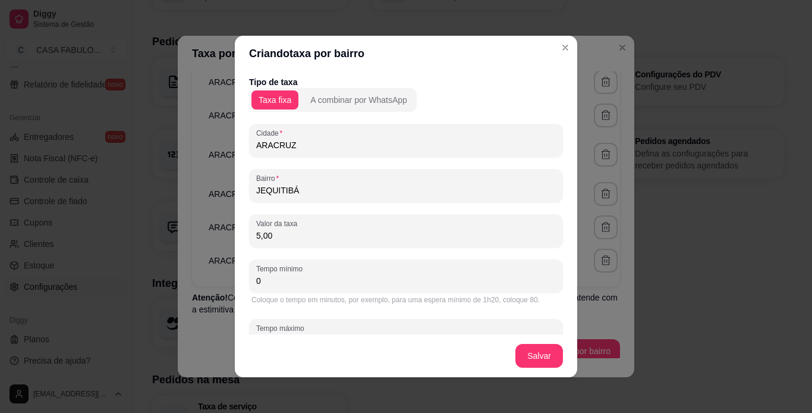
click at [285, 282] on input "0" at bounding box center [406, 281] width 300 height 12
type input "20"
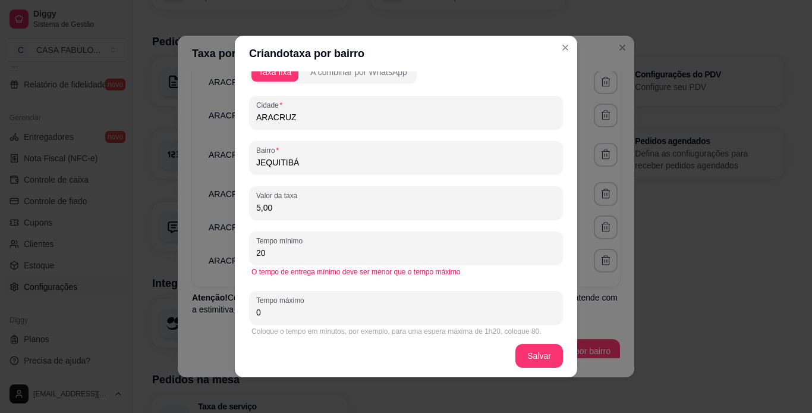
scroll to position [37, 0]
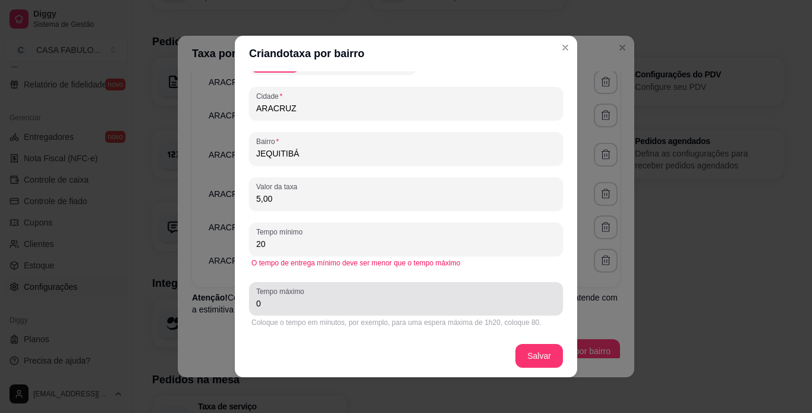
click at [341, 301] on input "0" at bounding box center [406, 303] width 300 height 12
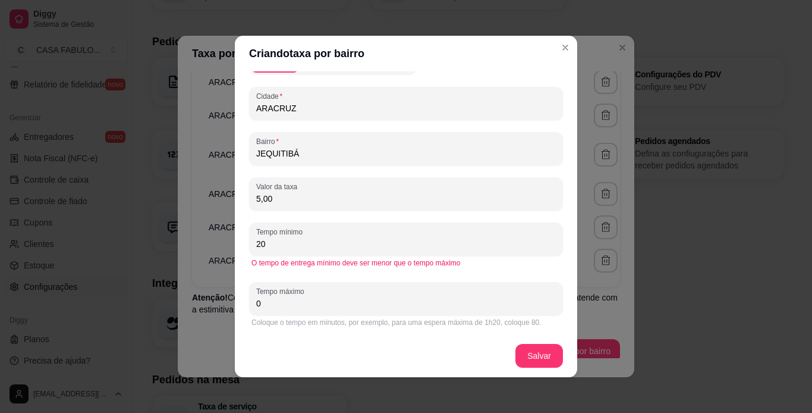
click at [341, 301] on input "0" at bounding box center [406, 303] width 300 height 12
type input "40"
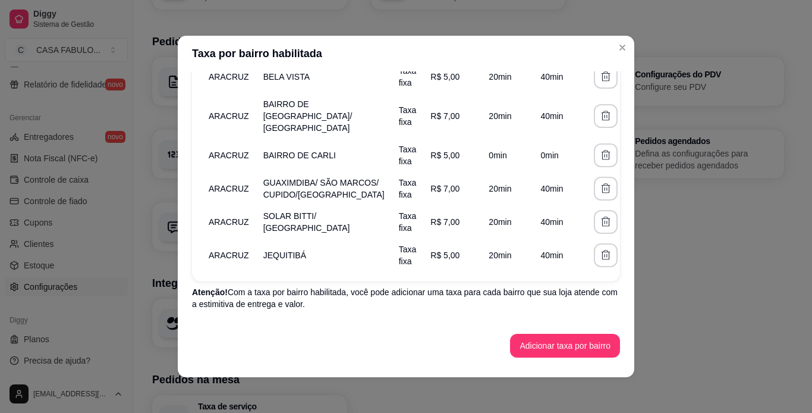
scroll to position [174, 0]
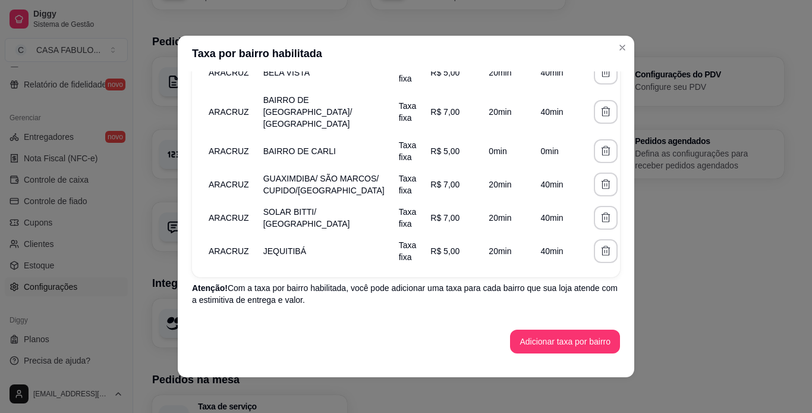
click at [628, 144] on icon "button" at bounding box center [634, 150] width 12 height 12
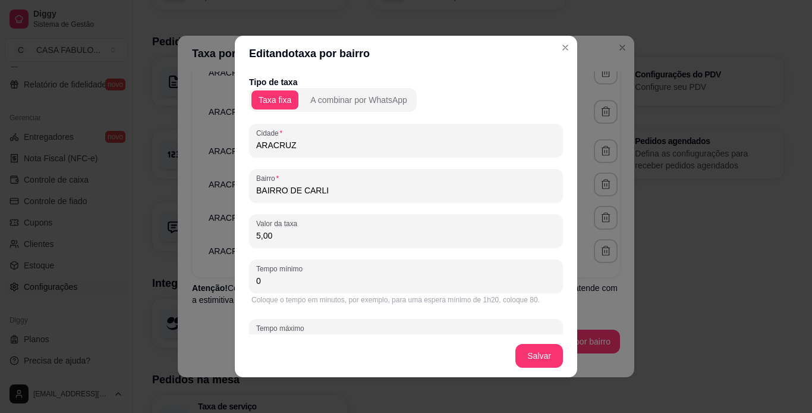
click at [323, 278] on input "0" at bounding box center [406, 281] width 300 height 12
type input "20"
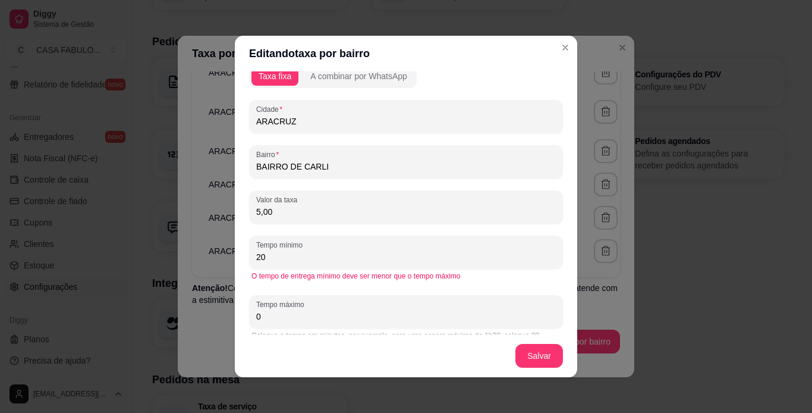
click at [298, 317] on input "0" at bounding box center [406, 316] width 300 height 12
type input "40"
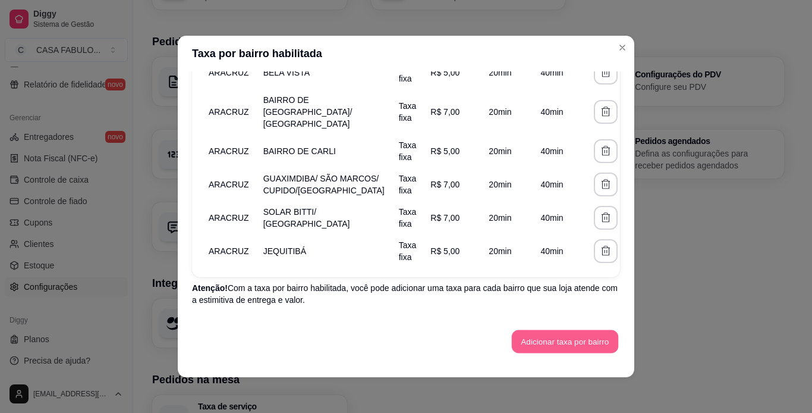
click at [576, 340] on button "Adicionar taxa por bairro" at bounding box center [565, 341] width 106 height 23
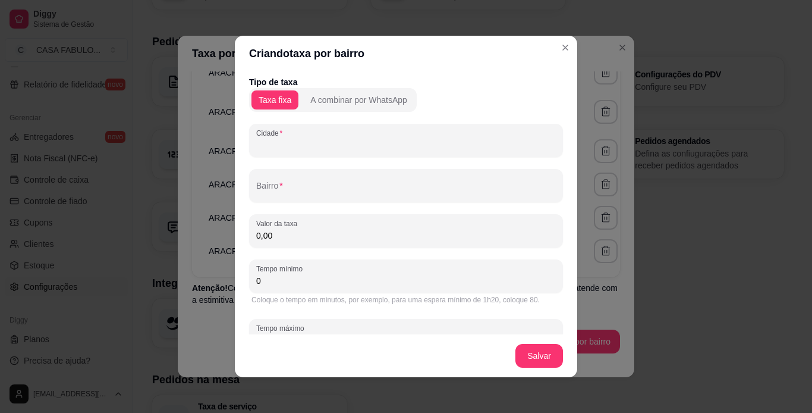
click at [387, 147] on input "Cidade" at bounding box center [406, 145] width 300 height 12
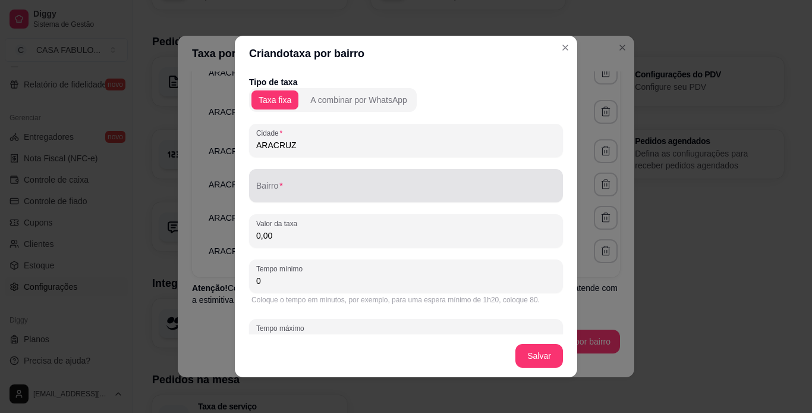
type input "ARACRUZ"
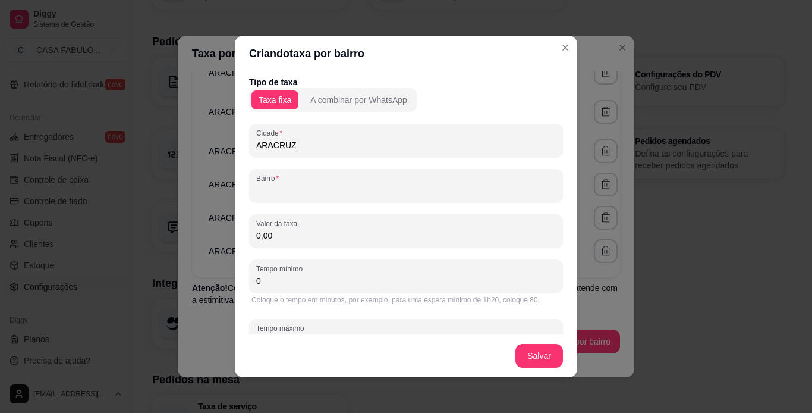
click at [264, 186] on input "Bairro" at bounding box center [406, 190] width 300 height 12
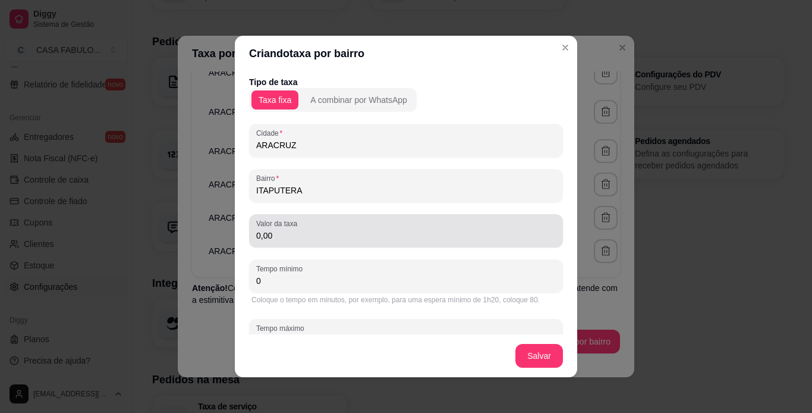
type input "ITAPUTERA"
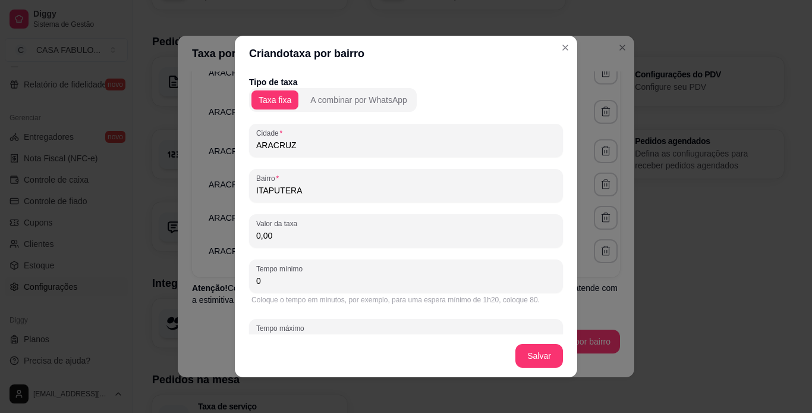
click at [271, 232] on input "0,00" at bounding box center [406, 235] width 300 height 12
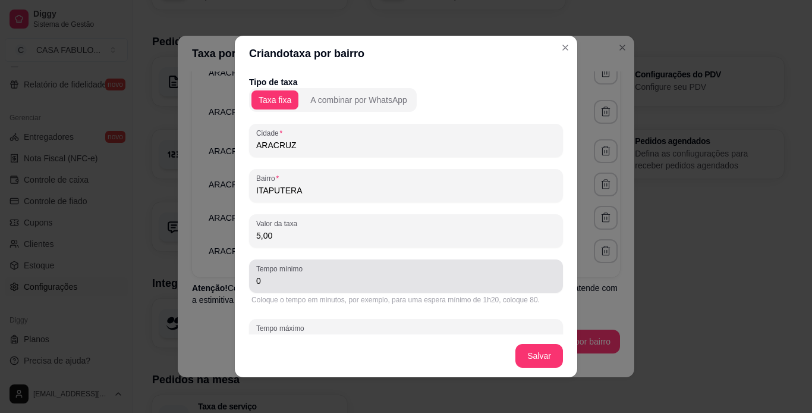
type input "5,00"
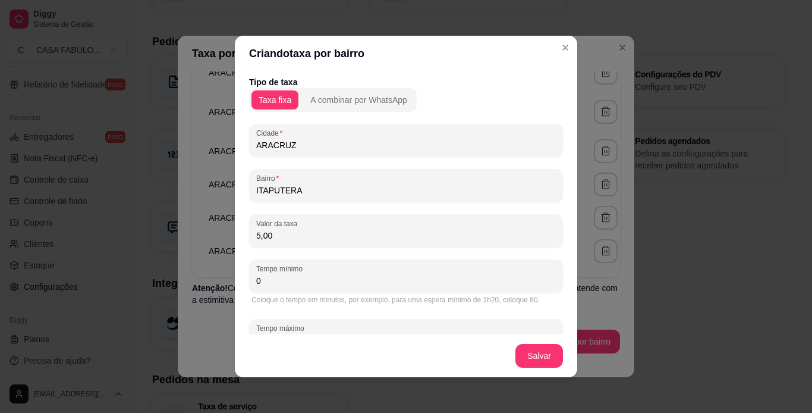
click at [260, 285] on input "0" at bounding box center [406, 281] width 300 height 12
type input "20"
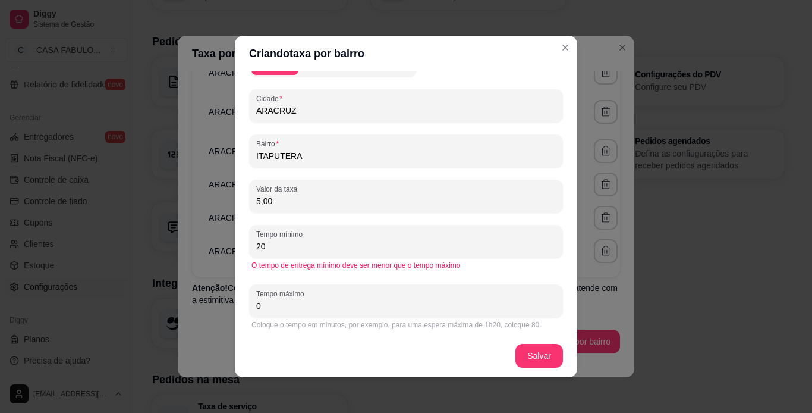
scroll to position [37, 0]
click at [262, 304] on input "0" at bounding box center [406, 303] width 300 height 12
type input "40"
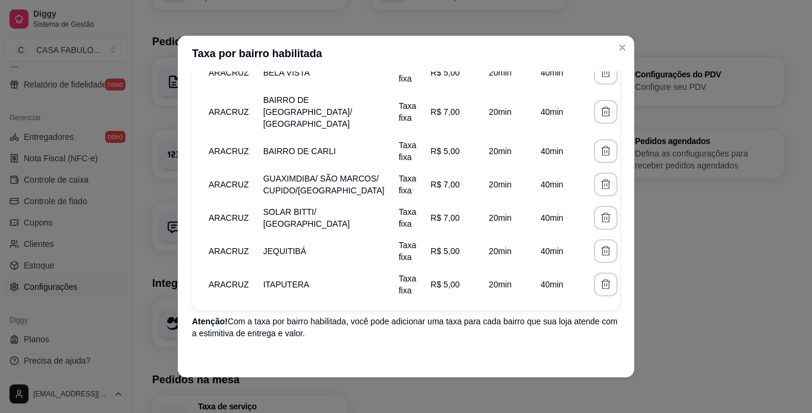
click at [628, 288] on icon "button" at bounding box center [634, 284] width 12 height 12
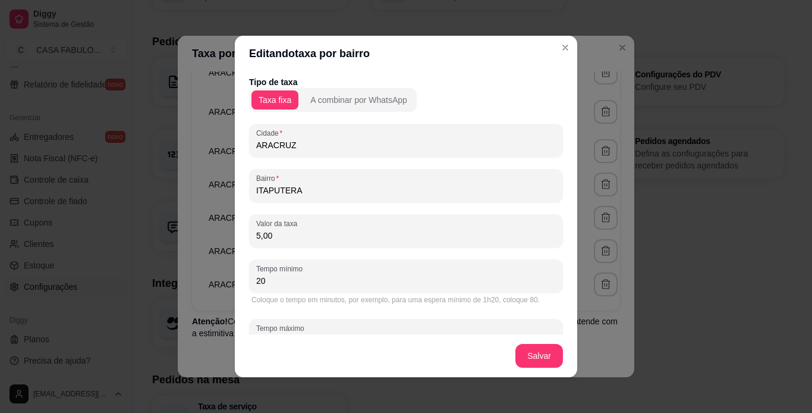
click at [320, 237] on input "5,00" at bounding box center [406, 235] width 300 height 12
type input "7,00"
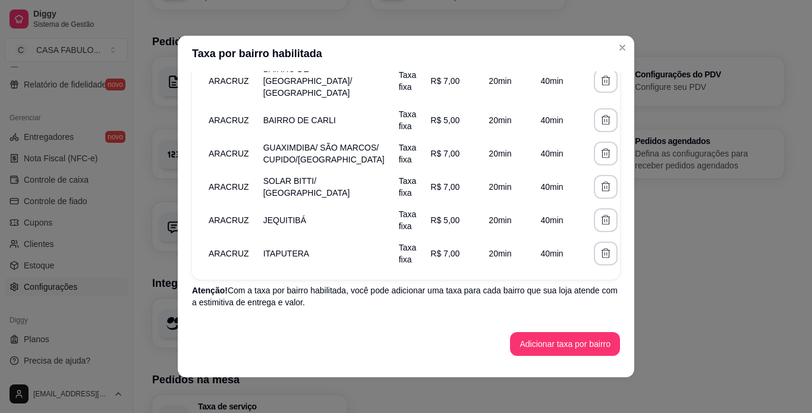
scroll to position [207, 0]
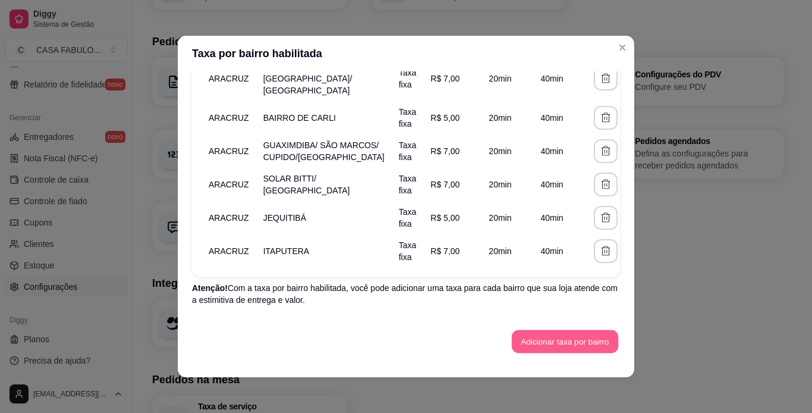
click at [574, 345] on button "Adicionar taxa por bairro" at bounding box center [565, 341] width 106 height 23
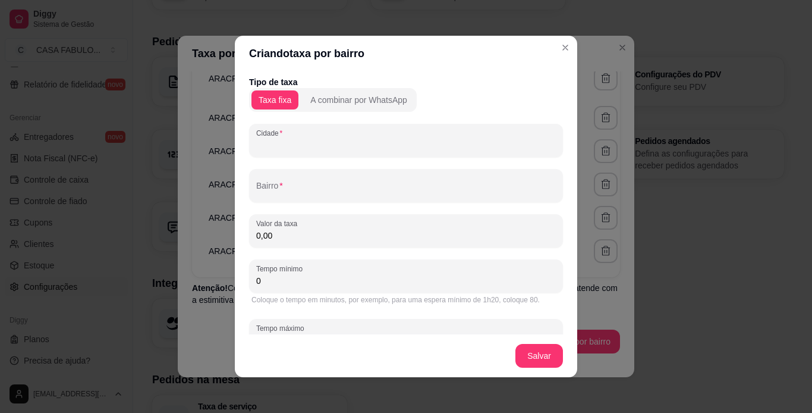
click at [322, 139] on input "Cidade" at bounding box center [406, 145] width 300 height 12
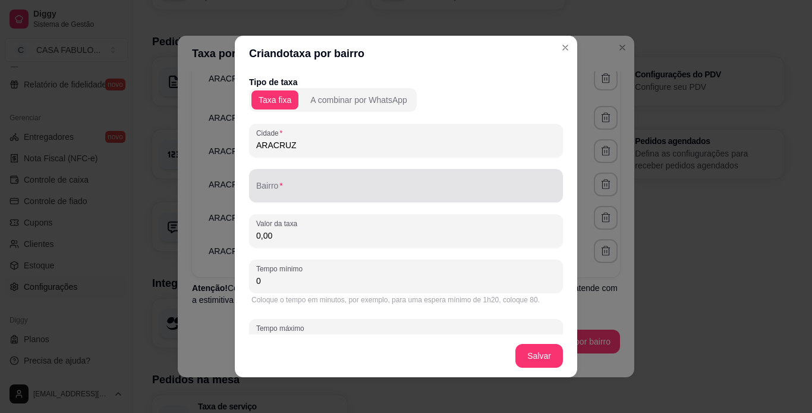
type input "ARACRUZ"
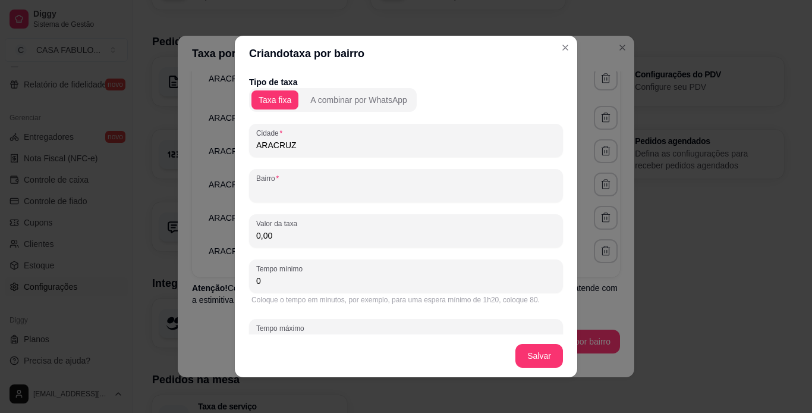
click at [294, 185] on input "Bairro" at bounding box center [406, 190] width 300 height 12
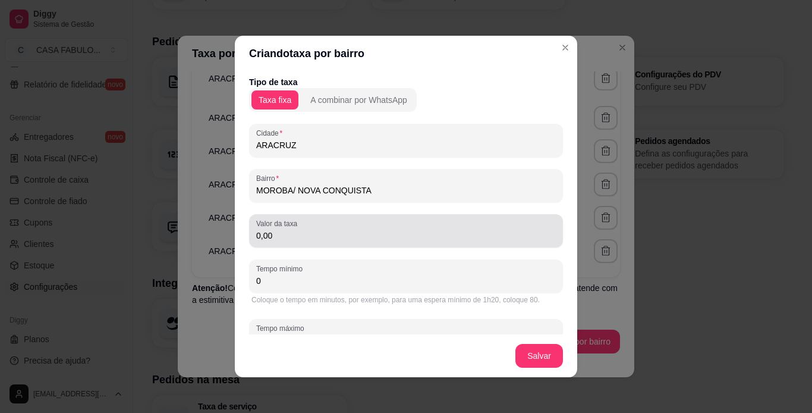
type input "MOROBA/ NOVA CONQUISTA"
click at [289, 243] on div "Valor da taxa 0,00" at bounding box center [406, 230] width 314 height 33
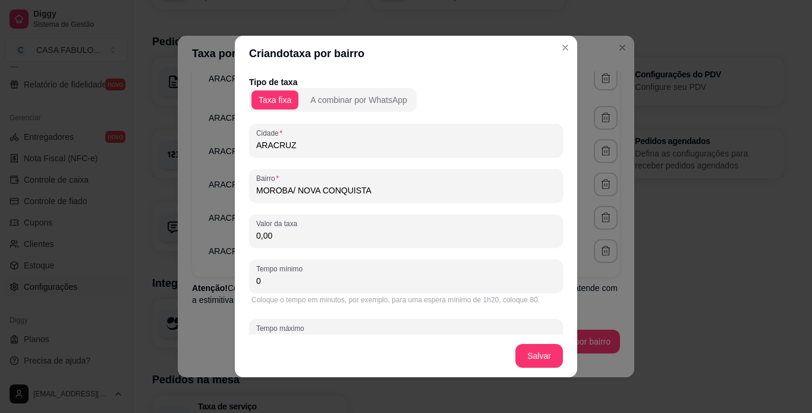
click at [289, 243] on div "Valor da taxa 0,00" at bounding box center [406, 230] width 314 height 33
click at [259, 238] on input "0,00" at bounding box center [406, 235] width 300 height 12
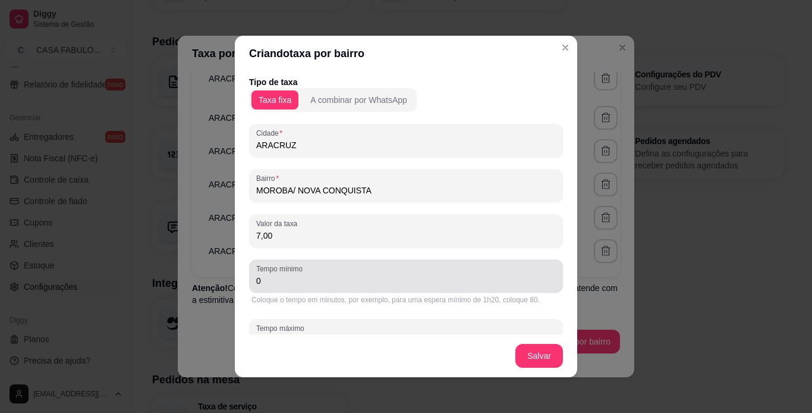
type input "7,00"
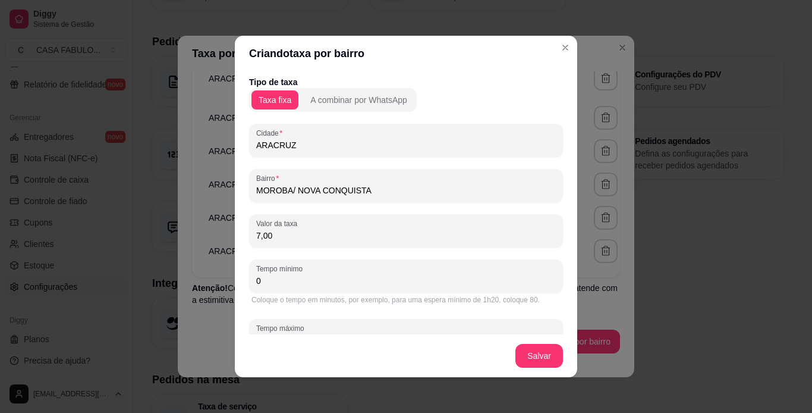
click at [271, 281] on input "0" at bounding box center [406, 281] width 300 height 12
type input "20"
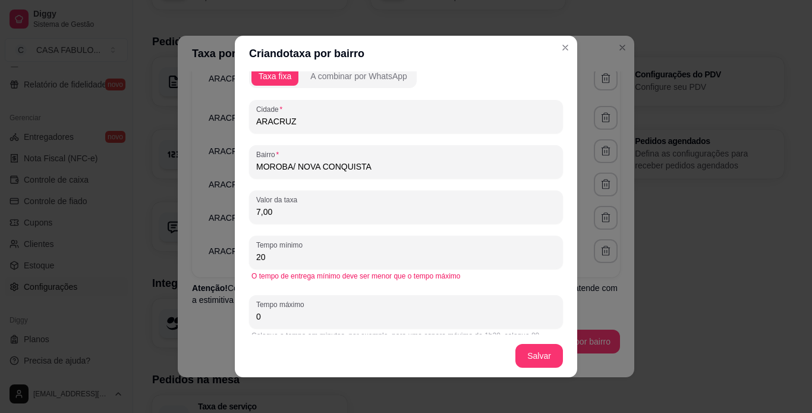
scroll to position [37, 0]
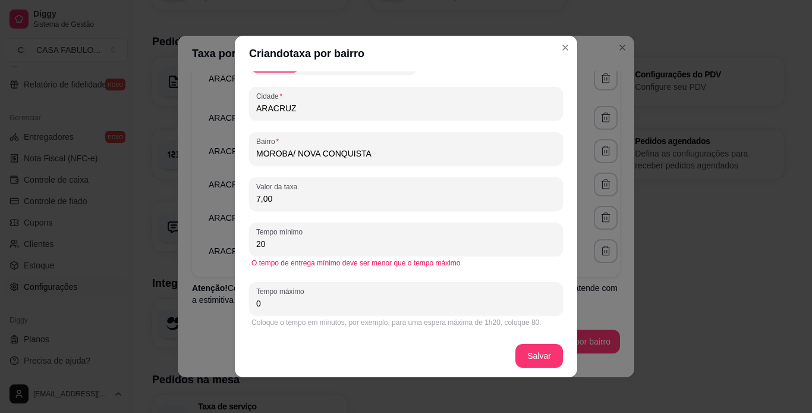
click at [262, 303] on input "0" at bounding box center [406, 303] width 300 height 12
type input "40"
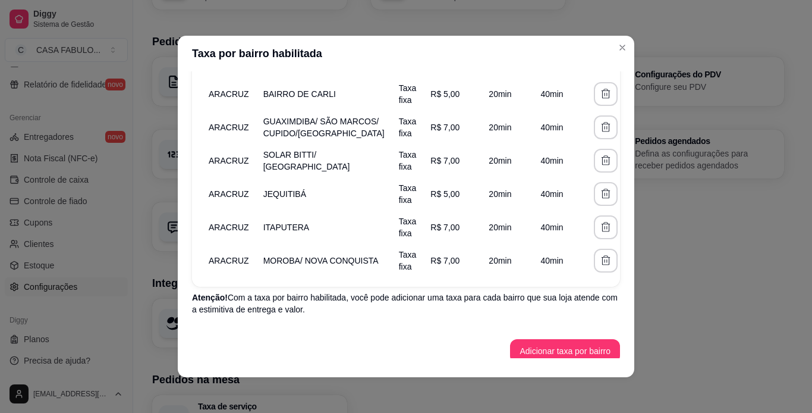
scroll to position [241, 0]
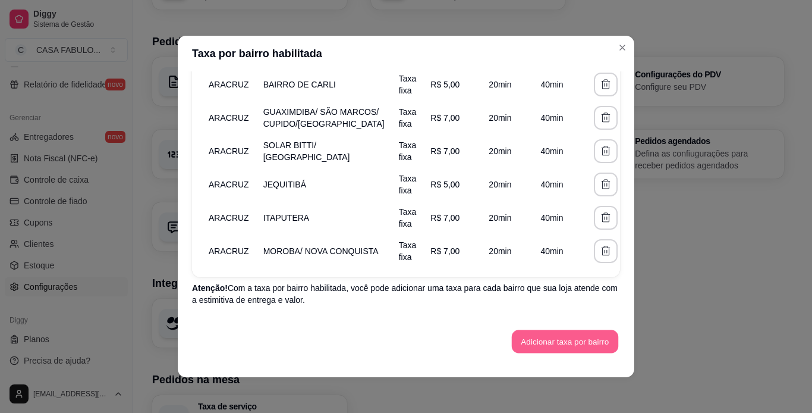
click at [562, 345] on button "Adicionar taxa por bairro" at bounding box center [565, 341] width 106 height 23
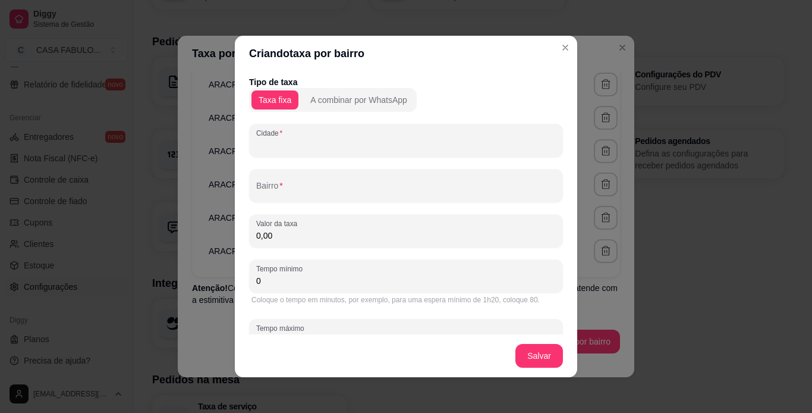
click at [329, 140] on input "Cidade" at bounding box center [406, 145] width 300 height 12
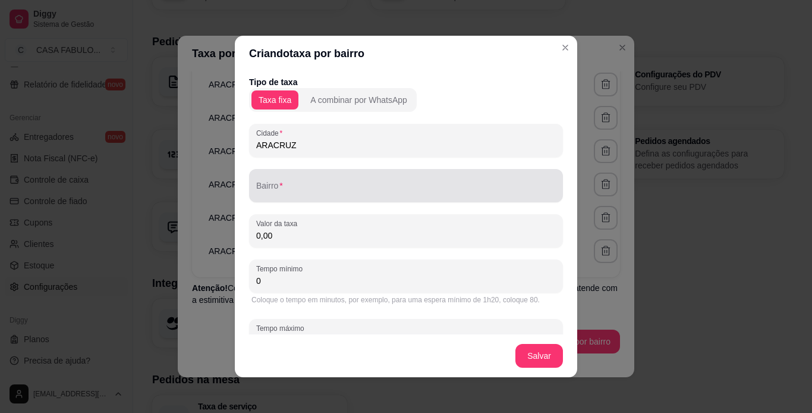
type input "ARACRUZ"
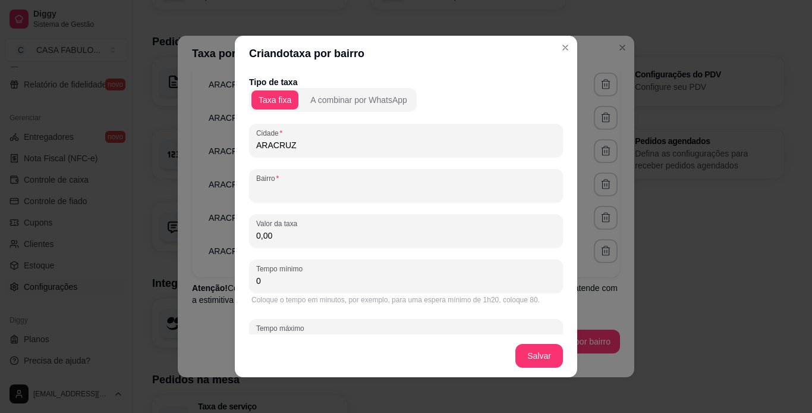
click at [298, 191] on input "Bairro" at bounding box center [406, 190] width 300 height 12
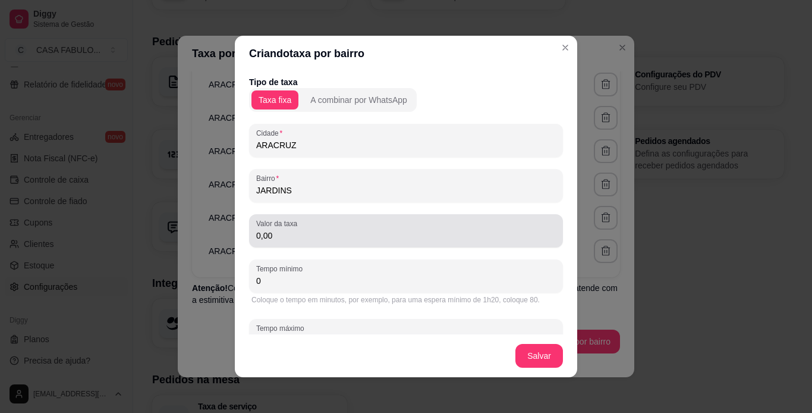
type input "JARDINS"
click at [286, 241] on div "0,00" at bounding box center [406, 231] width 300 height 24
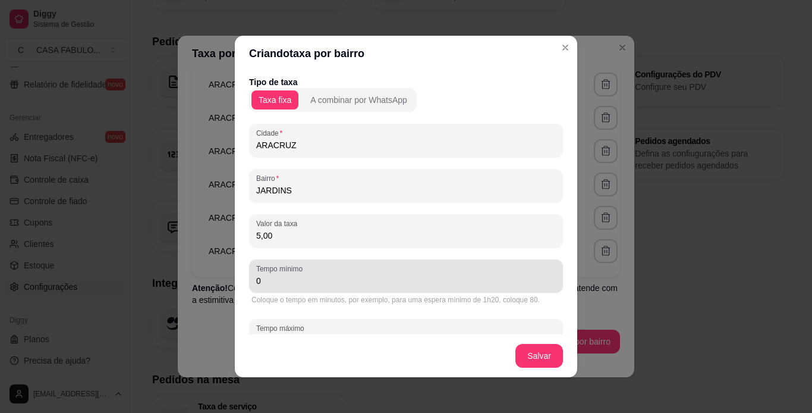
type input "5,00"
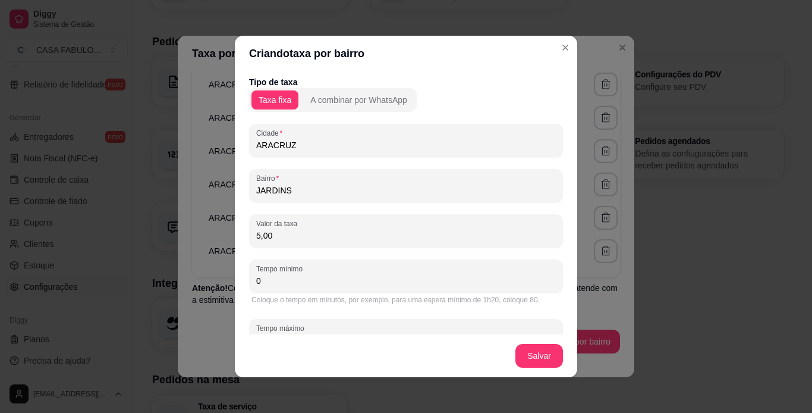
click at [299, 284] on input "0" at bounding box center [406, 281] width 300 height 12
type input "20"
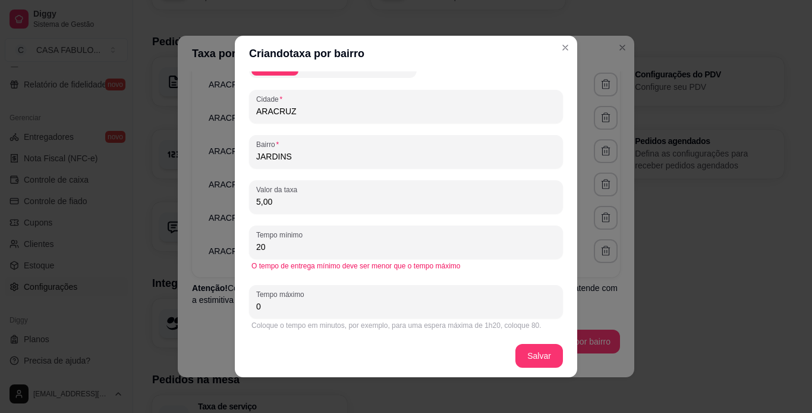
scroll to position [37, 0]
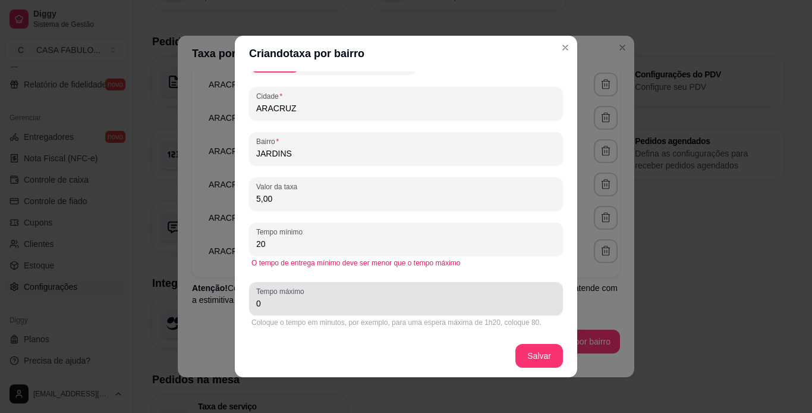
click at [298, 312] on div "Tempo máximo 0" at bounding box center [406, 298] width 314 height 33
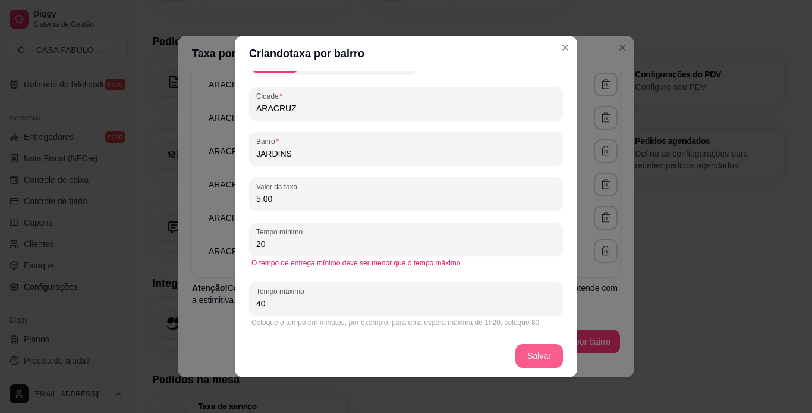
type input "40"
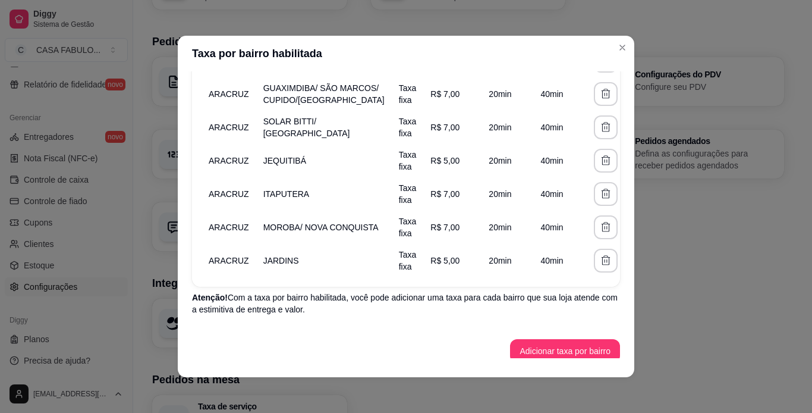
scroll to position [274, 0]
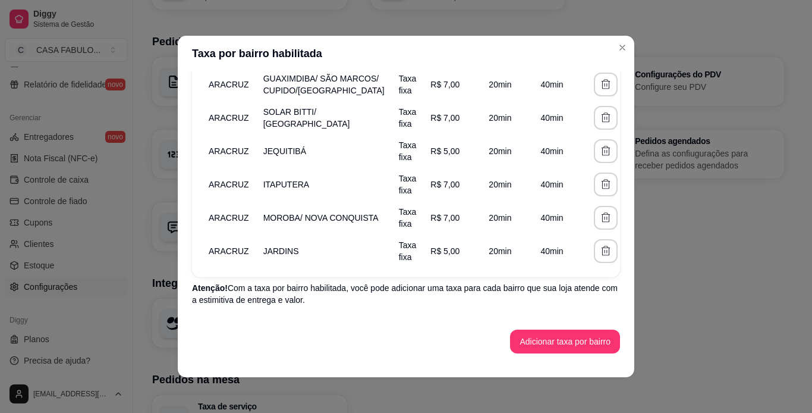
click at [628, 190] on icon "button" at bounding box center [634, 184] width 12 height 12
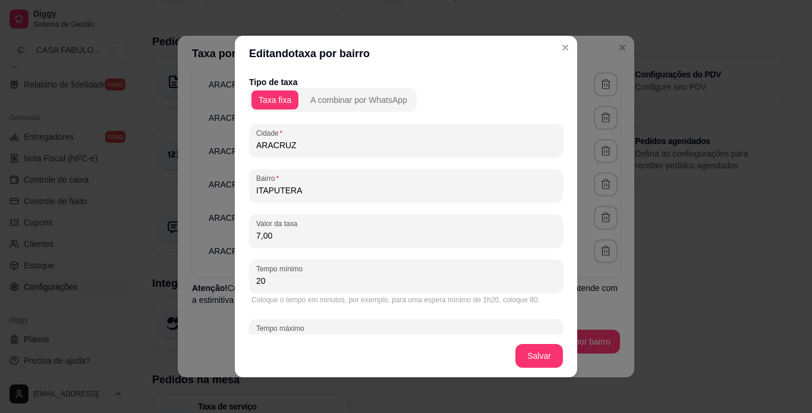
click at [335, 191] on input "ITAPUTERA" at bounding box center [406, 190] width 300 height 12
type input "ITAPUTERA/ SANTA LUZIA"
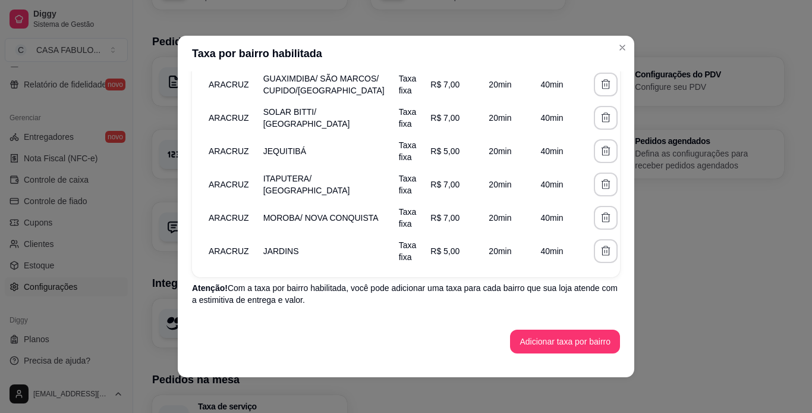
click at [628, 83] on icon "button" at bounding box center [634, 84] width 12 height 12
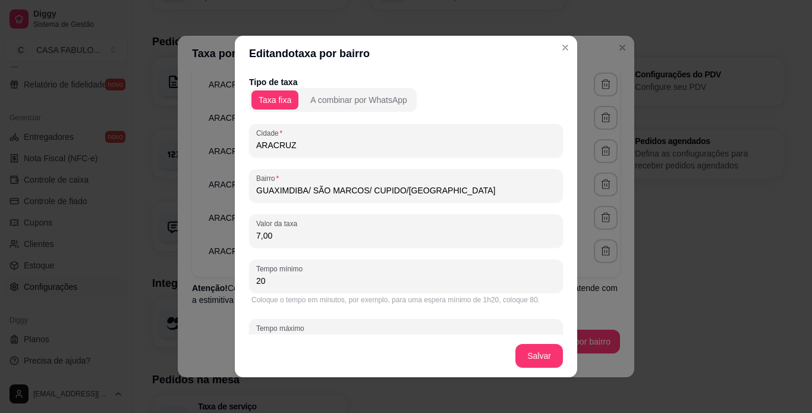
click at [396, 190] on input "GUAXIMDIBA/ SÃO MARCOS/ CUPIDO/VILA SANTI" at bounding box center [406, 190] width 300 height 12
click at [466, 187] on input "GUAXIMDIBA/ SÃO MARCOS/ PLANALTO/VILA SANTI" at bounding box center [406, 190] width 300 height 12
type input "GUAXIMDIBA/ SÃO MARCOS/ PLANALTO/VILA SANTI/ FELICIDADE 1 E2 / VISTA LINDA/POR …"
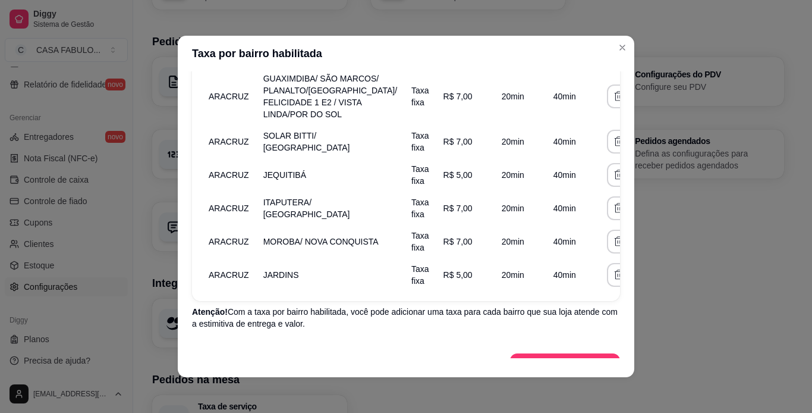
click at [317, 215] on span "ITAPUTERA/ SANTA LUZIA" at bounding box center [306, 207] width 87 height 21
click at [636, 253] on button "button" at bounding box center [647, 241] width 23 height 23
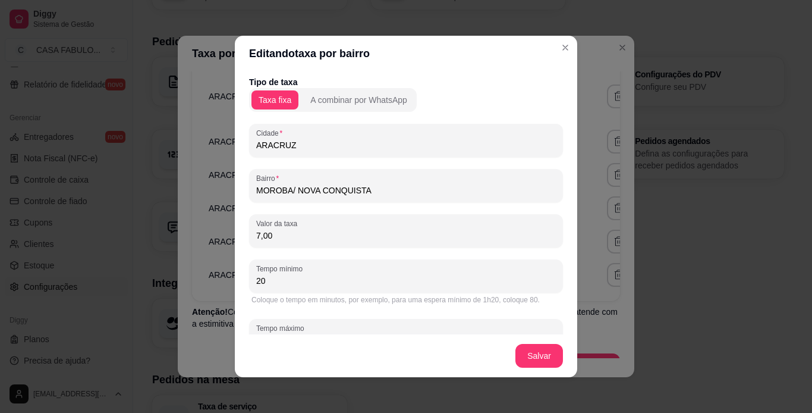
click at [377, 190] on input "MOROBA/ NOVA CONQUISTA" at bounding box center [406, 190] width 300 height 12
type input "MOROBA/ NOVA CONQUISTA 1 E 2/ MORADA PARK /MOROBAZINHO"
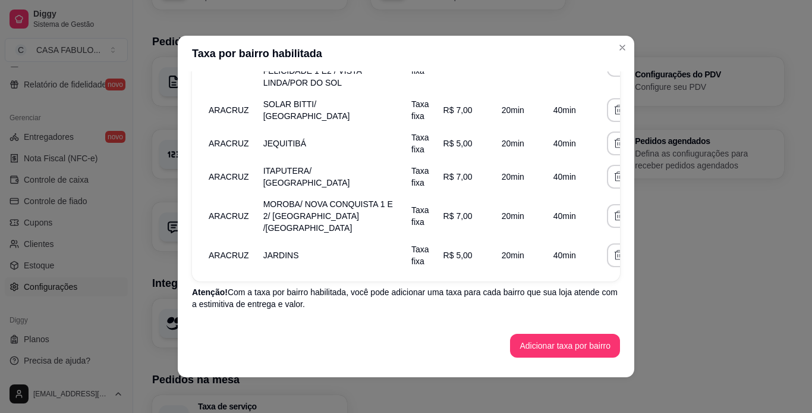
scroll to position [334, 0]
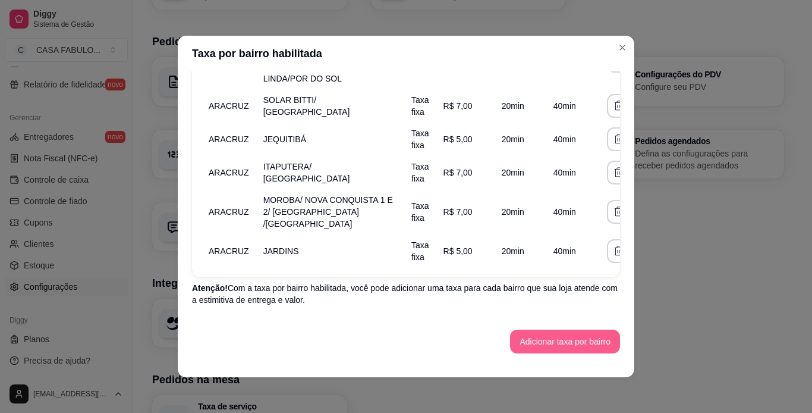
click at [549, 351] on button "Adicionar taxa por bairro" at bounding box center [565, 341] width 110 height 24
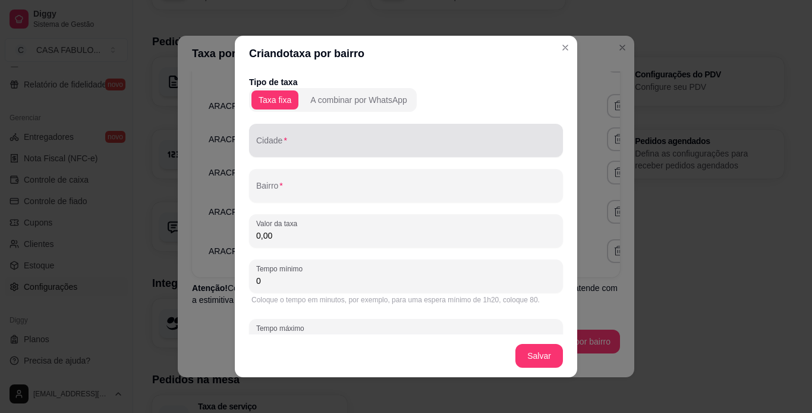
click at [414, 152] on div "Cidade" at bounding box center [406, 140] width 314 height 33
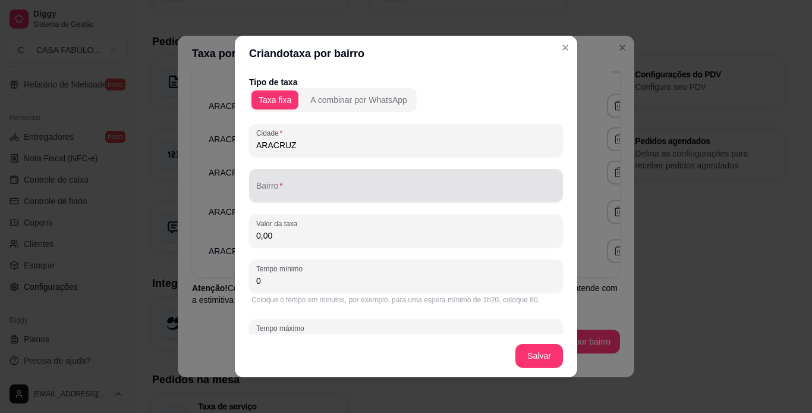
type input "ARACRUZ"
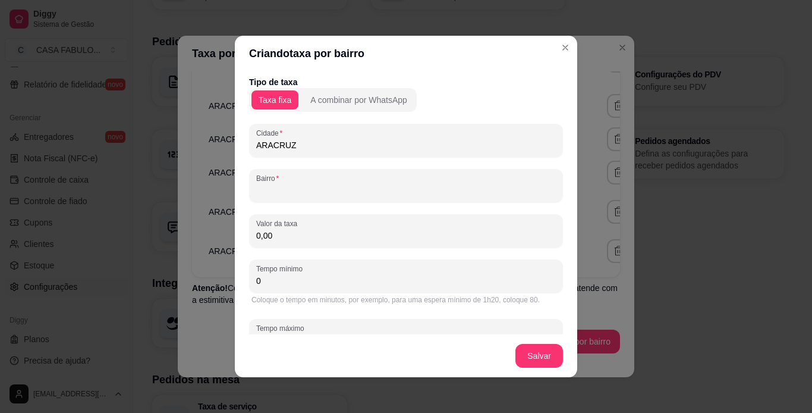
click at [374, 186] on input "Bairro" at bounding box center [406, 190] width 300 height 12
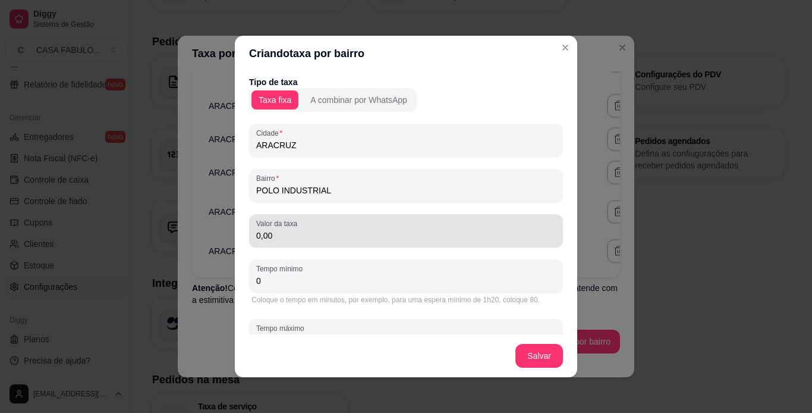
type input "POLO INDUSTRIAL"
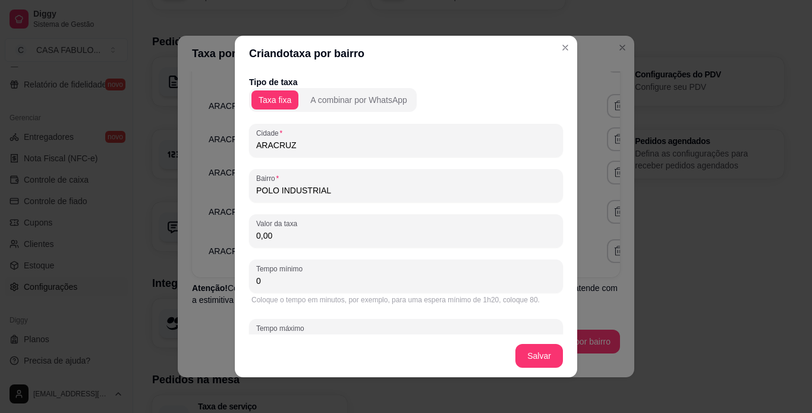
click at [290, 240] on input "0,00" at bounding box center [406, 235] width 300 height 12
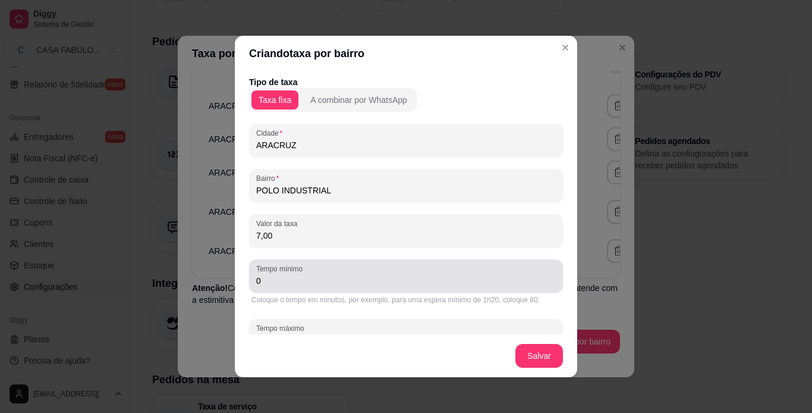
type input "7,00"
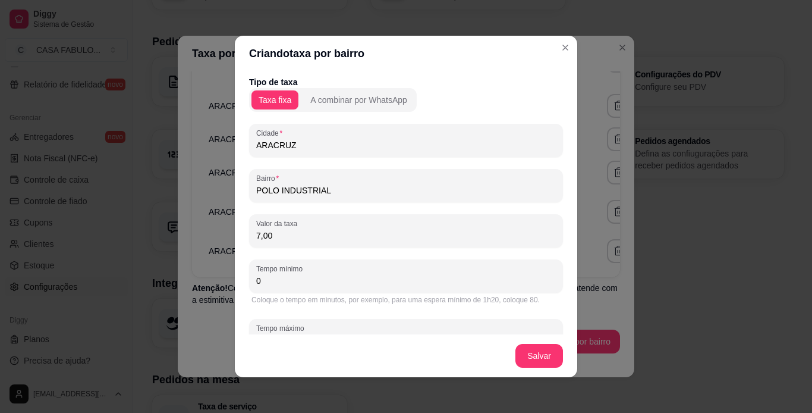
click at [276, 281] on input "0" at bounding box center [406, 281] width 300 height 12
type input "20"
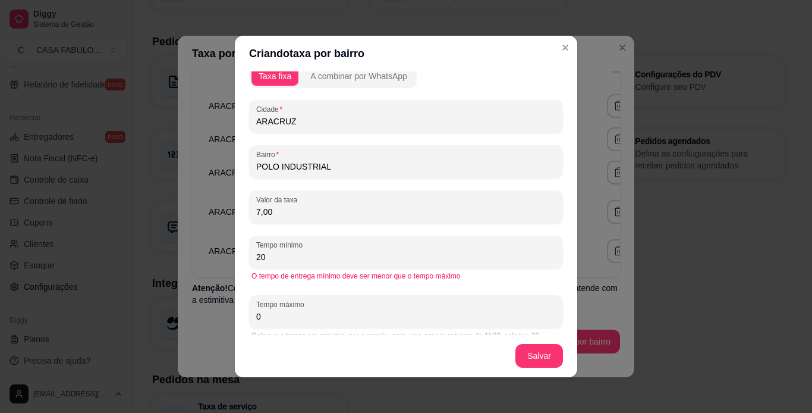
scroll to position [37, 0]
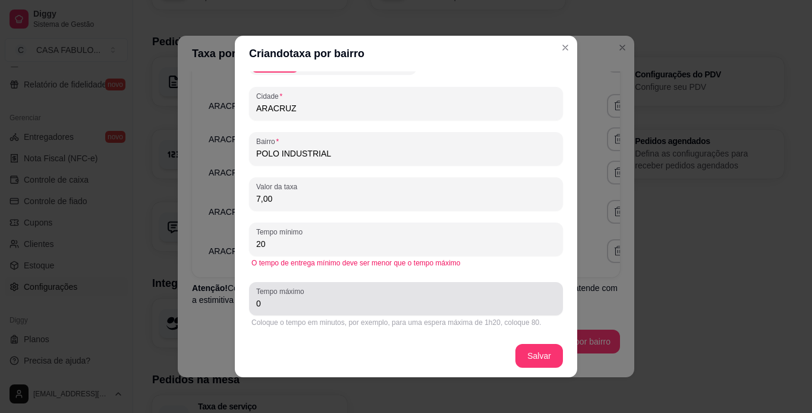
click at [326, 297] on div "0" at bounding box center [406, 299] width 300 height 24
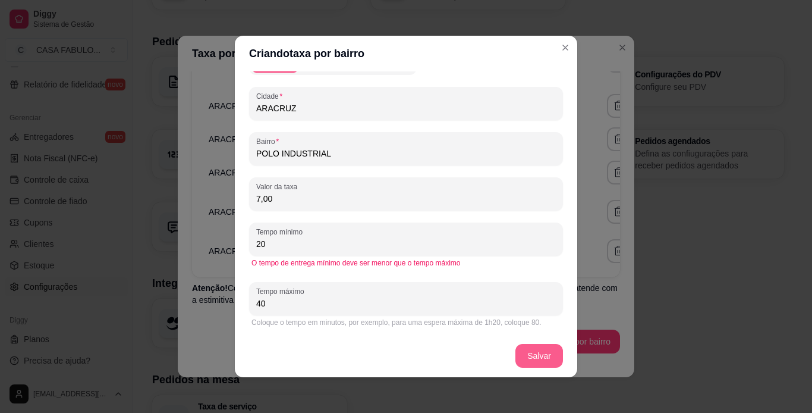
type input "40"
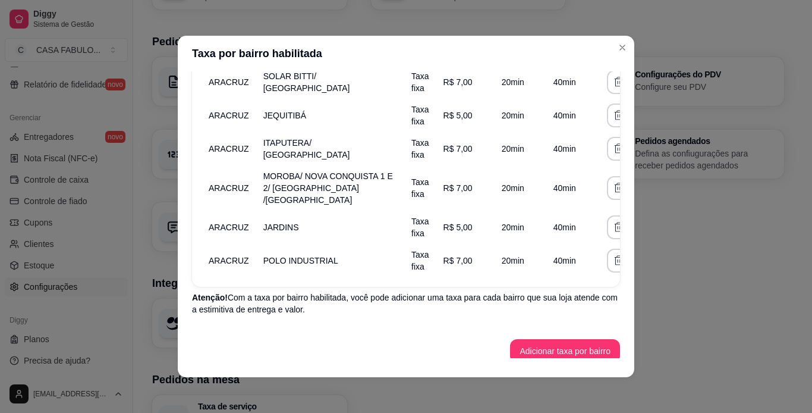
scroll to position [357, 0]
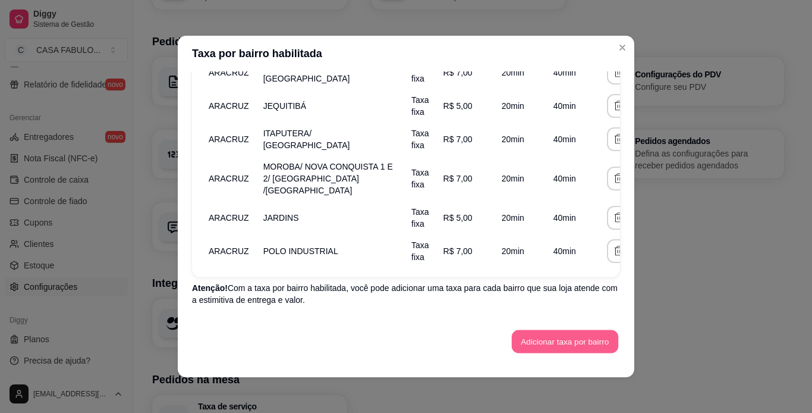
click at [582, 346] on button "Adicionar taxa por bairro" at bounding box center [565, 341] width 106 height 23
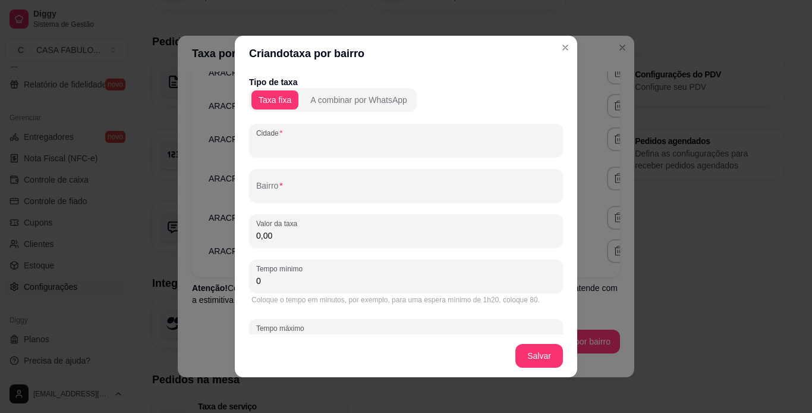
click at [434, 150] on input "Cidade" at bounding box center [406, 145] width 300 height 12
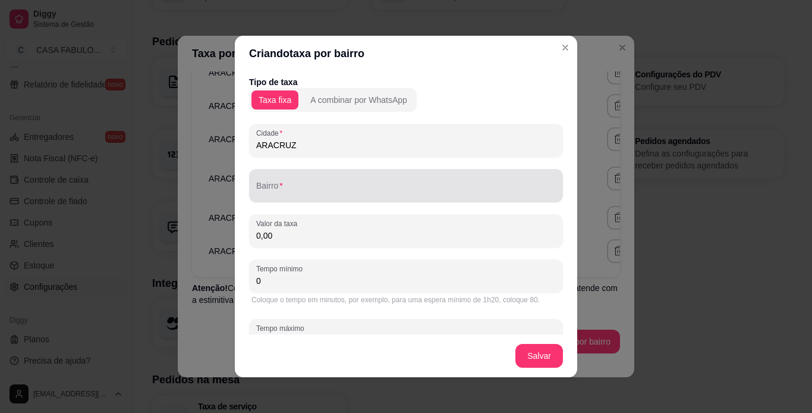
type input "ARACRUZ"
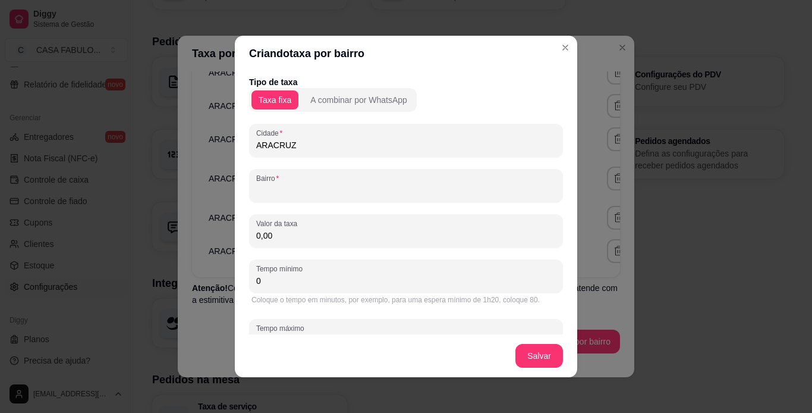
click at [418, 193] on input "Bairro" at bounding box center [406, 190] width 300 height 12
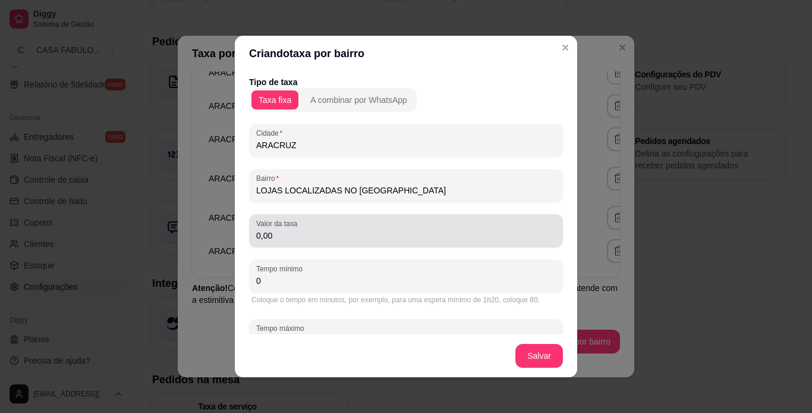
type input "LOJAS LOCALIZADAS NO ORIUNDI"
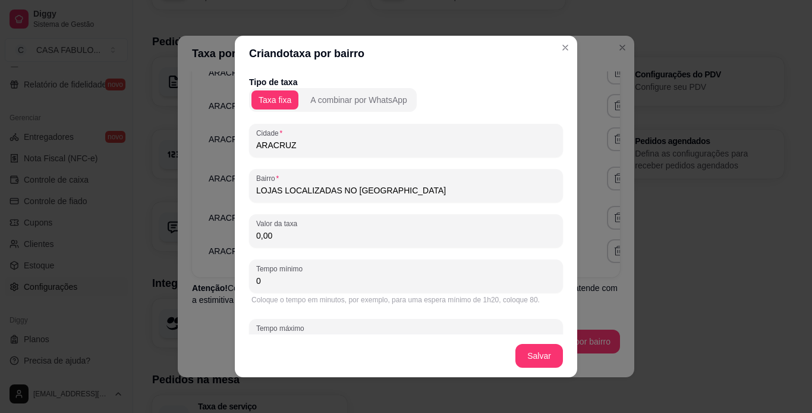
click at [325, 240] on input "0,00" at bounding box center [406, 235] width 300 height 12
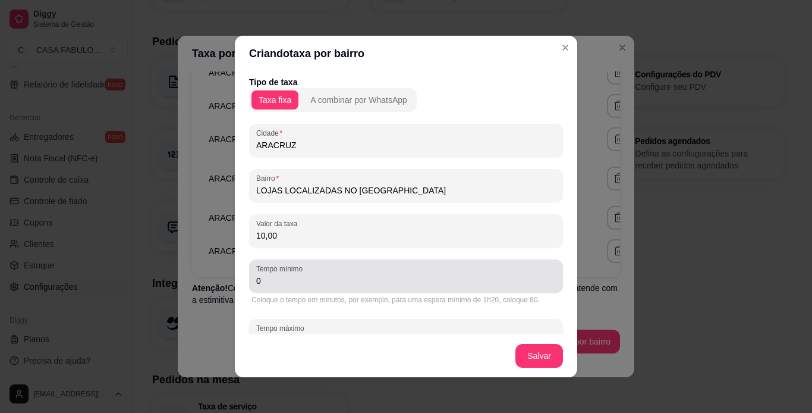
type input "10,00"
click at [290, 274] on div "0" at bounding box center [406, 276] width 300 height 24
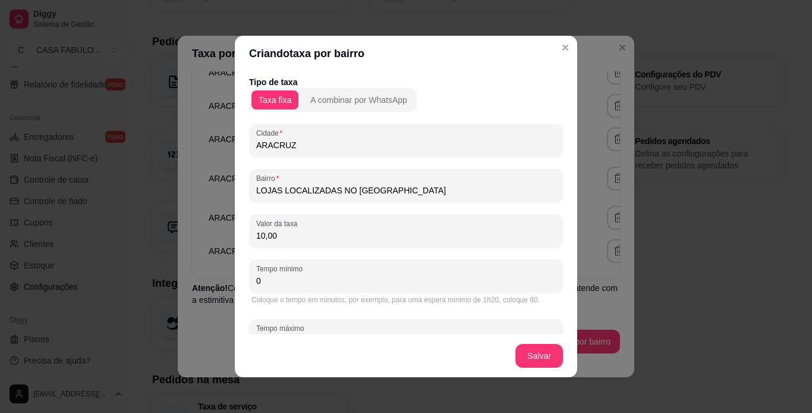
click at [290, 274] on div "0" at bounding box center [406, 276] width 300 height 24
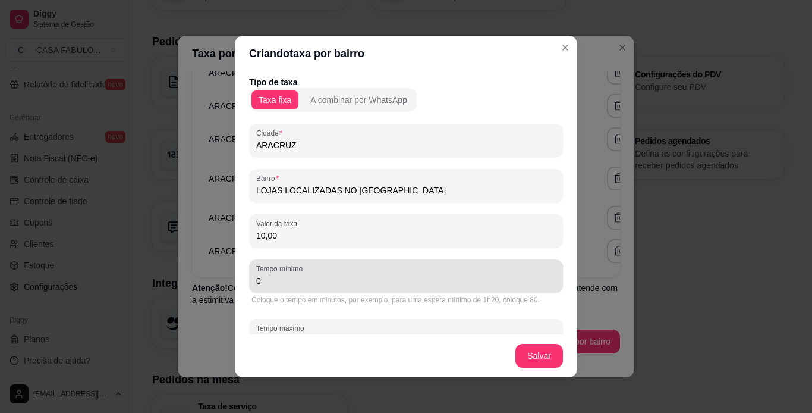
click at [290, 274] on div "0" at bounding box center [406, 276] width 300 height 24
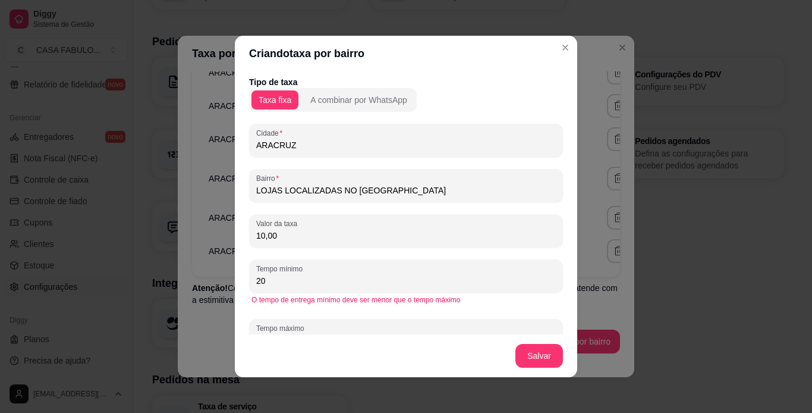
type input "20"
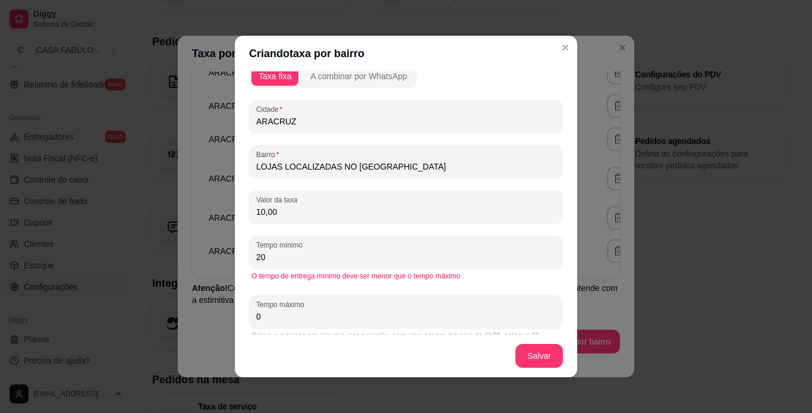
click at [337, 315] on input "0" at bounding box center [406, 316] width 300 height 12
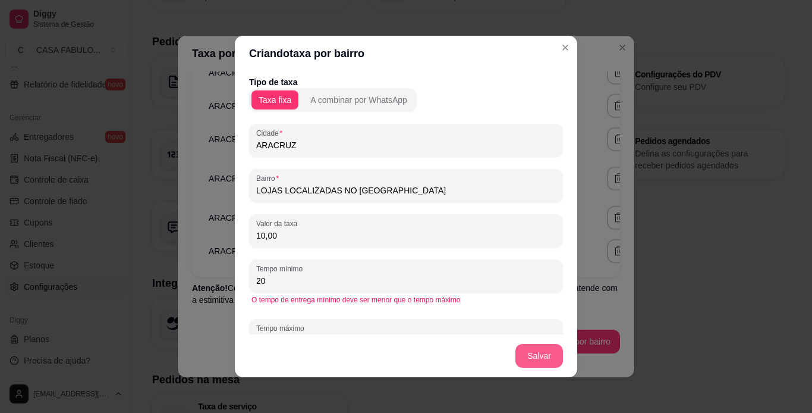
type input "40"
drag, startPoint x: 559, startPoint y: 346, endPoint x: 542, endPoint y: 353, distance: 18.7
click at [542, 353] on footer "Salvar" at bounding box center [406, 355] width 342 height 43
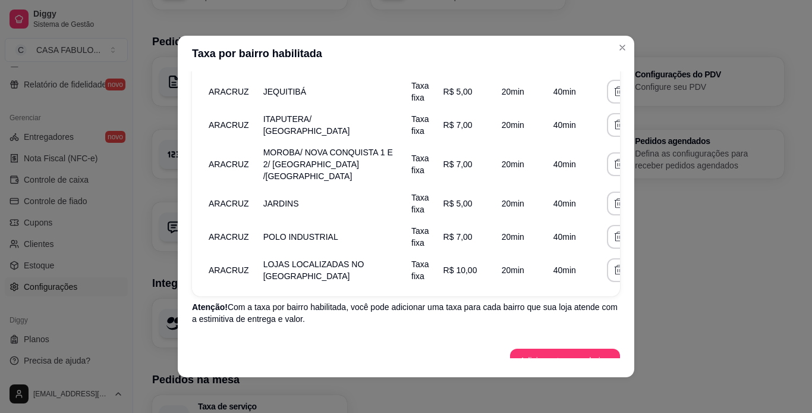
click at [624, 354] on div "Taxa por bairro habilitada Taxa de entrega grátis para pedidos com valor mínimo…" at bounding box center [406, 206] width 812 height 413
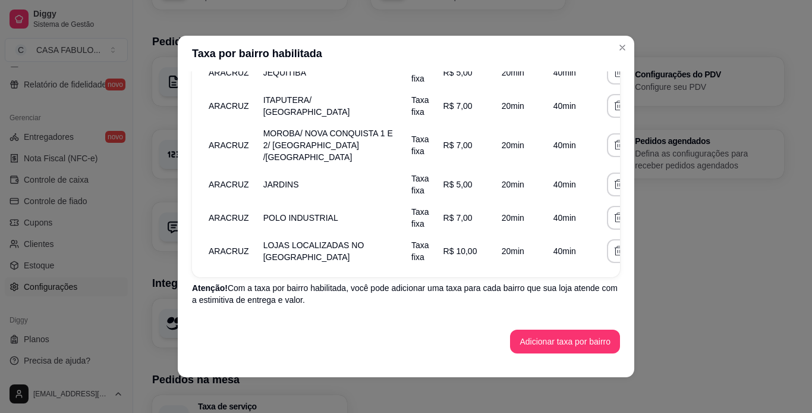
scroll to position [400, 0]
click at [583, 344] on button "Adicionar taxa por bairro" at bounding box center [565, 341] width 106 height 23
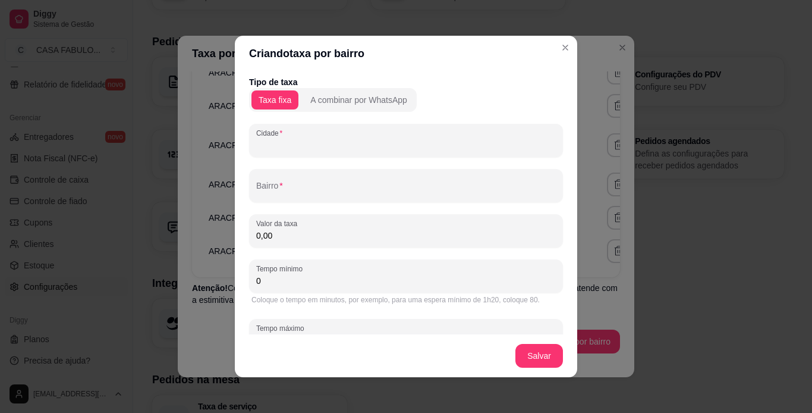
click at [348, 143] on input "Cidade" at bounding box center [406, 145] width 300 height 12
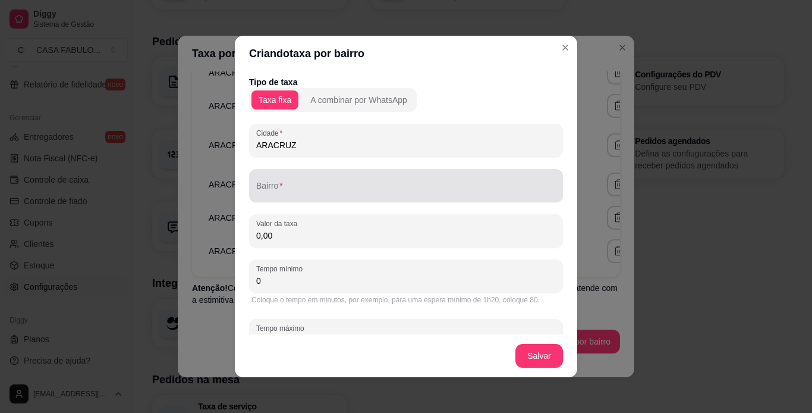
type input "ARACRUZ"
click at [315, 184] on div at bounding box center [406, 186] width 300 height 24
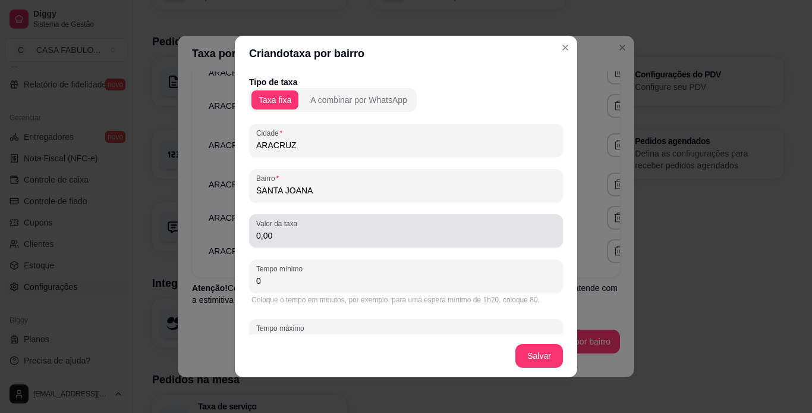
type input "SANTA JOANA"
click at [278, 237] on input "0,00" at bounding box center [406, 235] width 300 height 12
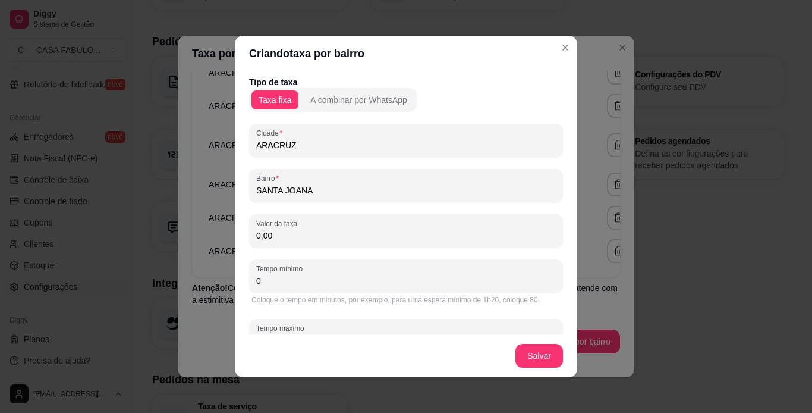
click at [278, 237] on input "0,00" at bounding box center [406, 235] width 300 height 12
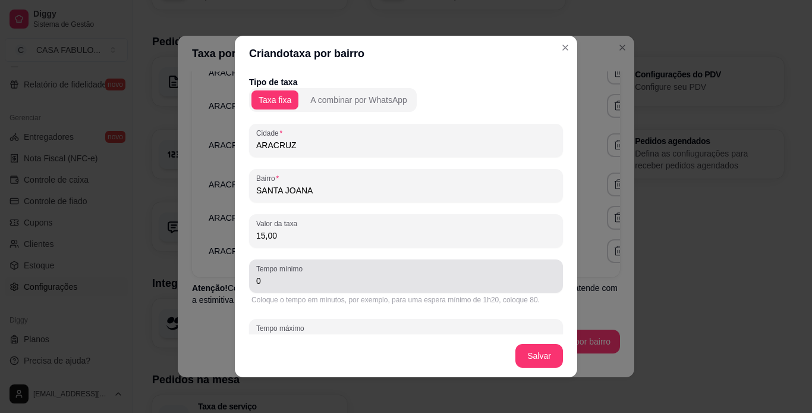
type input "15,00"
click at [275, 282] on input "0" at bounding box center [406, 281] width 300 height 12
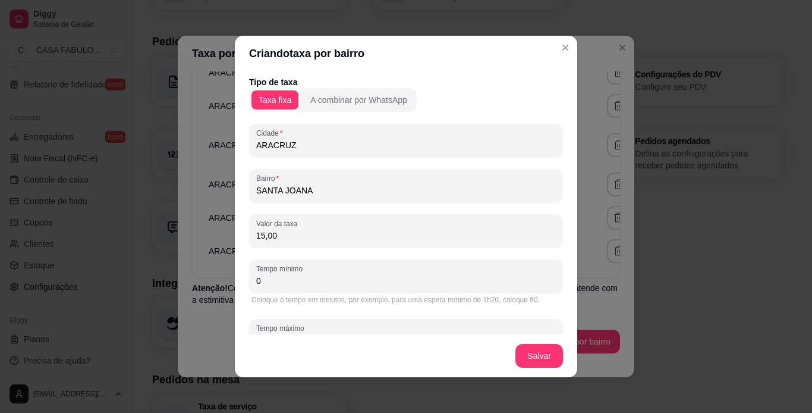
click at [275, 282] on input "0" at bounding box center [406, 281] width 300 height 12
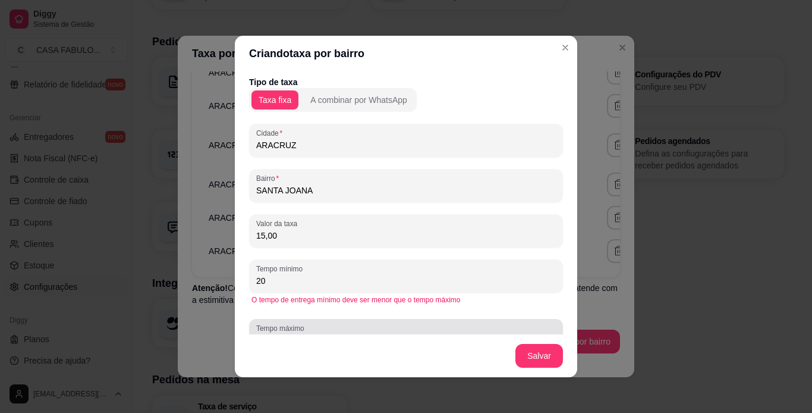
type input "20"
click at [284, 334] on div "0" at bounding box center [406, 335] width 300 height 24
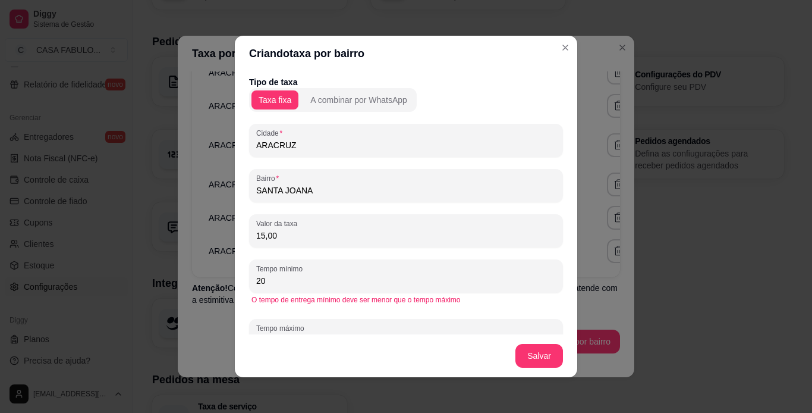
scroll to position [37, 0]
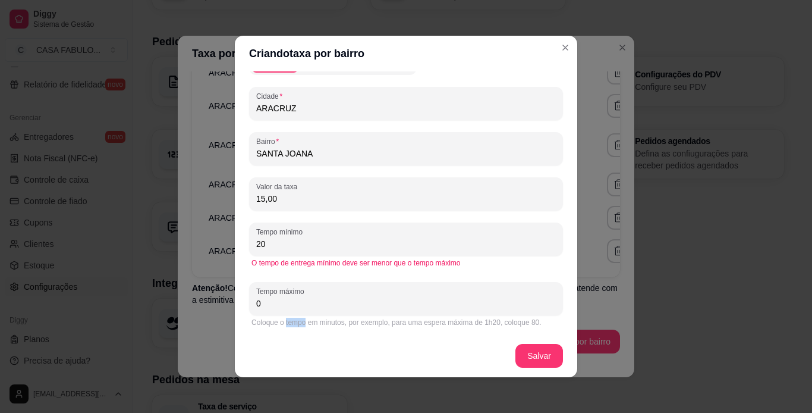
click at [284, 334] on div "Tipo de taxa Taxa fixa A combinar por WhatsApp Cidade ARACRUZ Bairro SANTA JOAN…" at bounding box center [406, 202] width 342 height 263
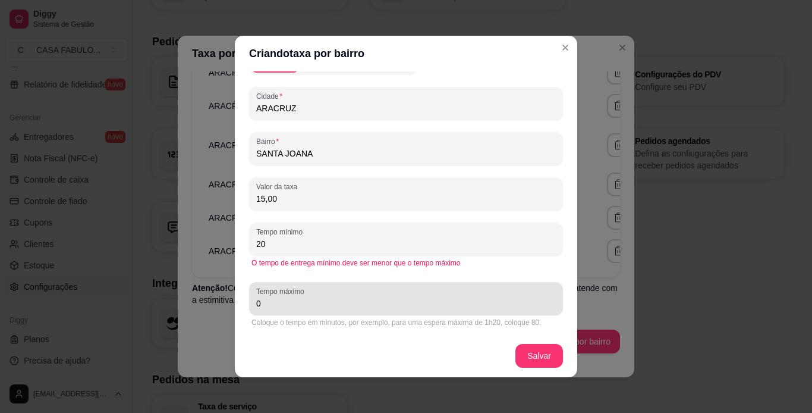
click at [284, 303] on input "0" at bounding box center [406, 303] width 300 height 12
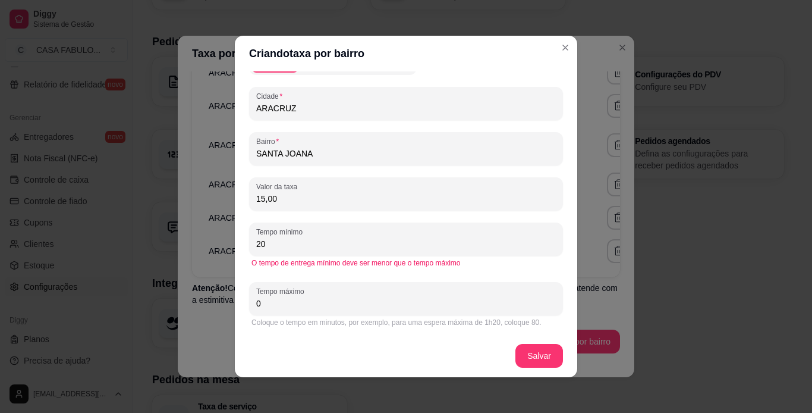
click at [284, 303] on input "0" at bounding box center [406, 303] width 300 height 12
type input "40"
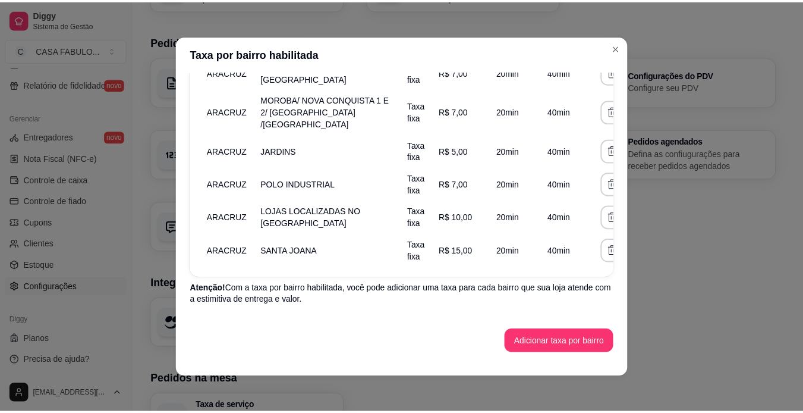
scroll to position [433, 0]
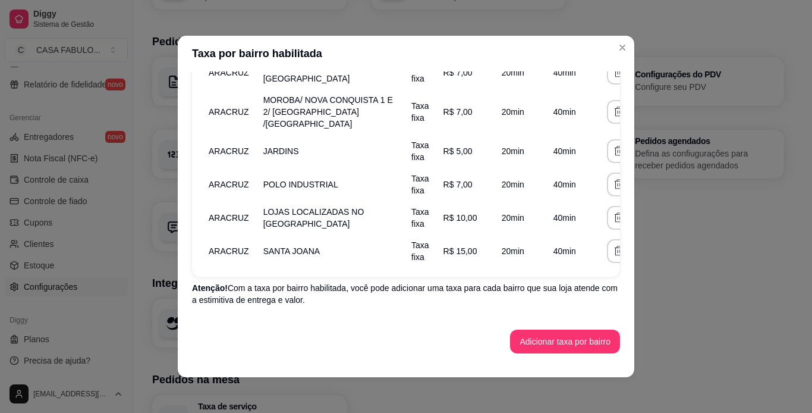
click at [607, 350] on div "Taxa de entrega grátis para pedidos com valor mínimo Você pode oferecer entrega…" at bounding box center [406, 214] width 457 height 287
click at [568, 341] on button "Adicionar taxa por bairro" at bounding box center [565, 341] width 106 height 23
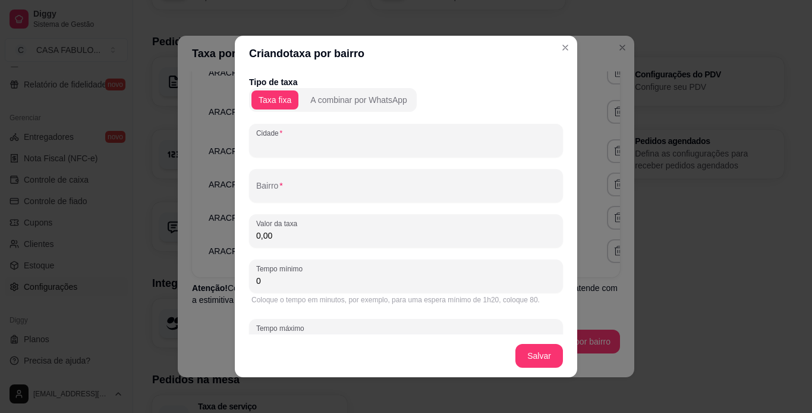
click at [380, 144] on input "Cidade" at bounding box center [406, 145] width 300 height 12
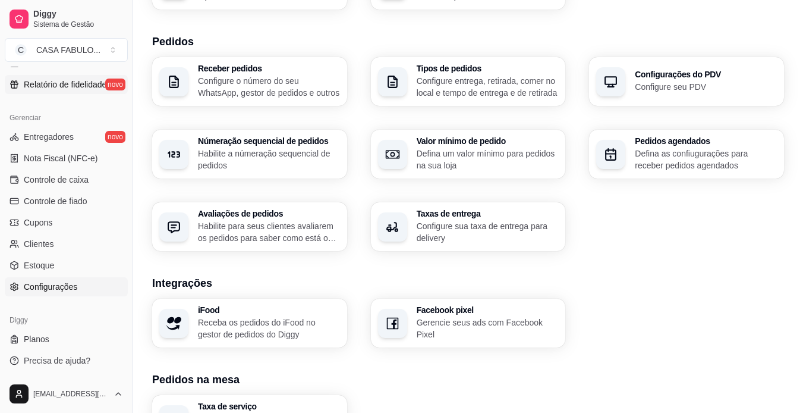
click at [73, 85] on span "Relatório de fidelidade" at bounding box center [65, 84] width 83 height 12
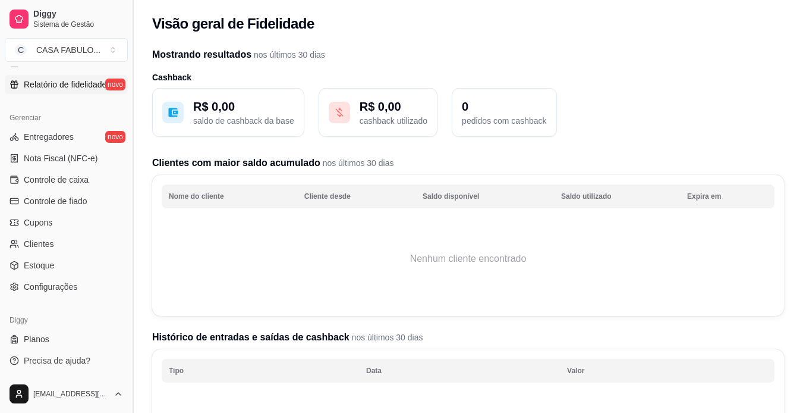
click at [128, 73] on button "Toggle Sidebar" at bounding box center [133, 206] width 10 height 413
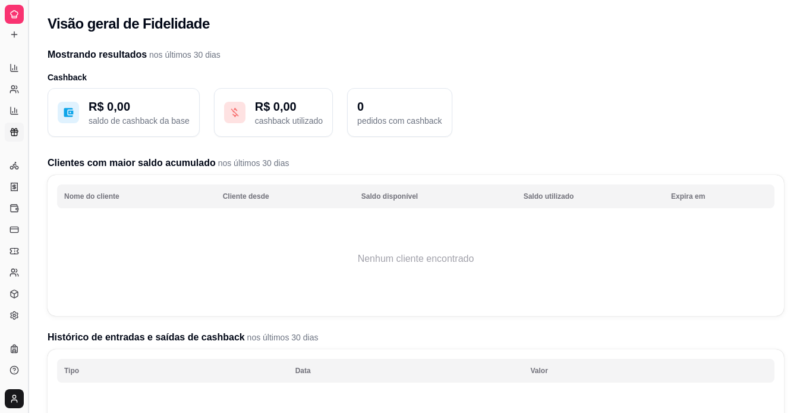
scroll to position [203, 0]
click at [17, 16] on icon at bounding box center [14, 16] width 5 height 0
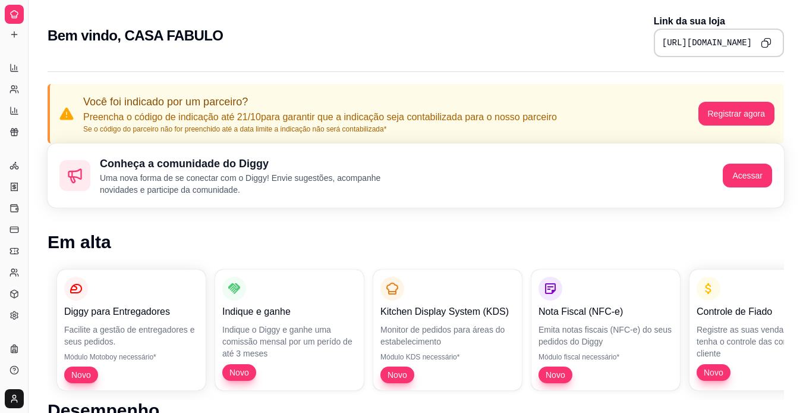
click at [34, 47] on div "Bem vindo, CASA FABULO Link da sua loja https://diggy.menu/68ee9f96d68a314cfd19…" at bounding box center [416, 32] width 775 height 64
click at [28, 48] on button "Toggle Sidebar" at bounding box center [28, 206] width 10 height 413
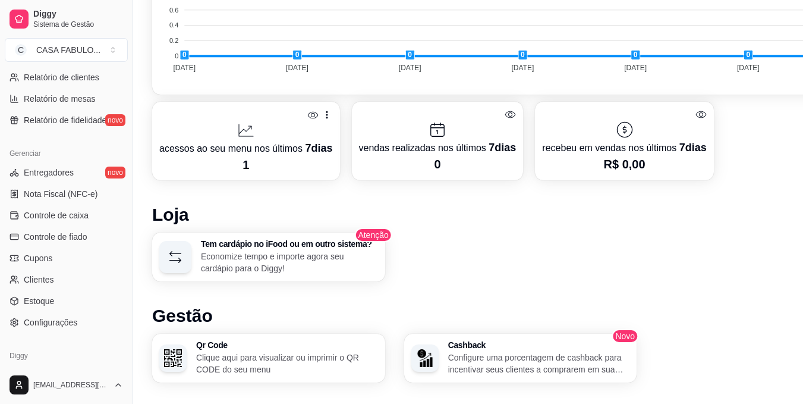
scroll to position [624, 0]
